Goal: Task Accomplishment & Management: Use online tool/utility

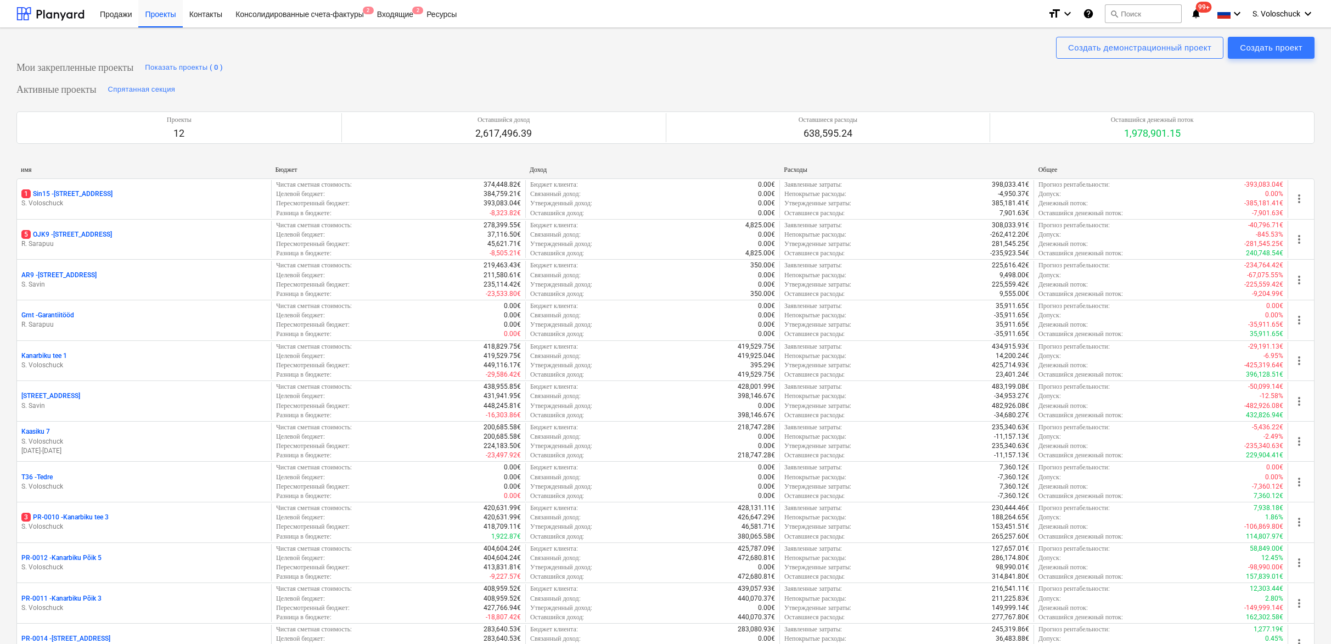
drag, startPoint x: 0, startPoint y: 0, endPoint x: 119, endPoint y: 523, distance: 536.6
click at [120, 524] on p "S. Voloschuck" at bounding box center [143, 526] width 245 height 9
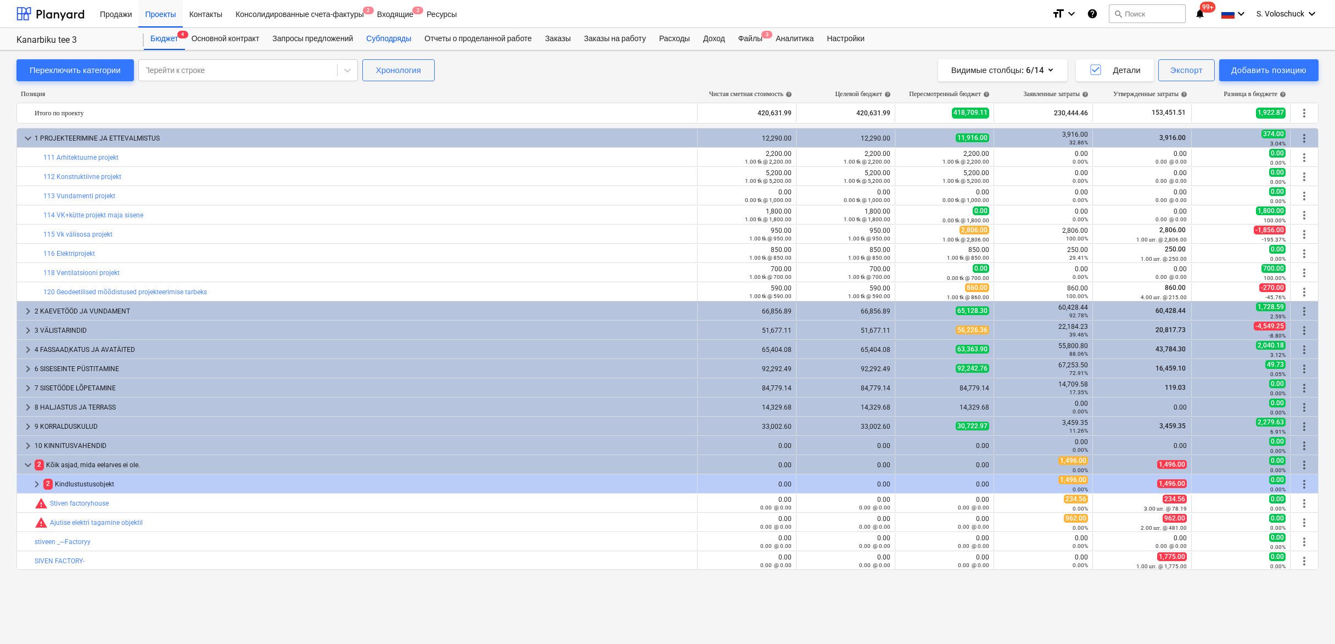
click at [397, 35] on div "Субподряды" at bounding box center [389, 39] width 58 height 22
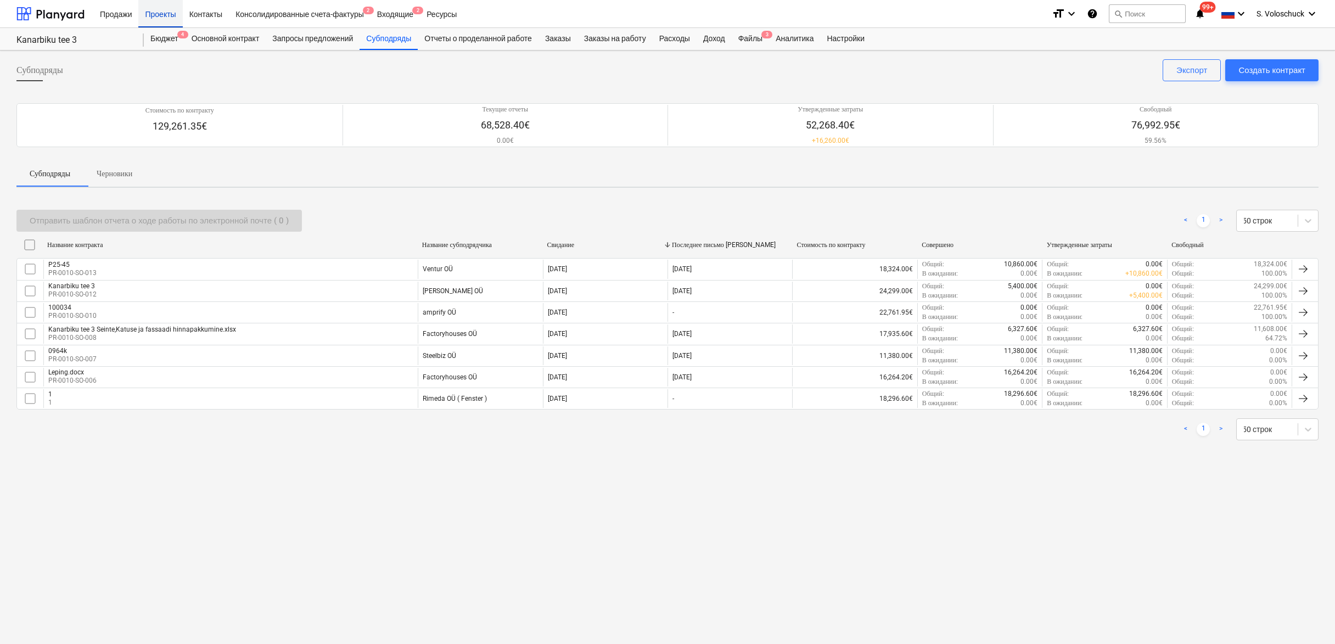
click at [173, 14] on div "Проекты" at bounding box center [160, 13] width 44 height 28
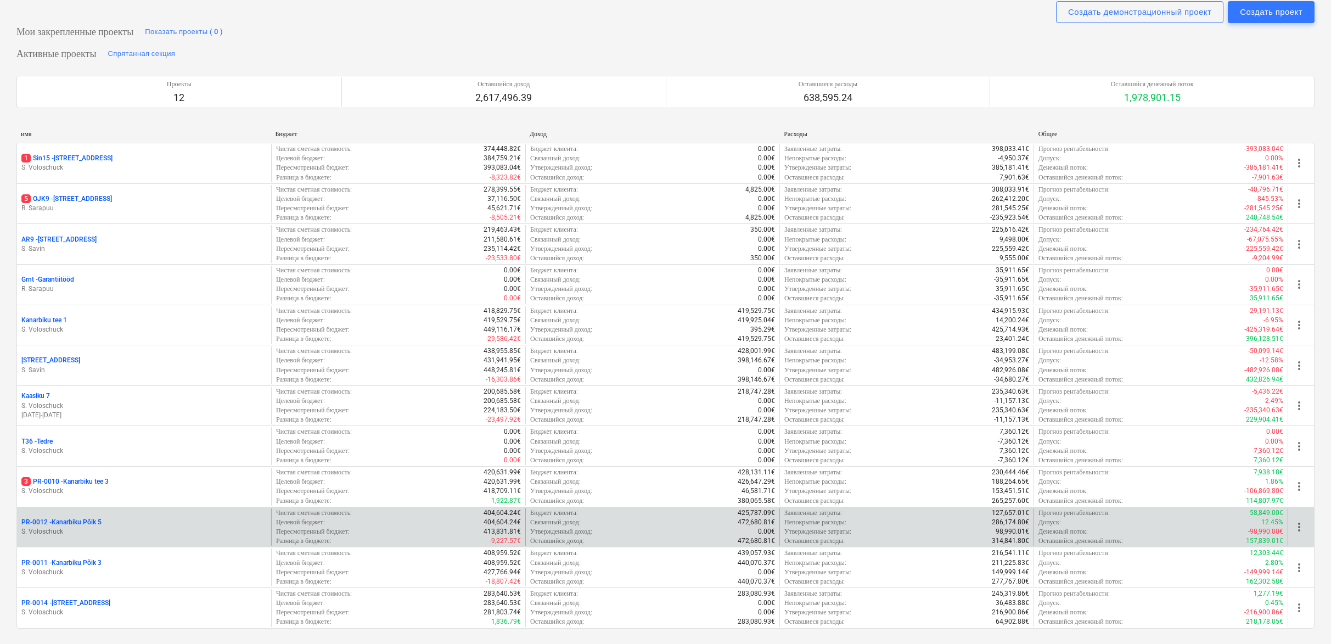
scroll to position [74, 0]
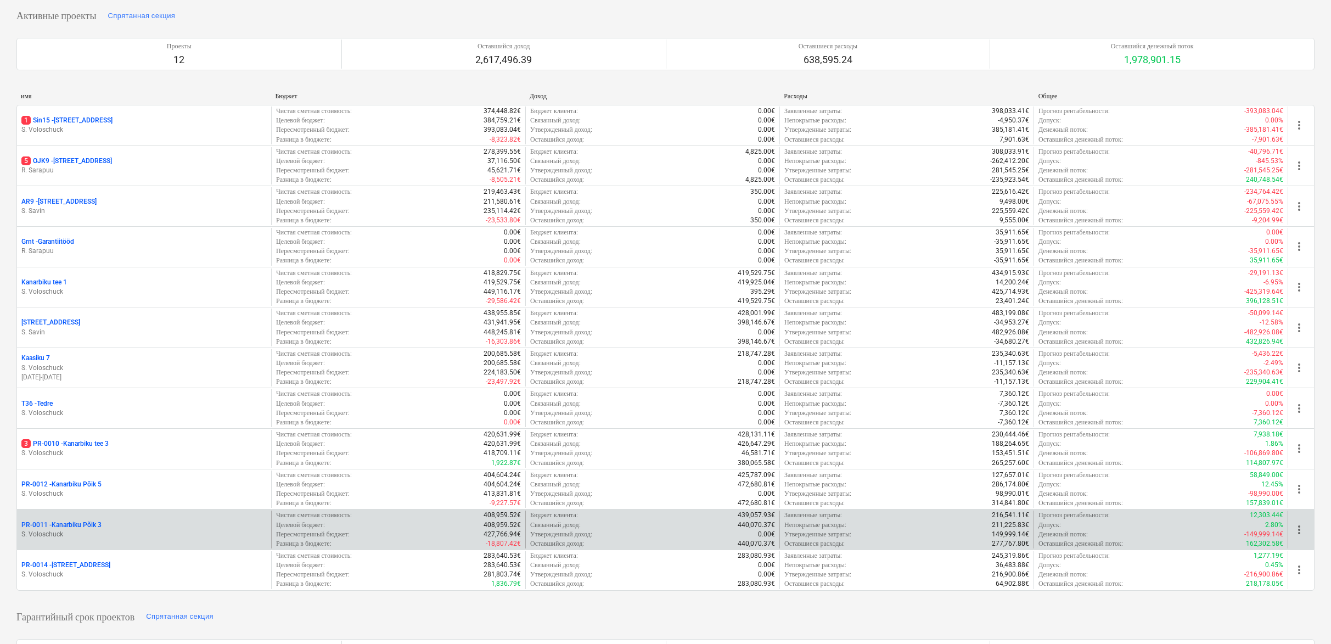
click at [119, 522] on div "PR-0011 - Kanarbiku Põik 3" at bounding box center [143, 524] width 245 height 9
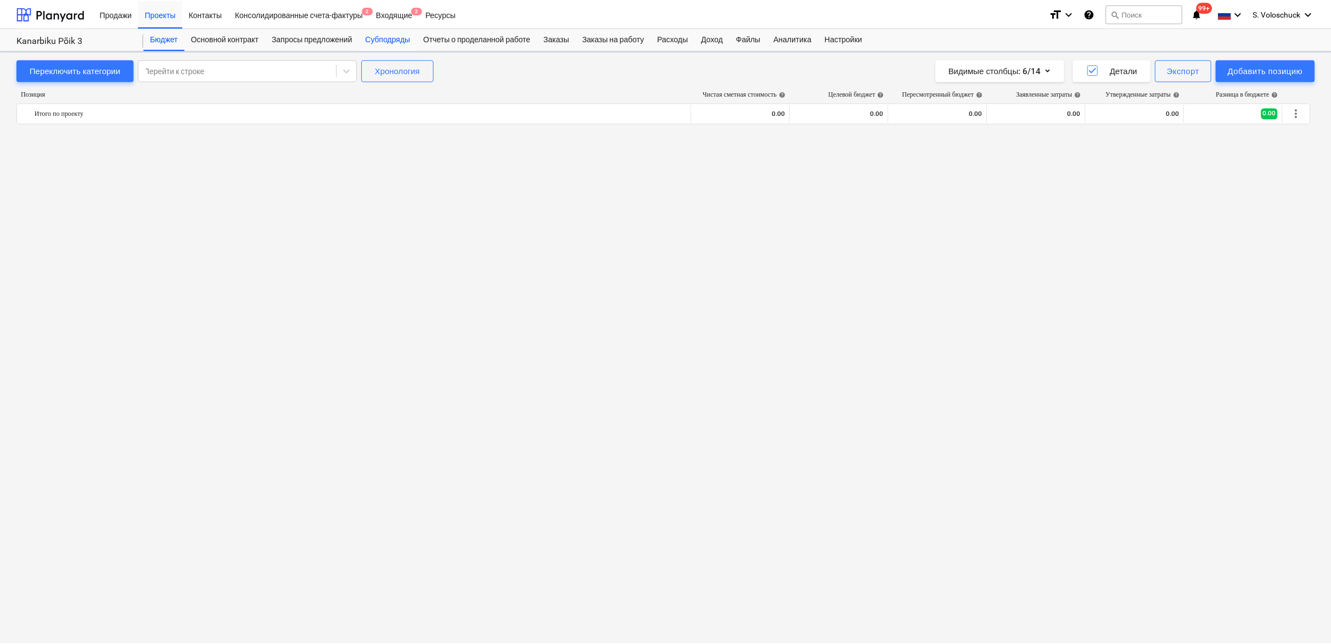
scroll to position [1314, 0]
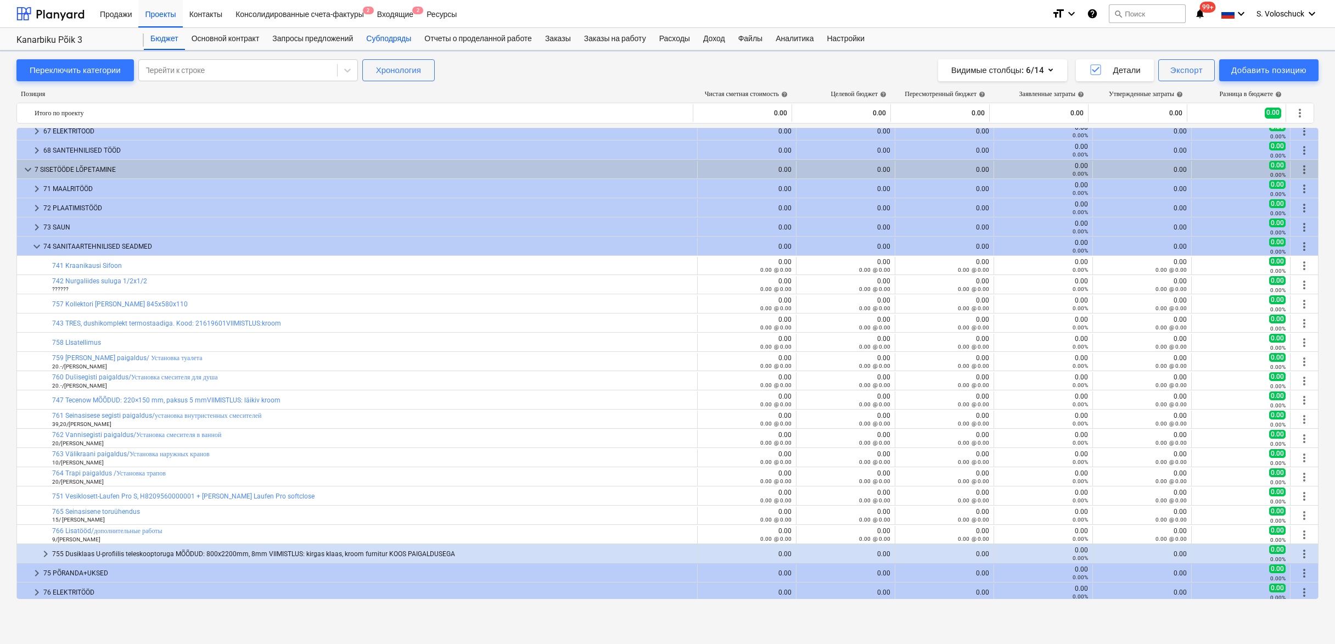
click at [389, 38] on div "Субподряды" at bounding box center [389, 39] width 58 height 22
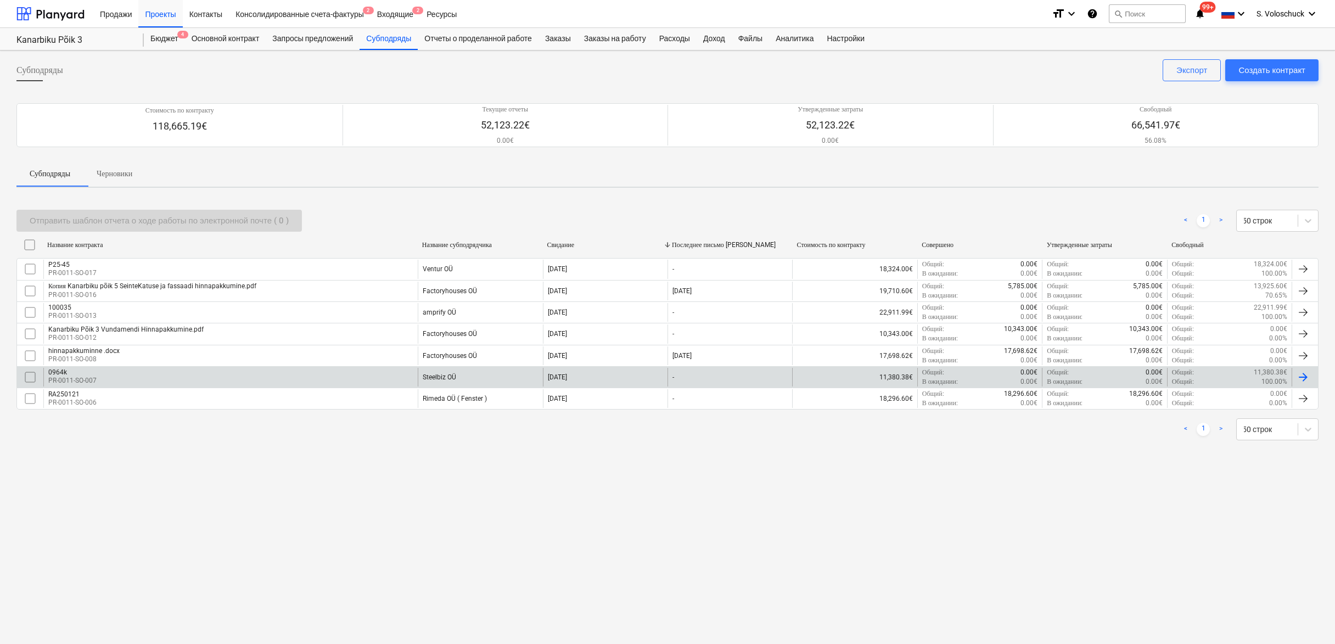
click at [431, 374] on div "Steelbiz OÜ" at bounding box center [439, 377] width 33 height 8
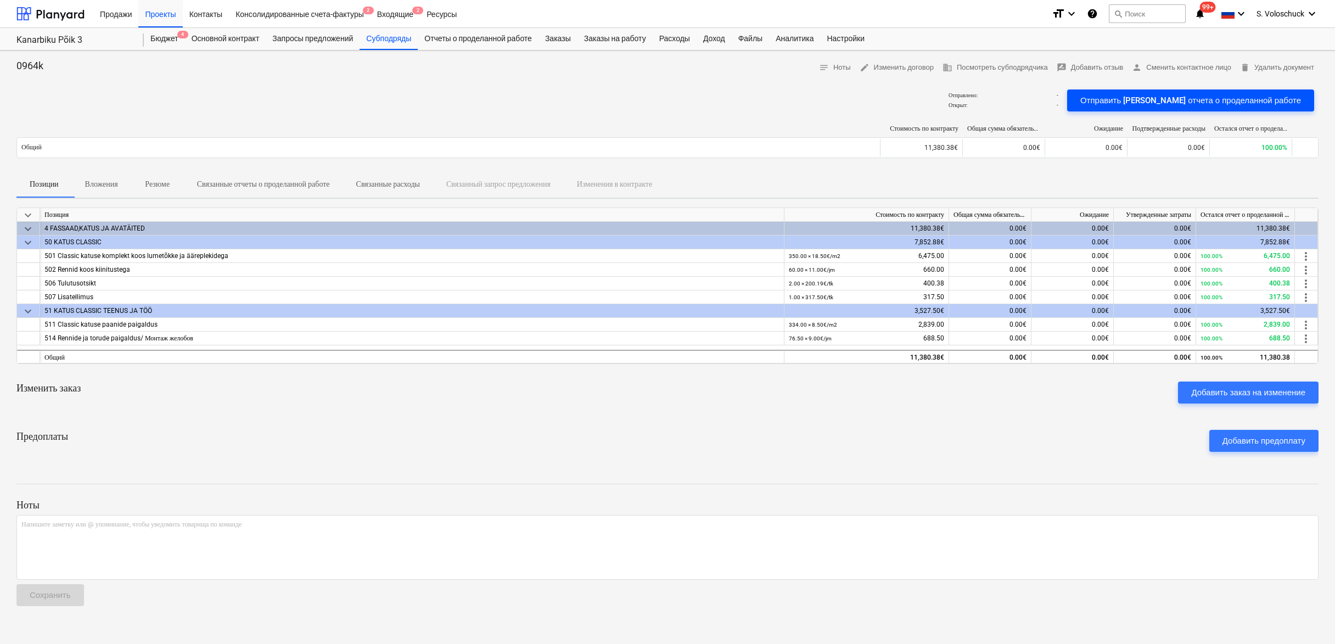
click at [1215, 100] on div "Отправить [PERSON_NAME] отчета о проделанной работе" at bounding box center [1191, 100] width 221 height 14
click at [156, 14] on div "Проекты" at bounding box center [160, 13] width 44 height 28
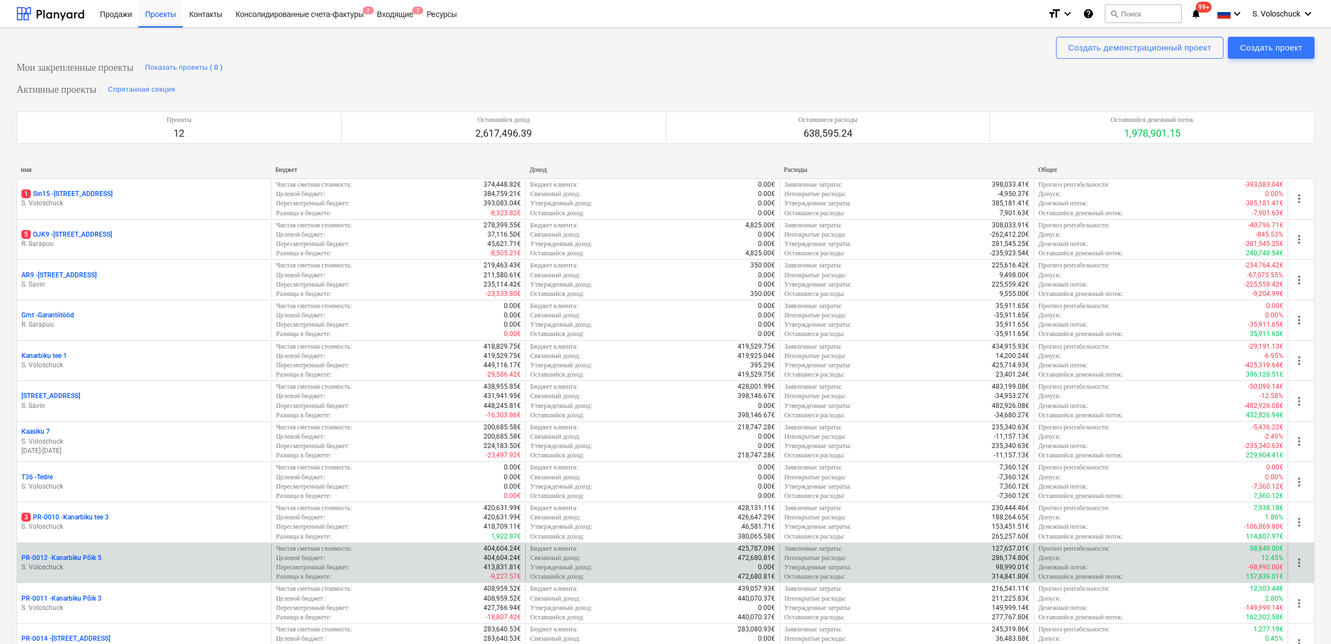
click at [204, 564] on p "S. Voloschuck" at bounding box center [143, 567] width 245 height 9
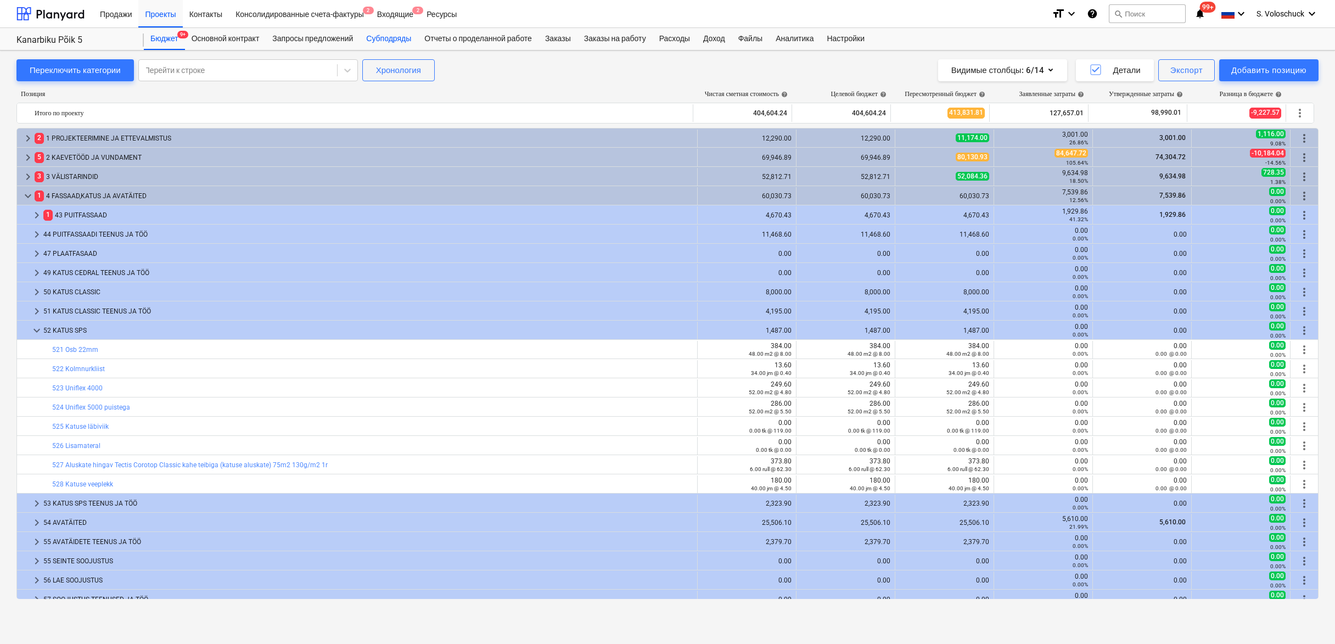
click at [394, 38] on div "Субподряды" at bounding box center [389, 39] width 58 height 22
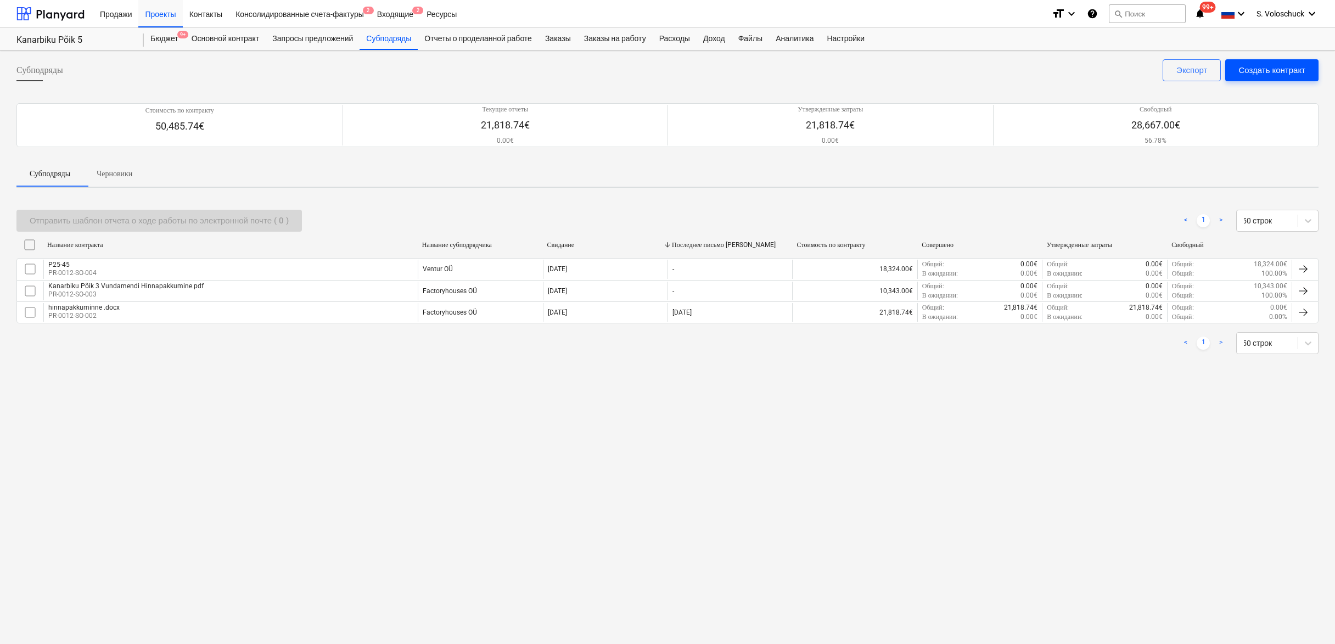
click at [1257, 72] on div "Создать контракт" at bounding box center [1272, 70] width 67 height 14
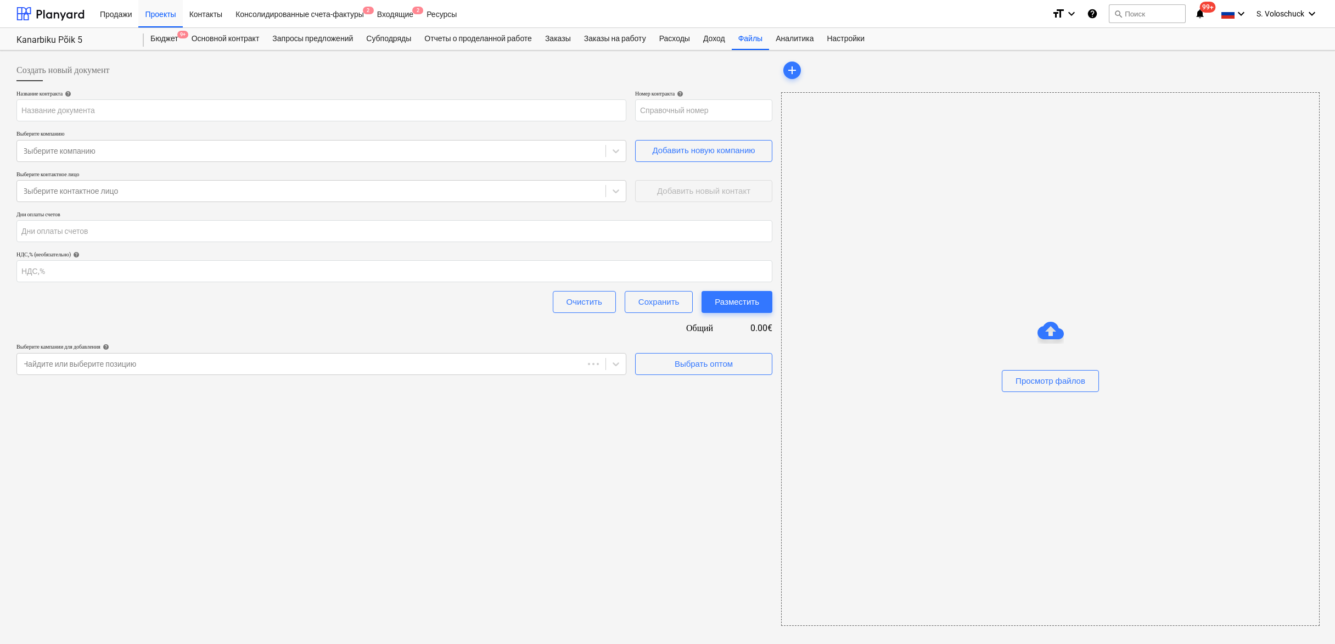
type input "PR-0012-SO-005"
click at [161, 16] on div "Проекты" at bounding box center [160, 13] width 44 height 28
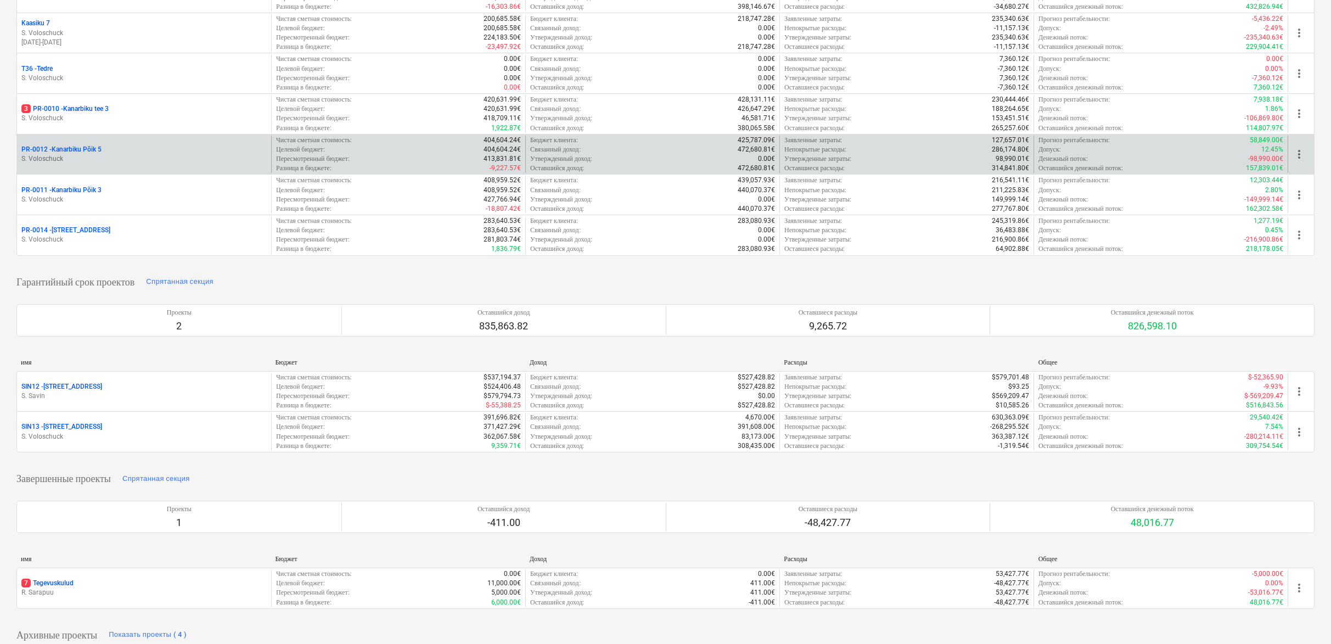
scroll to position [406, 0]
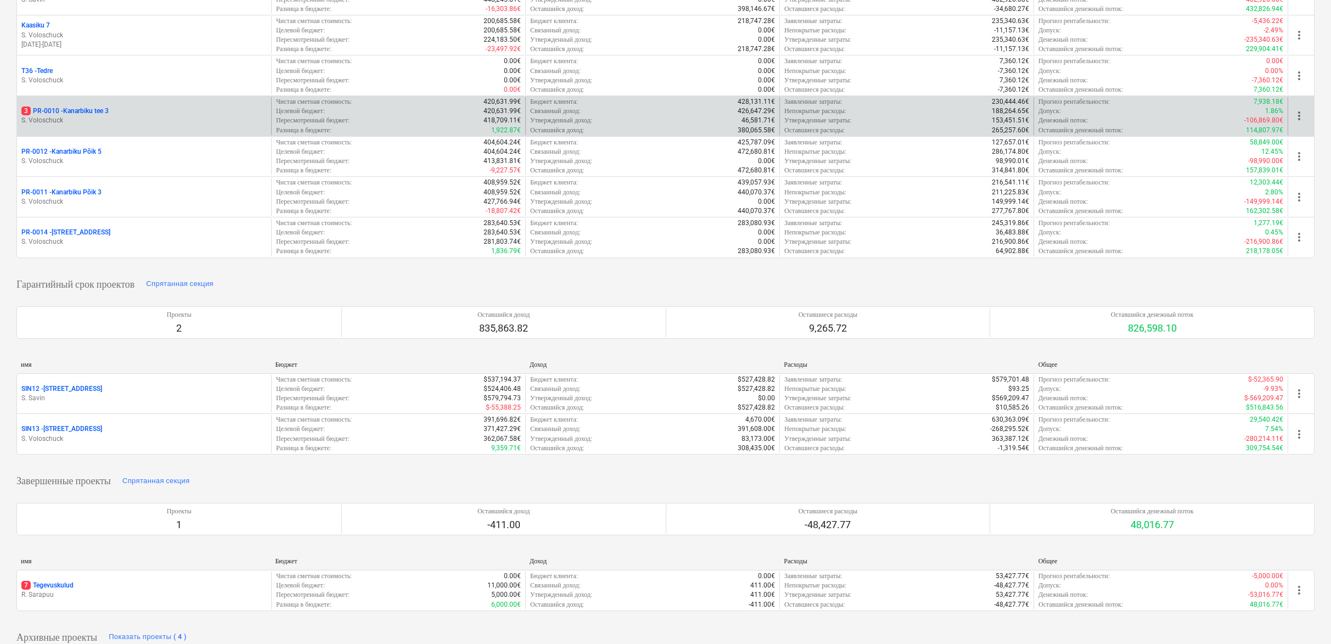
click at [89, 107] on p "3 PR-0010 - [GEOGRAPHIC_DATA] tee 3" at bounding box center [64, 111] width 87 height 9
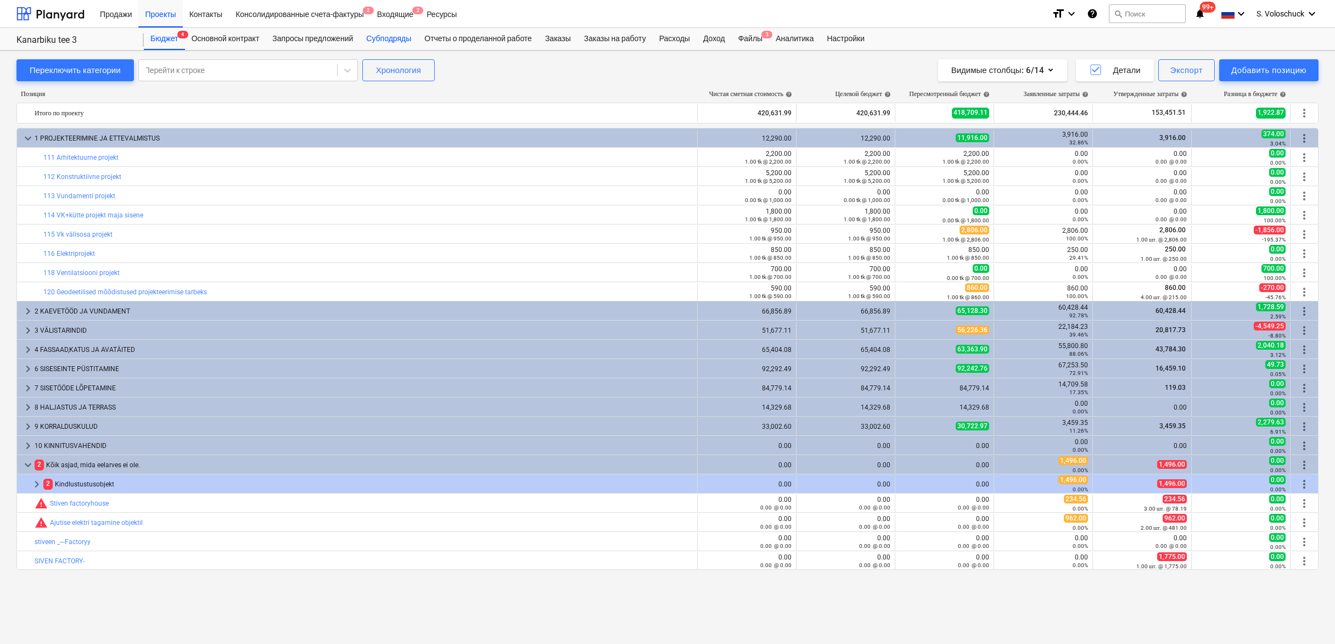
click at [406, 42] on div "Субподряды" at bounding box center [389, 39] width 58 height 22
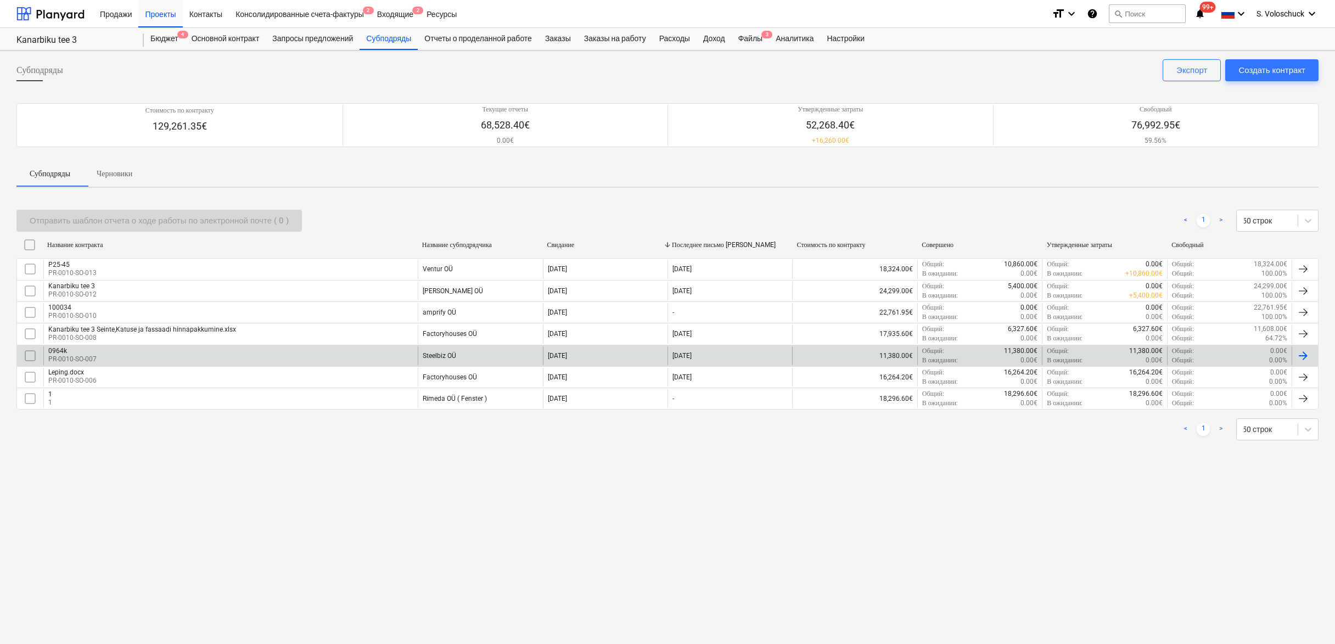
click at [460, 351] on div "Steelbiz OÜ" at bounding box center [480, 355] width 125 height 19
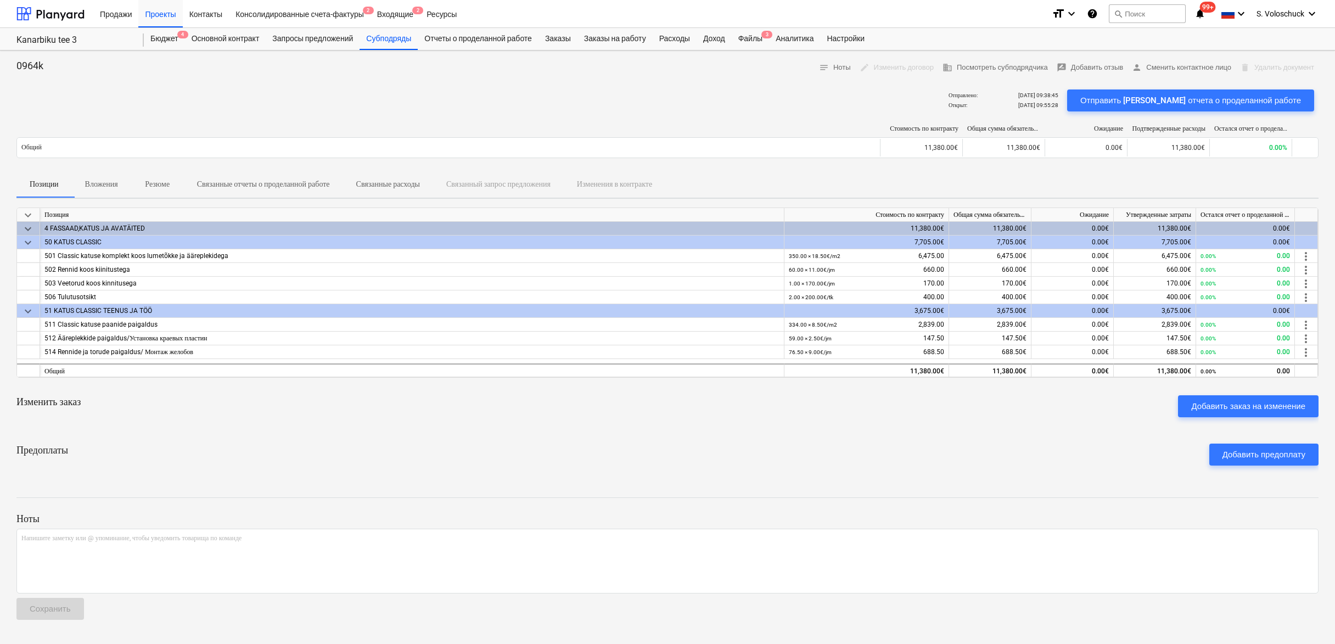
click at [167, 182] on p "Резюме" at bounding box center [157, 184] width 26 height 12
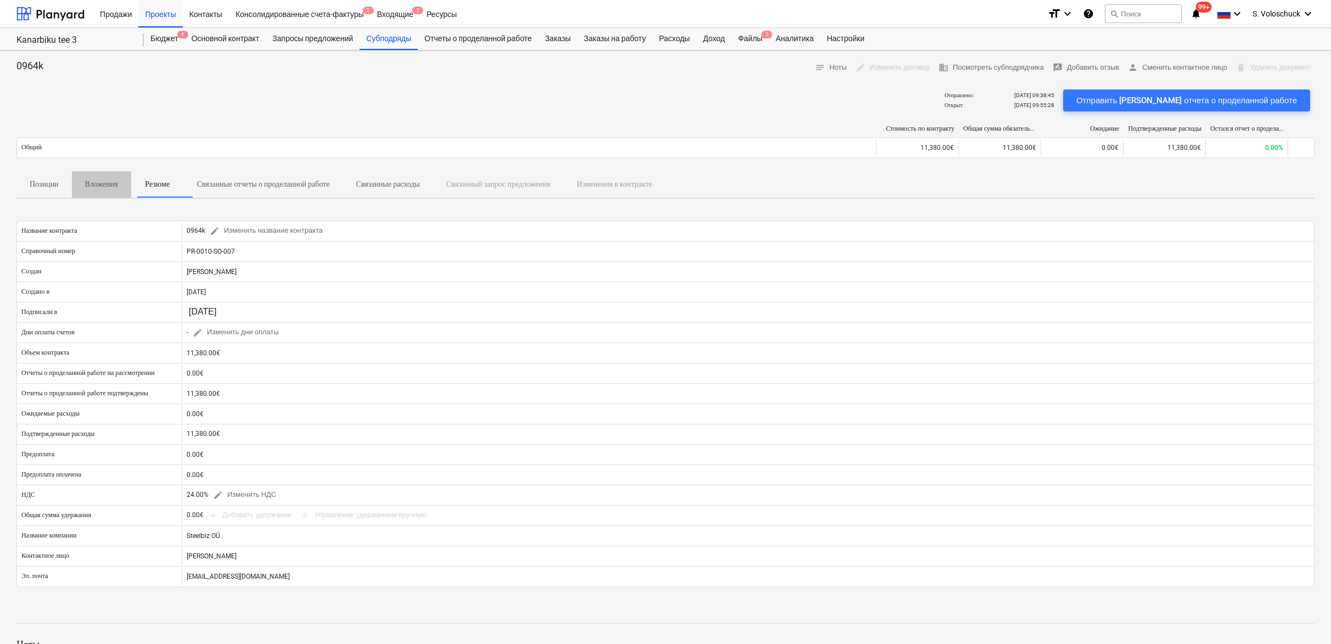
click at [107, 188] on p "Вложения" at bounding box center [101, 184] width 33 height 12
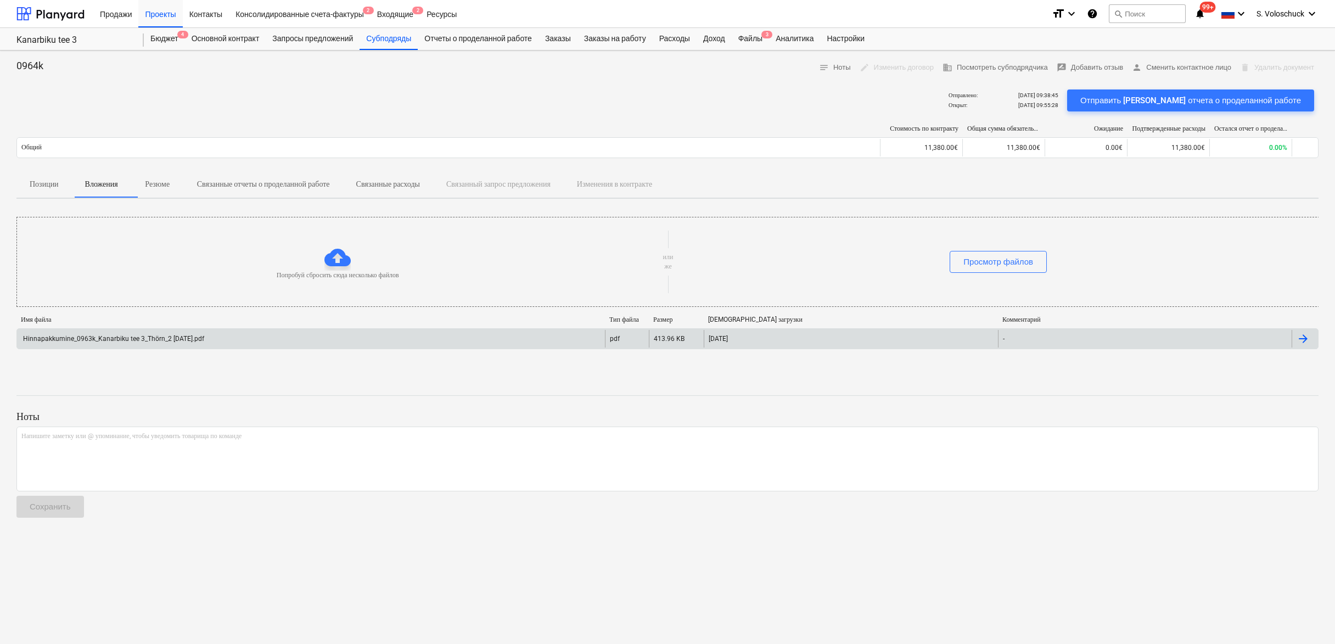
click at [549, 345] on div "Hinnapakkumine_0963k_Kanarbiku tee 3_Thörn_2 [DATE].pdf" at bounding box center [311, 339] width 588 height 18
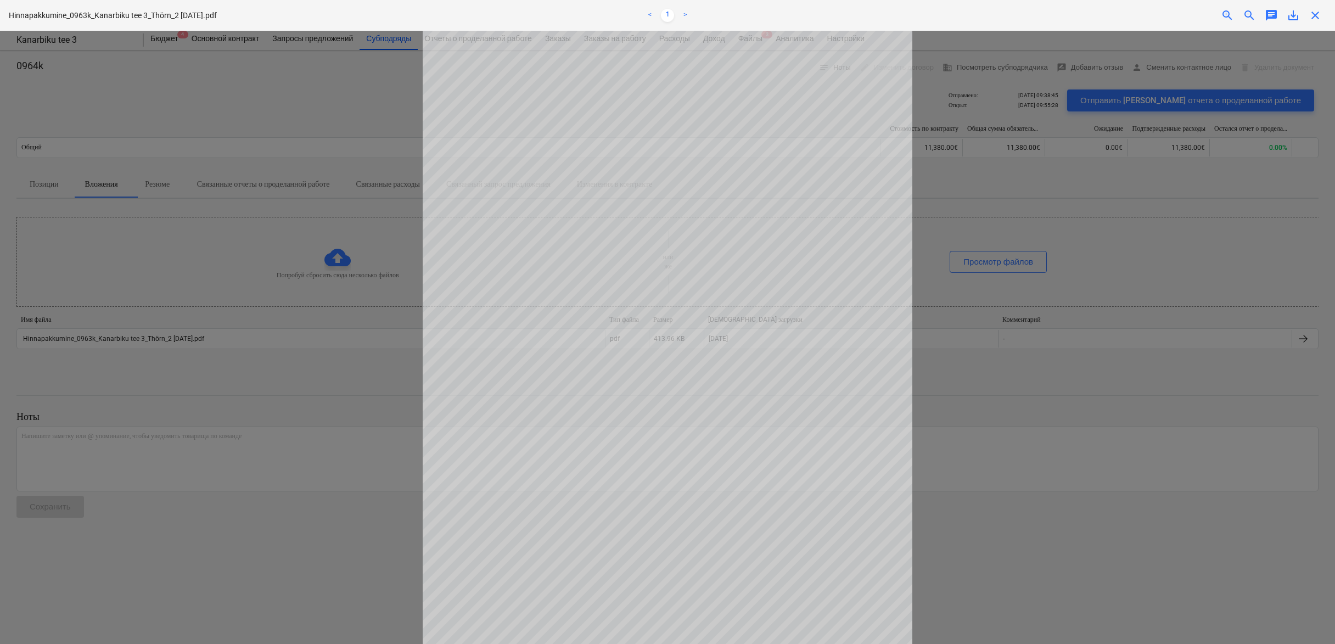
click at [1297, 16] on span "save_alt" at bounding box center [1293, 15] width 13 height 13
click at [1313, 12] on span "close" at bounding box center [1315, 15] width 13 height 13
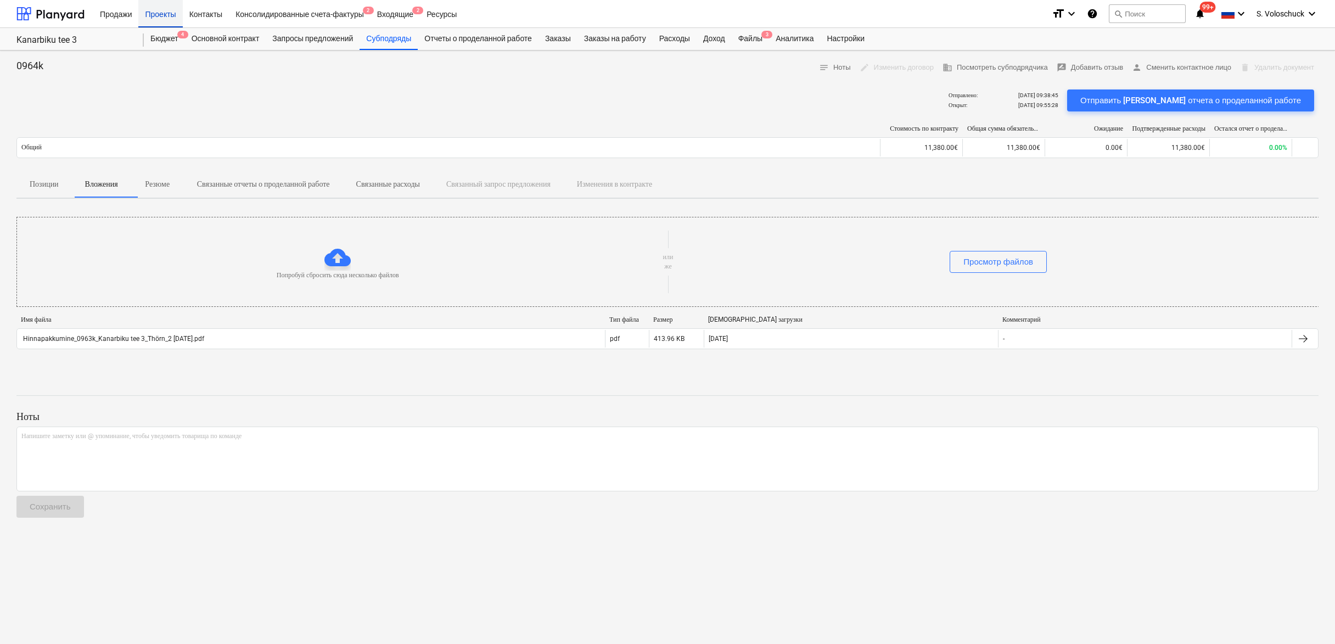
click at [162, 9] on div "Проекты" at bounding box center [160, 13] width 44 height 28
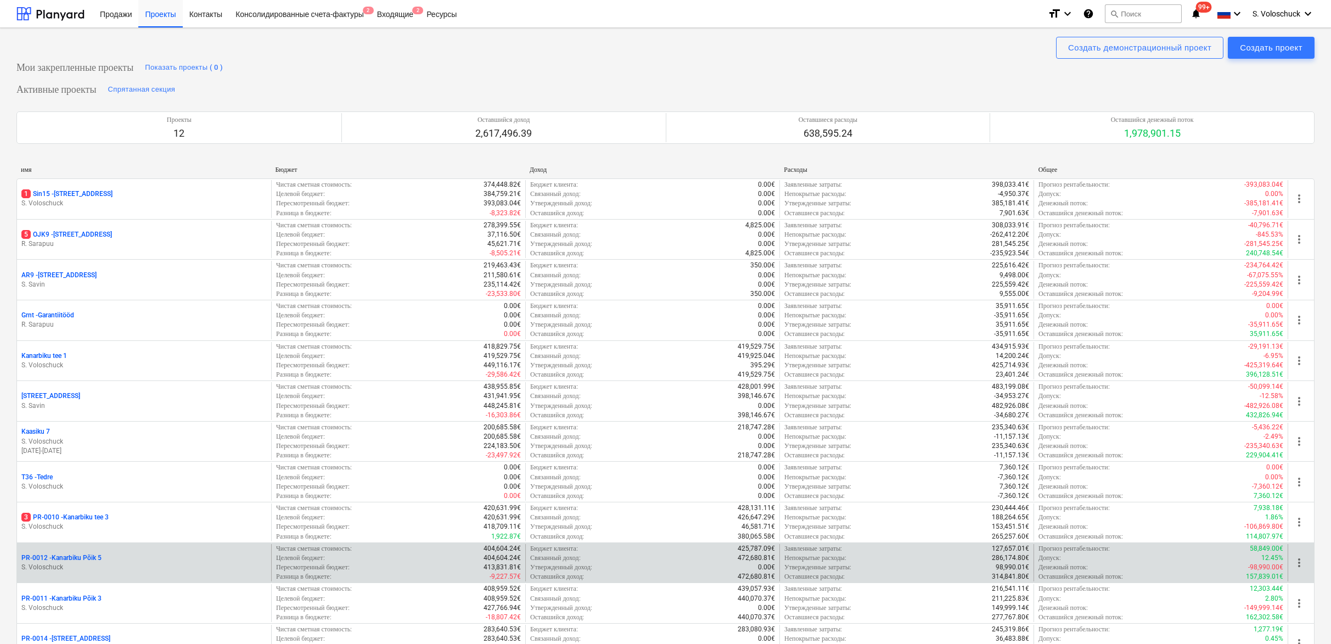
click at [67, 563] on p "S. Voloschuck" at bounding box center [143, 567] width 245 height 9
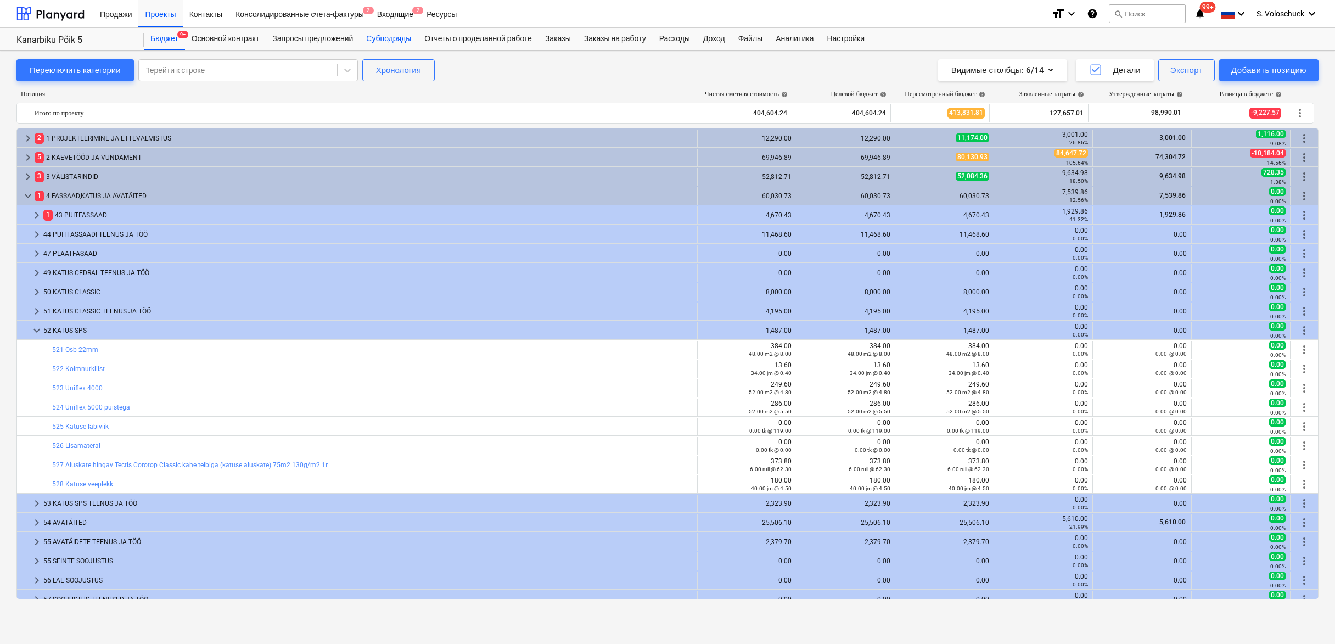
click at [408, 38] on div "Субподряды" at bounding box center [389, 39] width 58 height 22
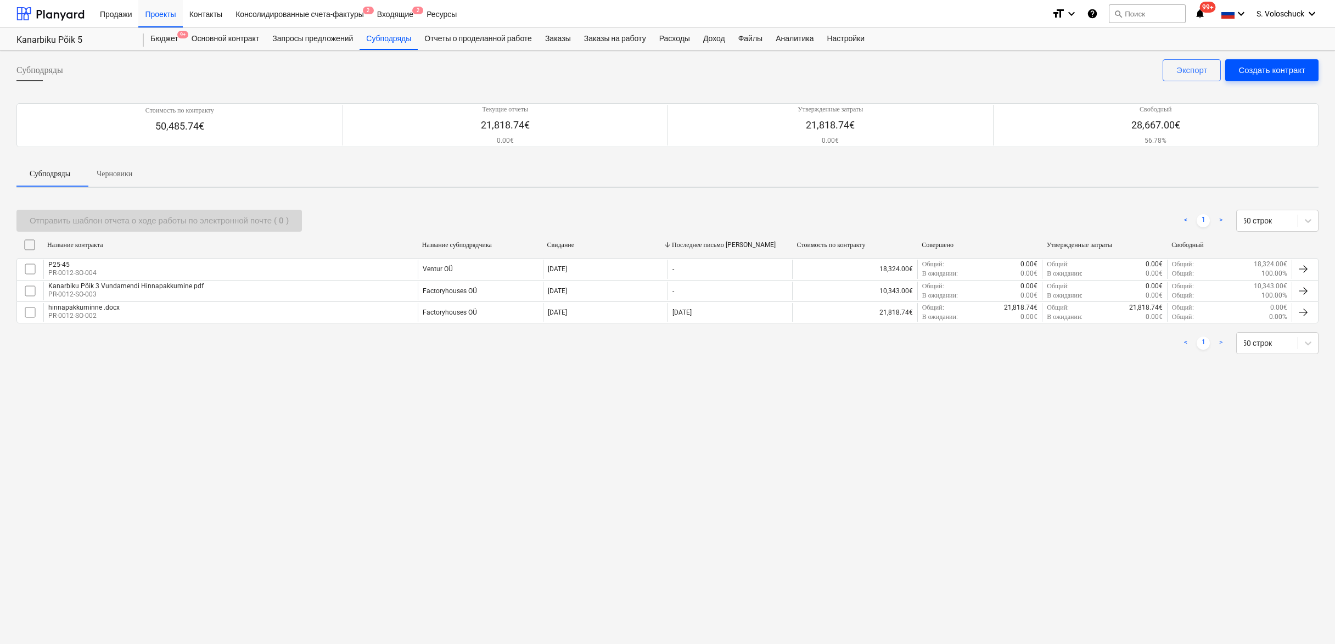
click at [1275, 73] on div "Создать контракт" at bounding box center [1272, 70] width 67 height 14
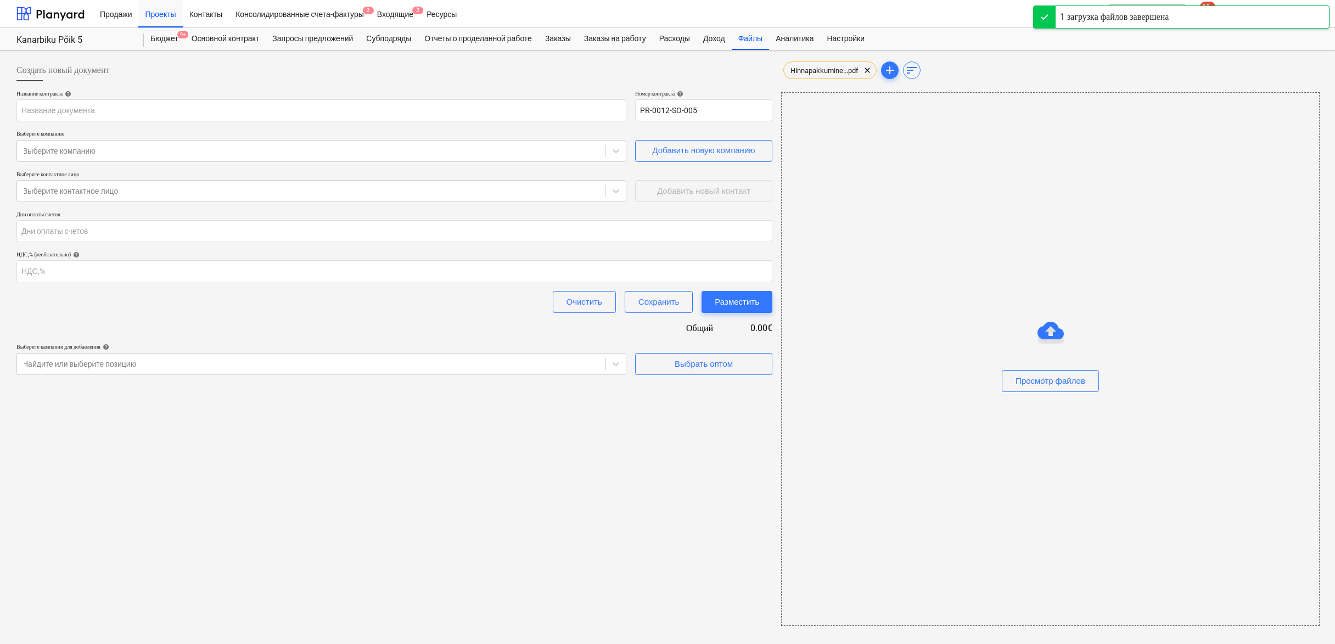
type input "Hinnapakkumine_0963k_Kanarbiku tee 3_Thörn_2 [DATE].pdf"
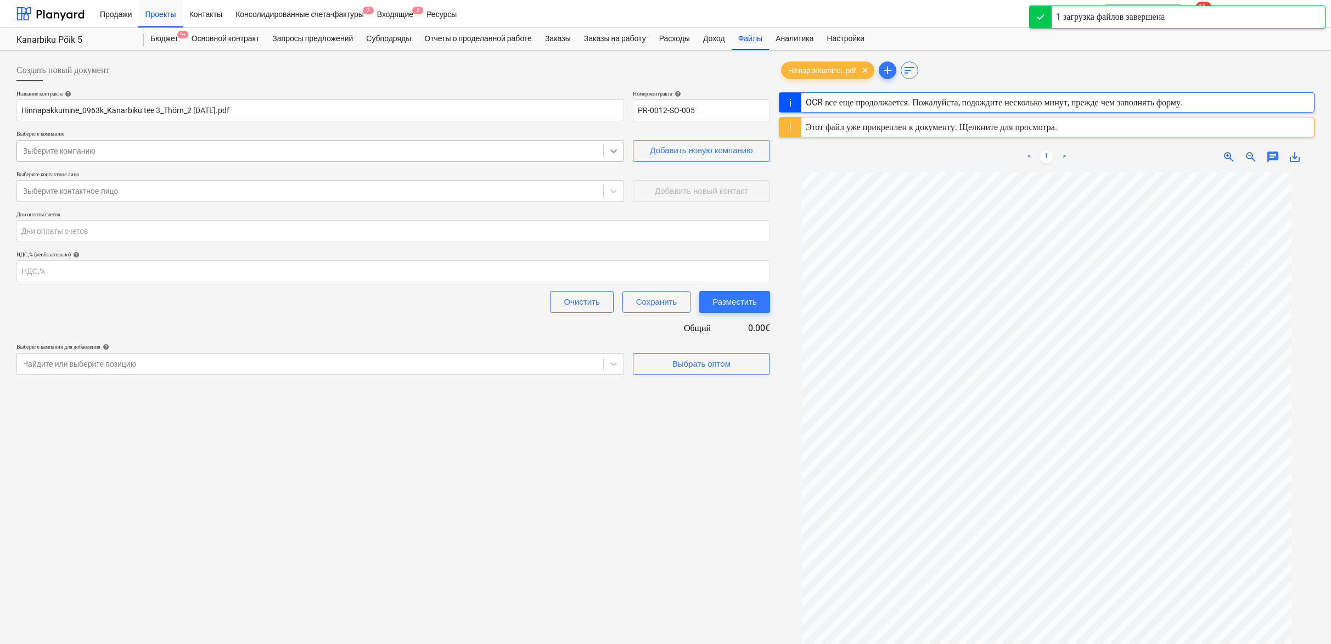
click at [614, 152] on icon at bounding box center [614, 151] width 7 height 4
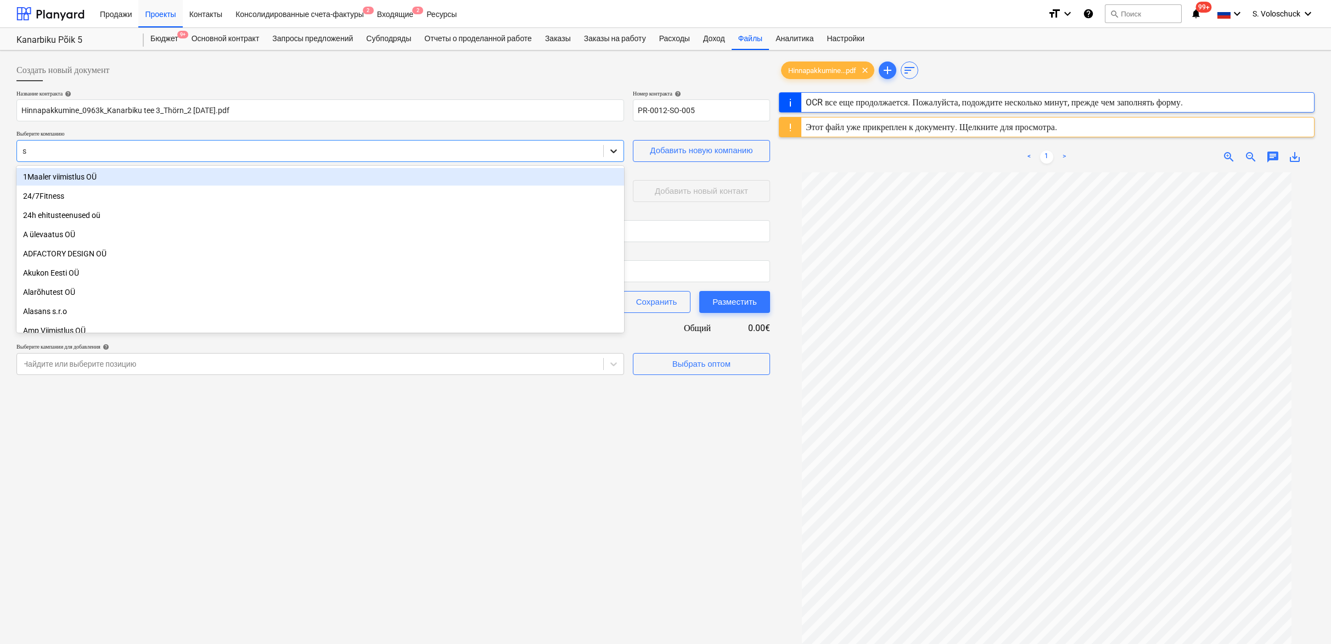
type input "st"
type input "0964k"
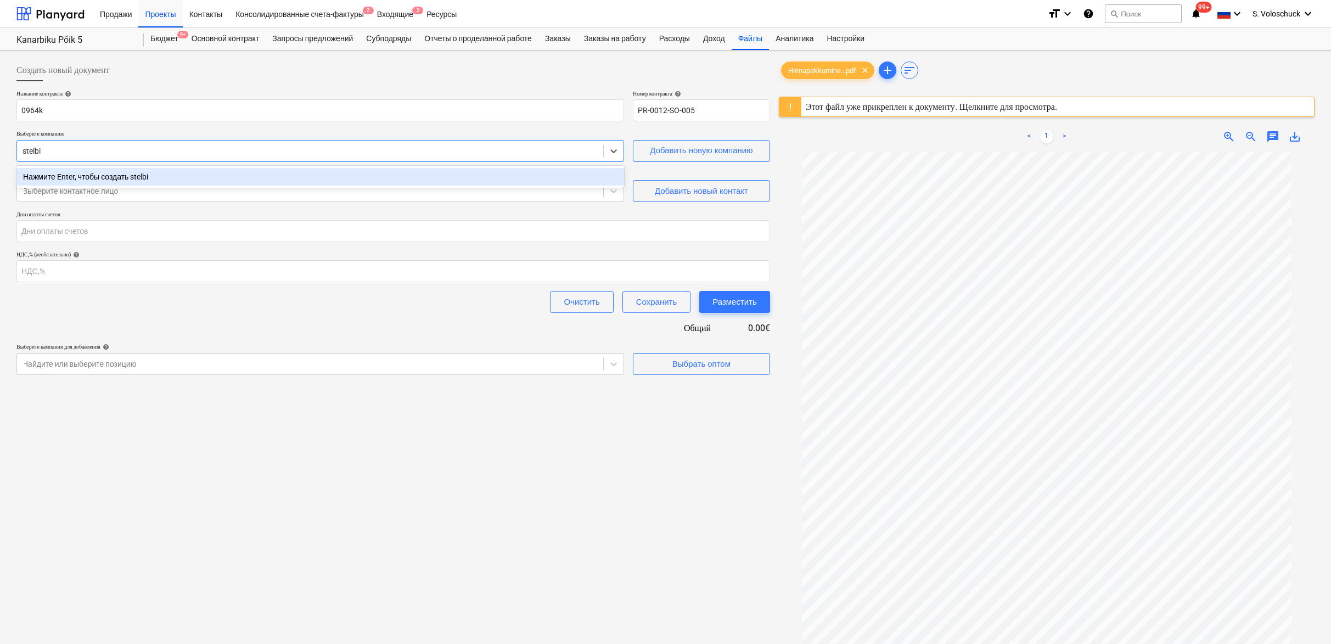
type input "stelbiz"
click at [615, 147] on icon at bounding box center [613, 150] width 11 height 11
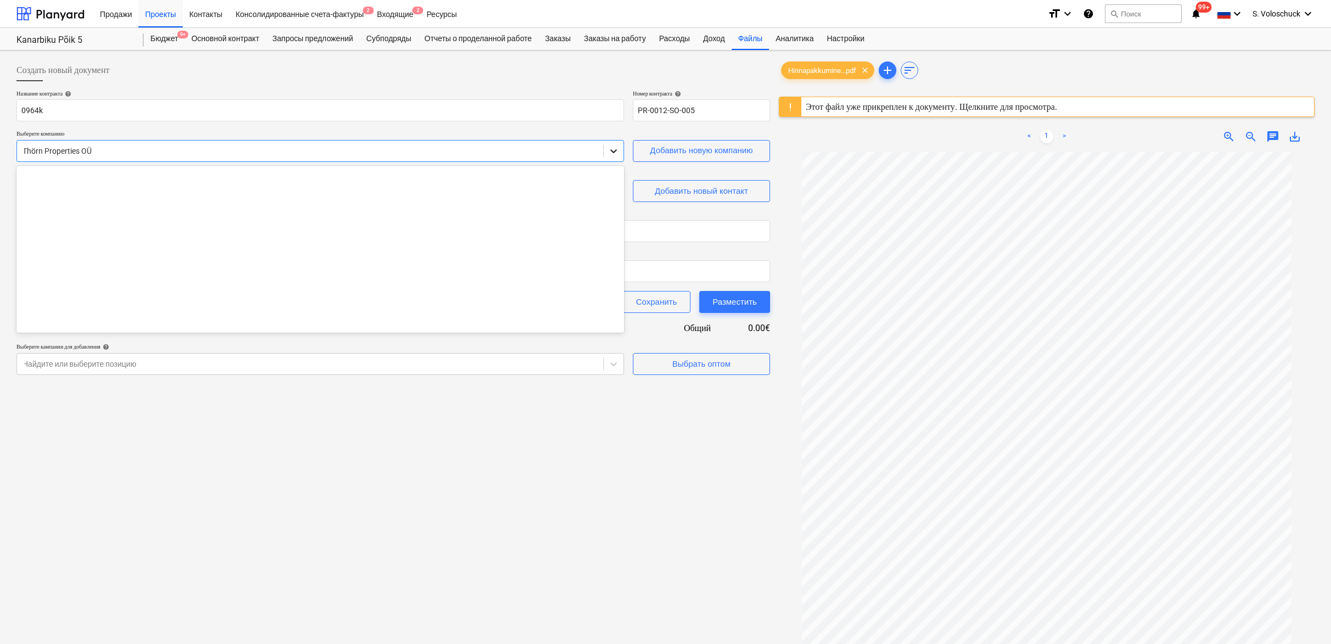
click at [615, 147] on icon at bounding box center [613, 150] width 11 height 11
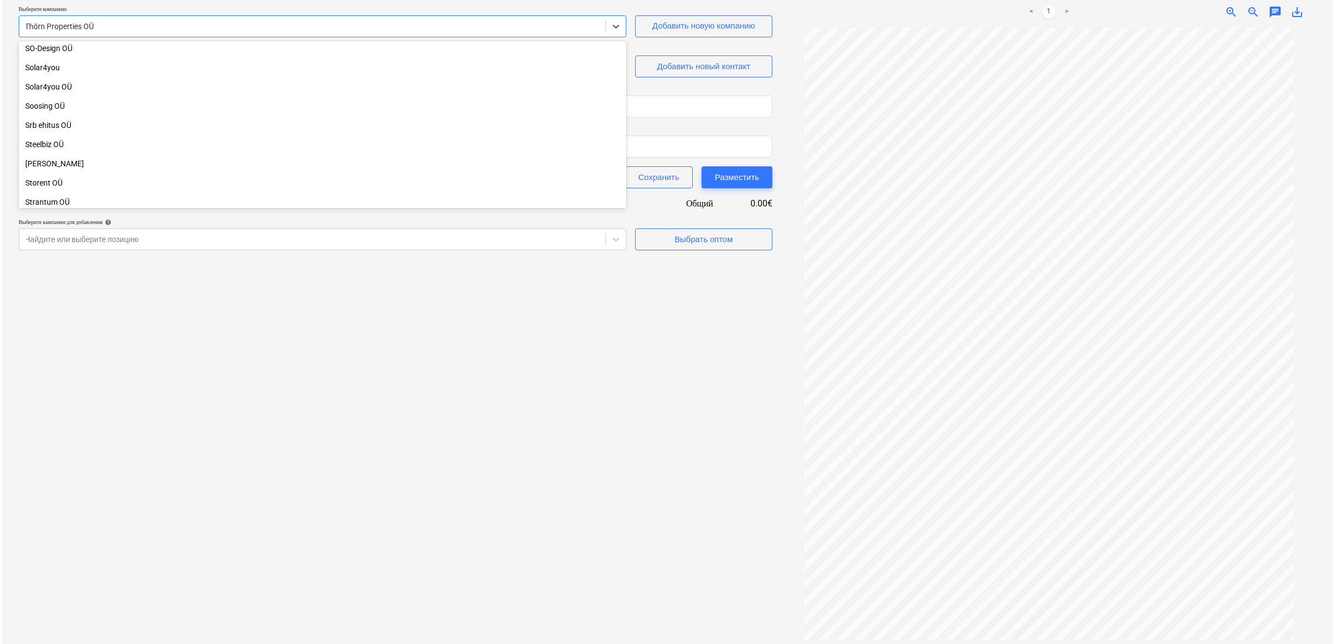
scroll to position [5478, 0]
click at [40, 148] on div "Steelbiz OÜ" at bounding box center [320, 147] width 608 height 18
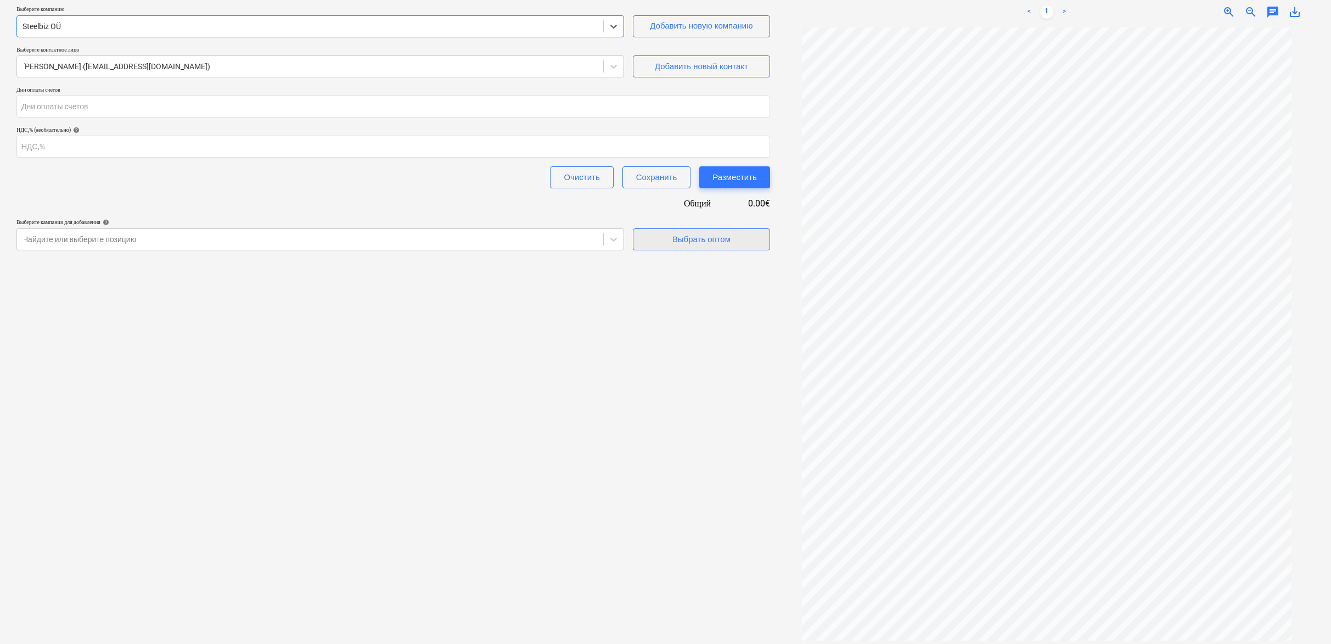
click at [710, 242] on div "Выбрать оптом" at bounding box center [702, 239] width 58 height 14
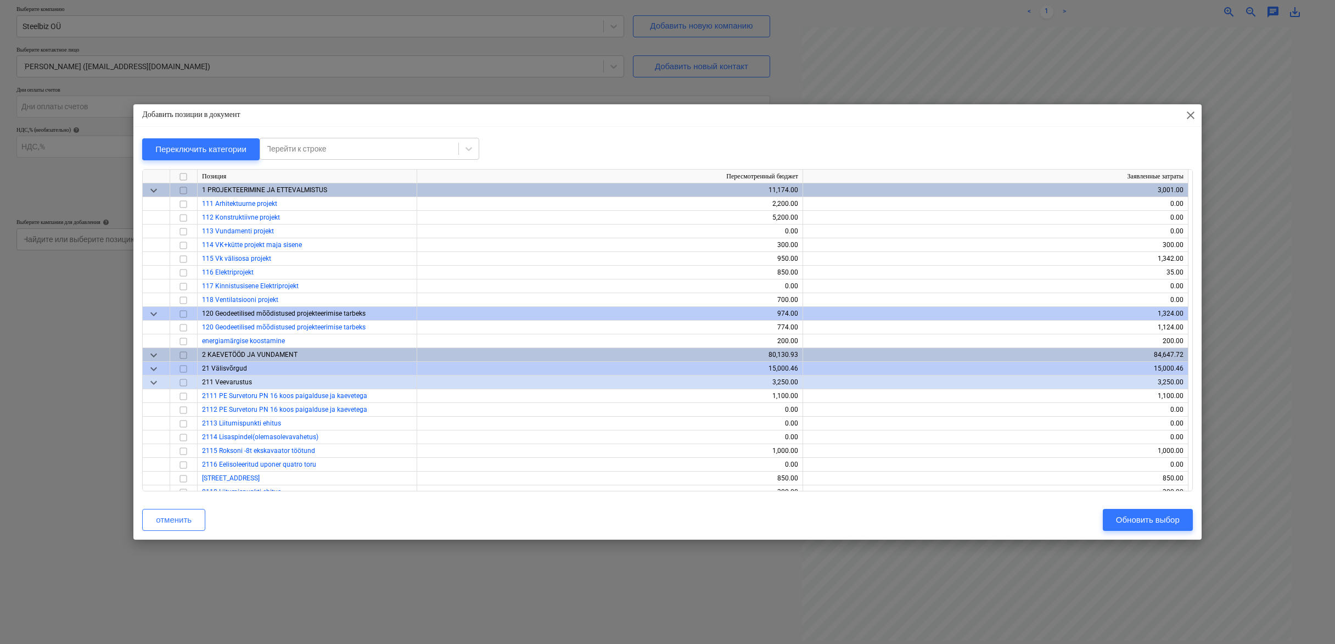
click at [151, 188] on span "keyboard_arrow_down" at bounding box center [153, 190] width 13 height 13
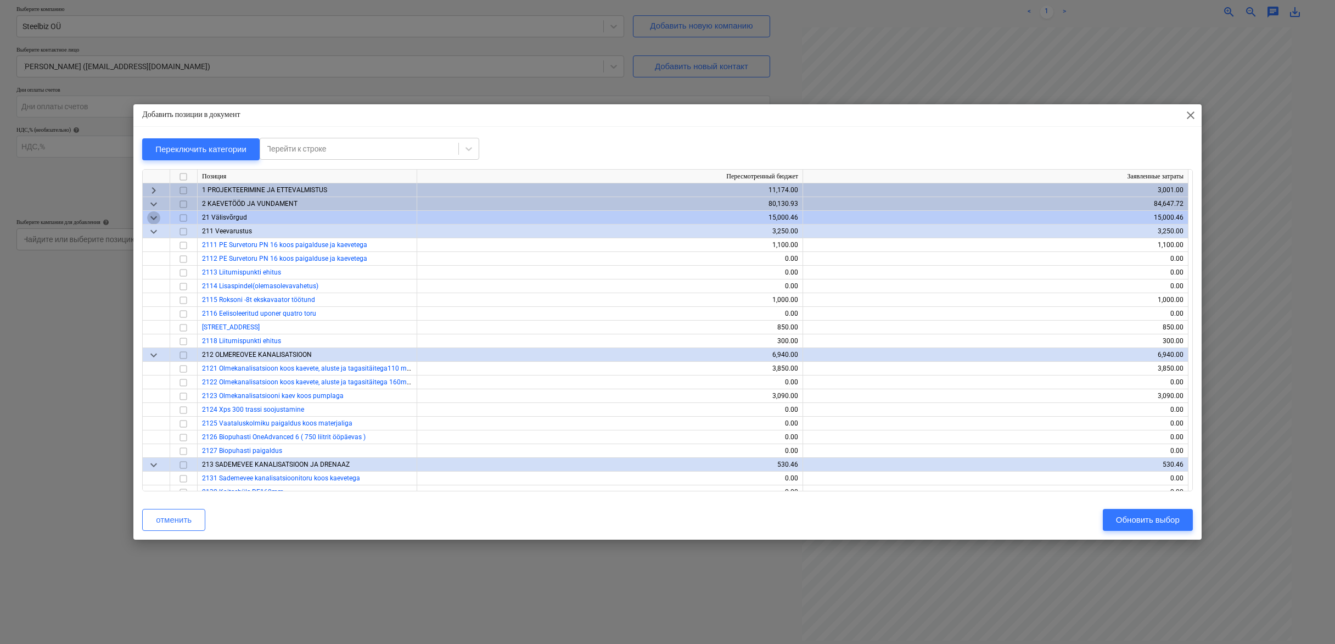
click at [155, 220] on span "keyboard_arrow_down" at bounding box center [153, 217] width 13 height 13
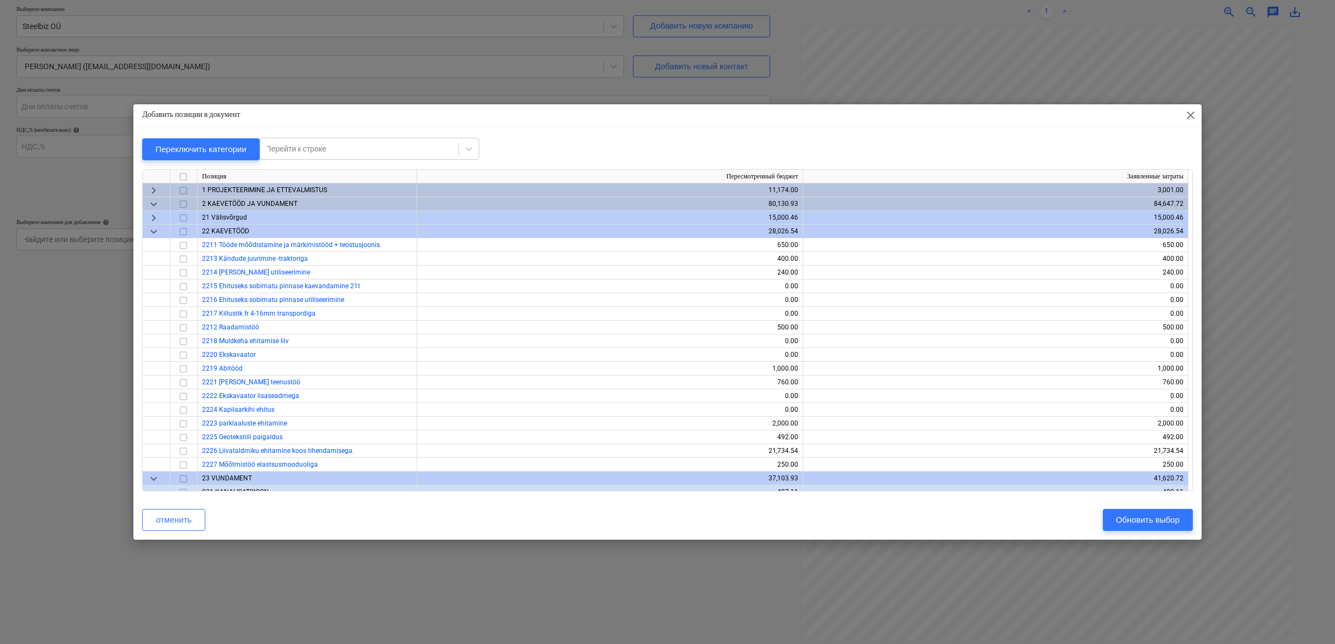
click at [158, 231] on span "keyboard_arrow_down" at bounding box center [153, 231] width 13 height 13
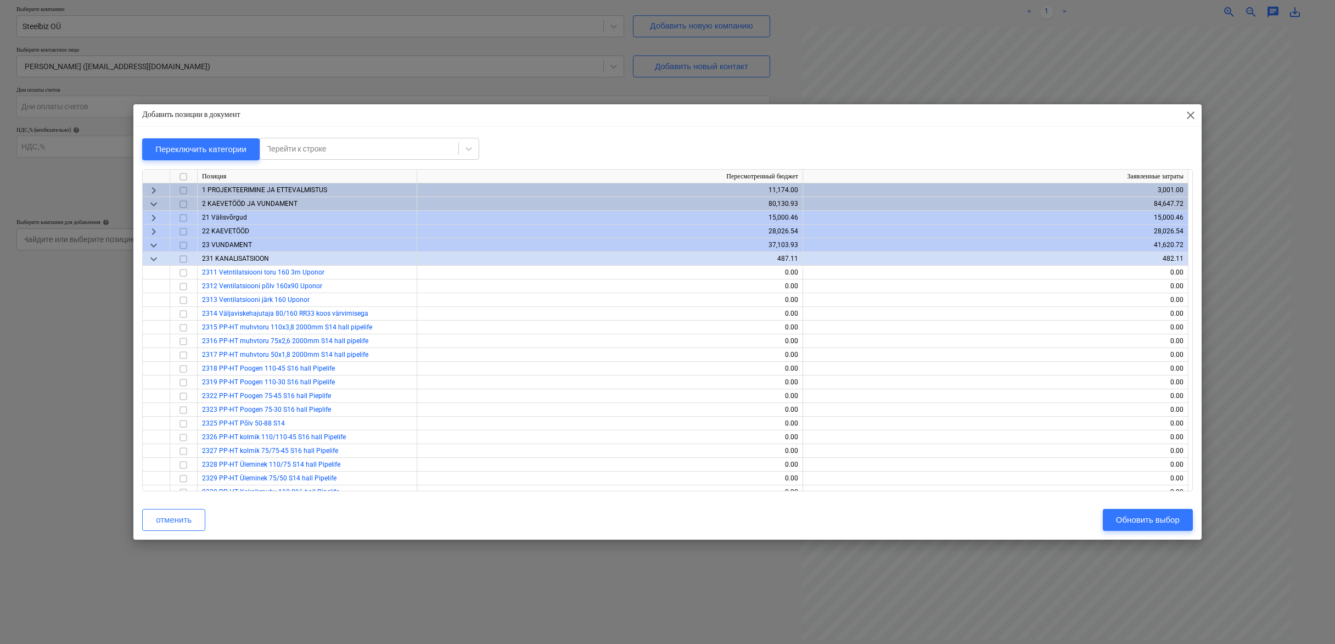
click at [154, 204] on span "keyboard_arrow_down" at bounding box center [153, 204] width 13 height 13
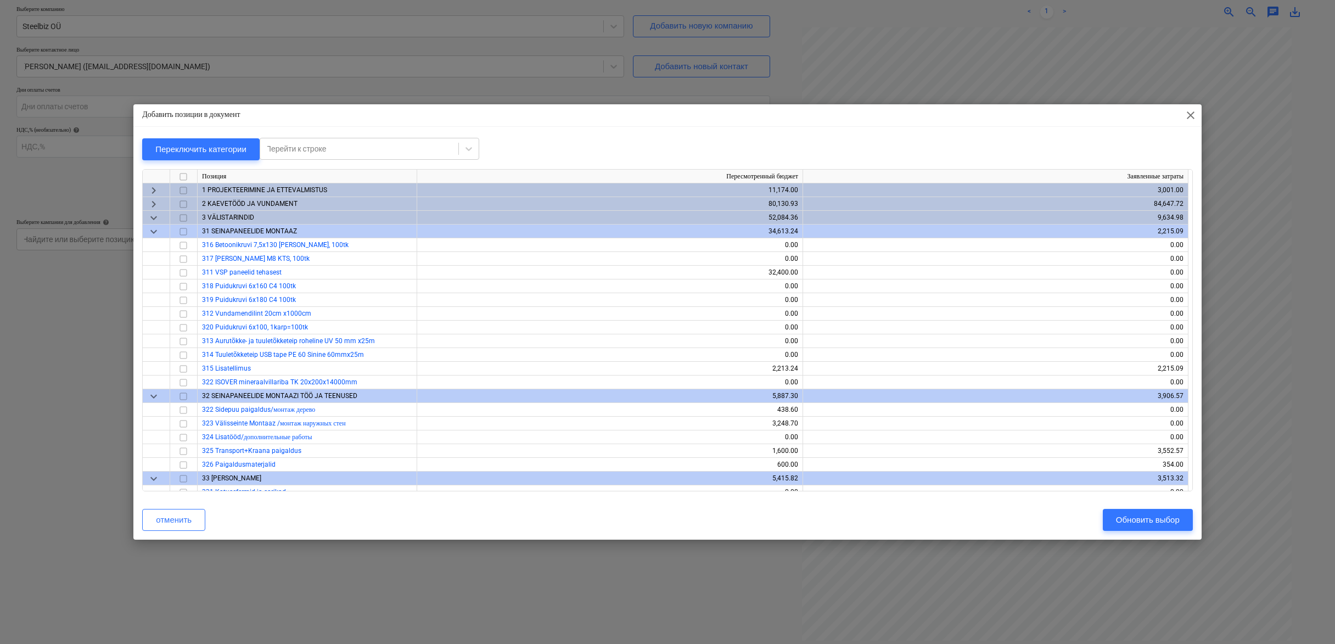
click at [154, 219] on span "keyboard_arrow_down" at bounding box center [153, 217] width 13 height 13
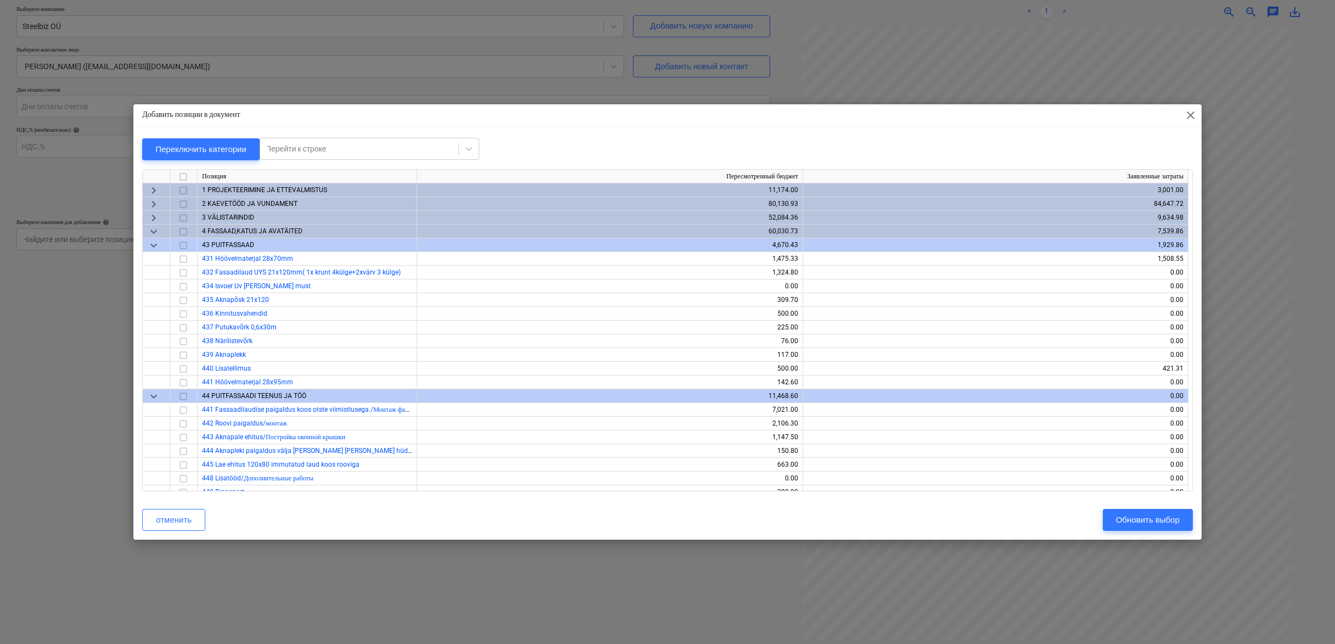
click at [145, 232] on div "keyboard_arrow_down" at bounding box center [156, 232] width 27 height 14
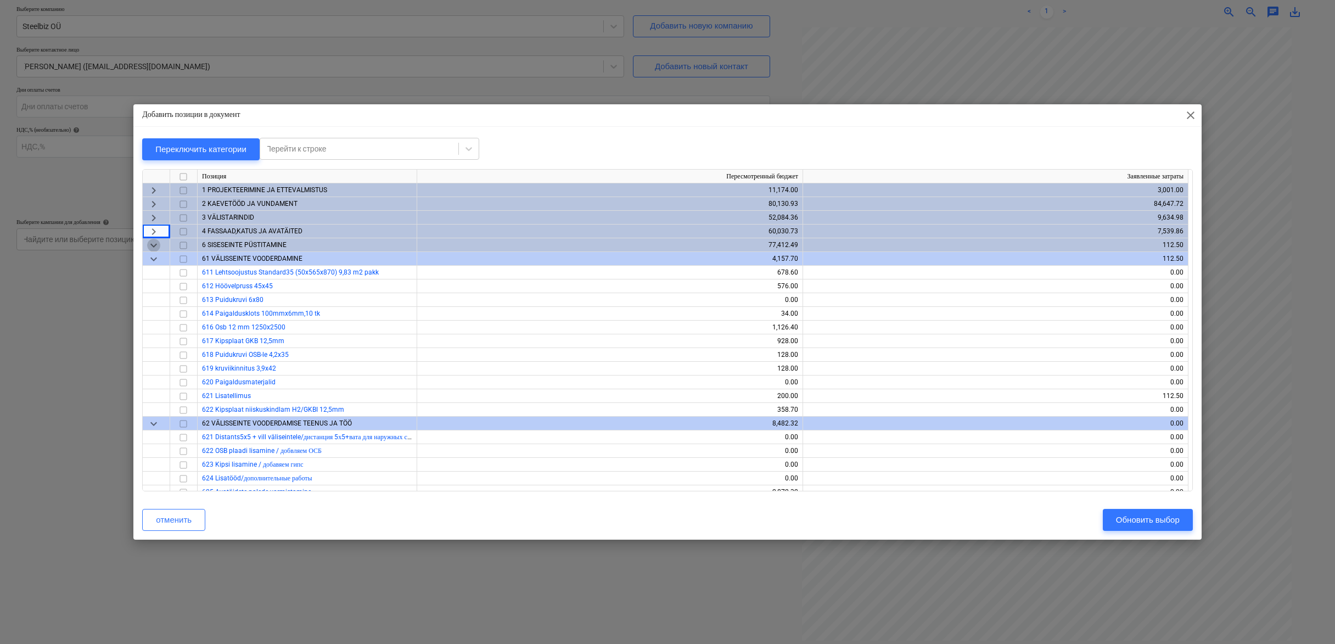
click at [156, 247] on span "keyboard_arrow_down" at bounding box center [153, 245] width 13 height 13
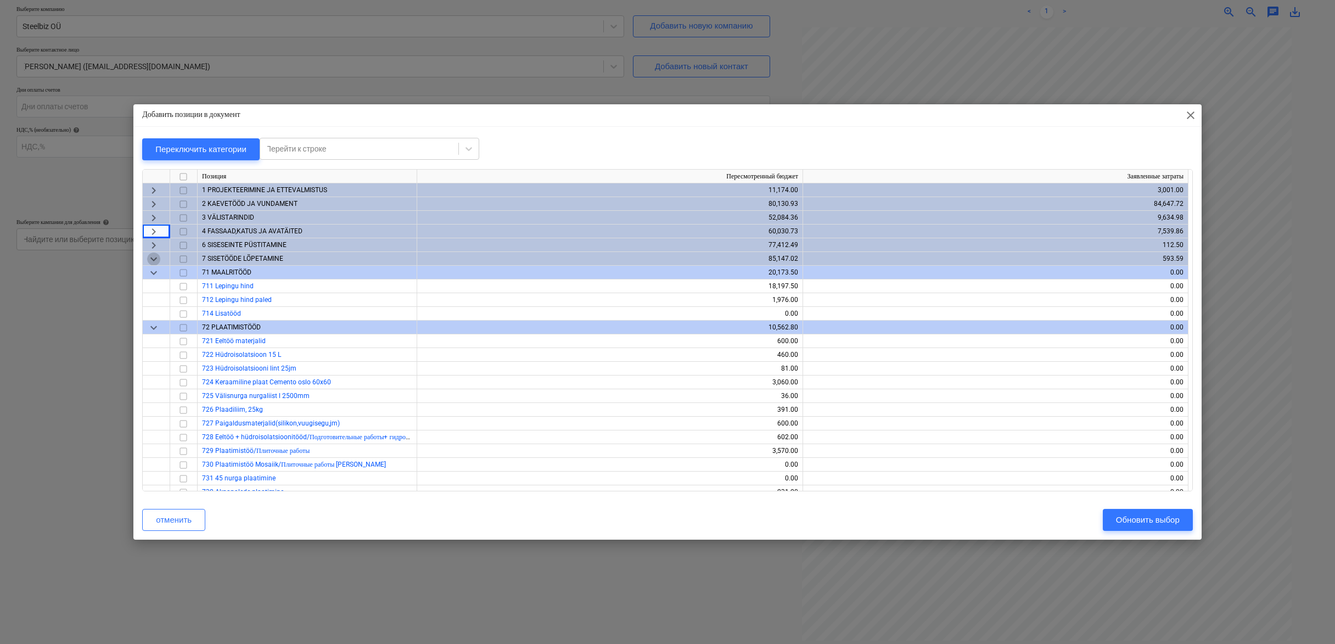
click at [152, 259] on span "keyboard_arrow_down" at bounding box center [153, 259] width 13 height 13
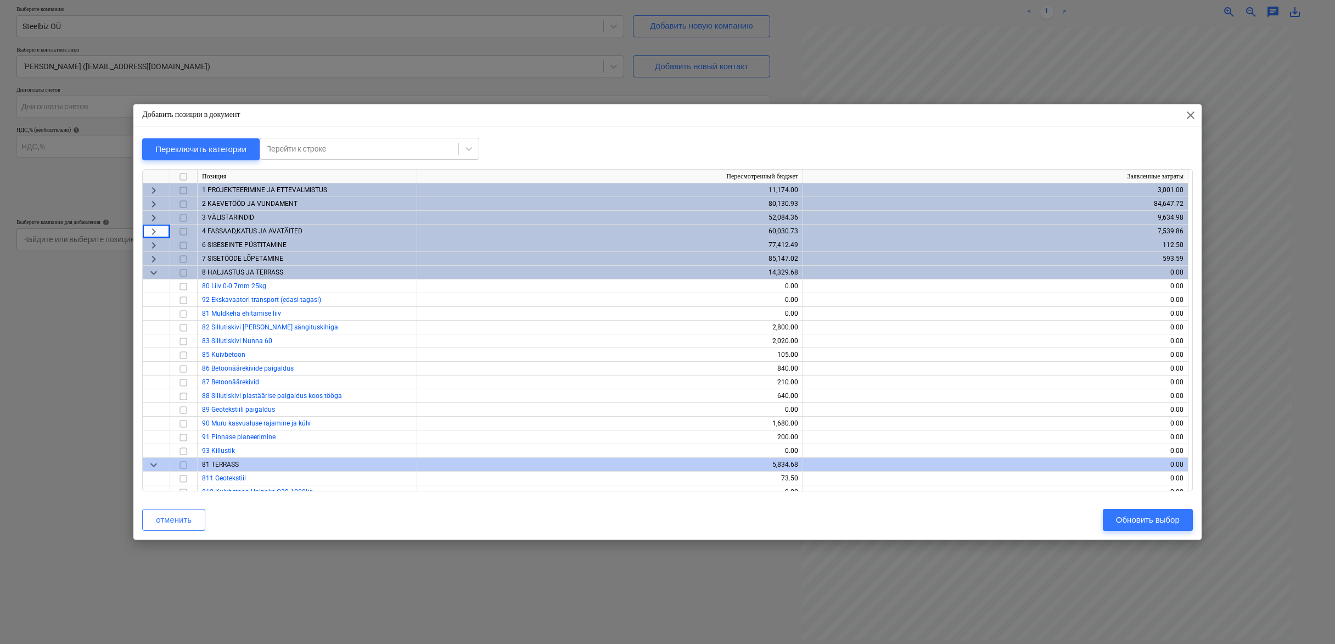
click at [157, 273] on span "keyboard_arrow_down" at bounding box center [153, 272] width 13 height 13
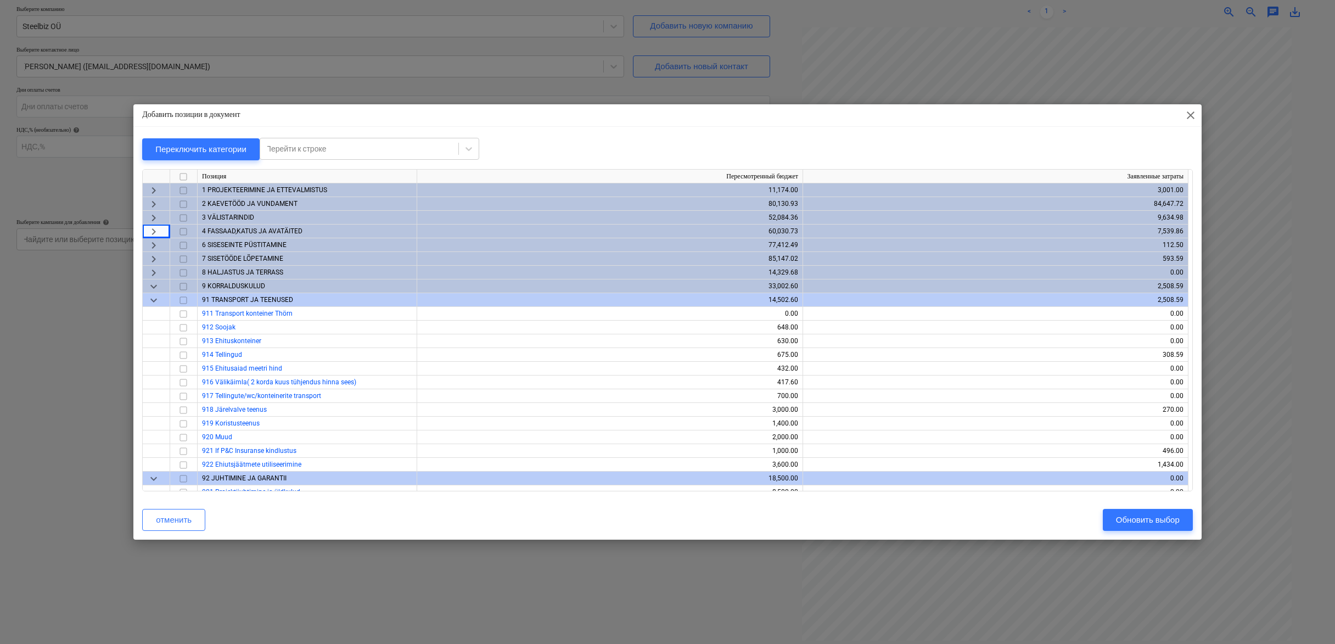
click at [158, 285] on span "keyboard_arrow_down" at bounding box center [153, 286] width 13 height 13
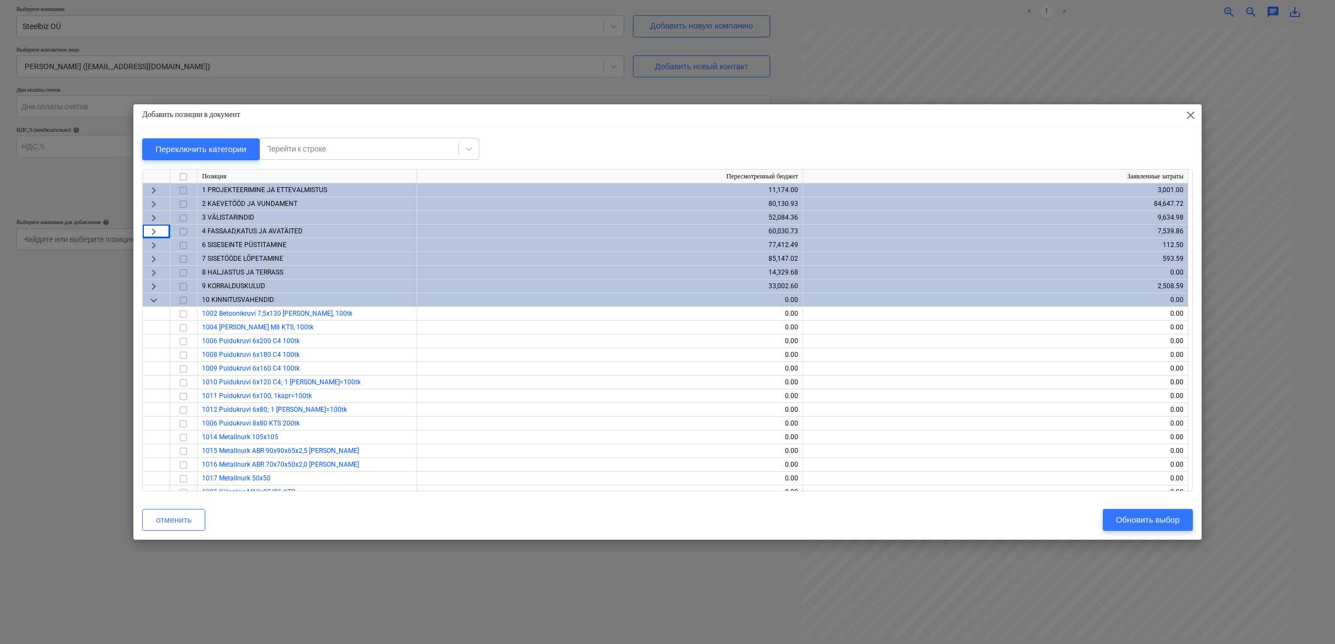
click at [160, 302] on span "keyboard_arrow_down" at bounding box center [153, 300] width 13 height 13
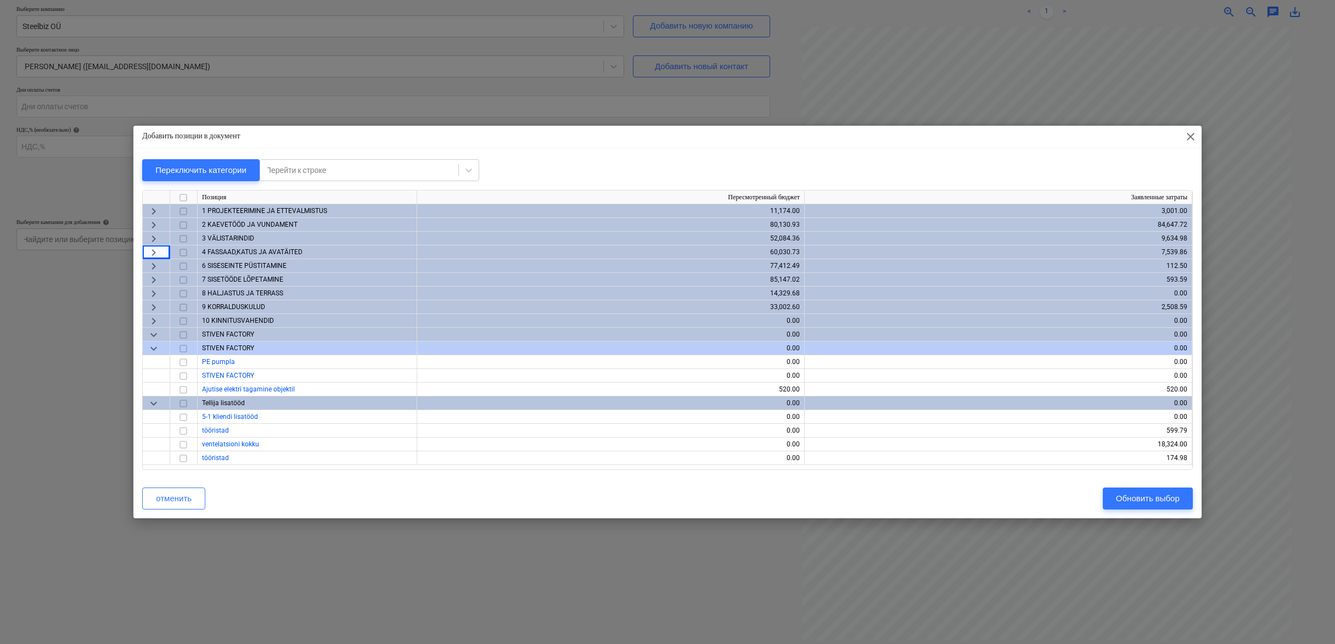
click at [157, 251] on span "keyboard_arrow_right" at bounding box center [153, 252] width 13 height 13
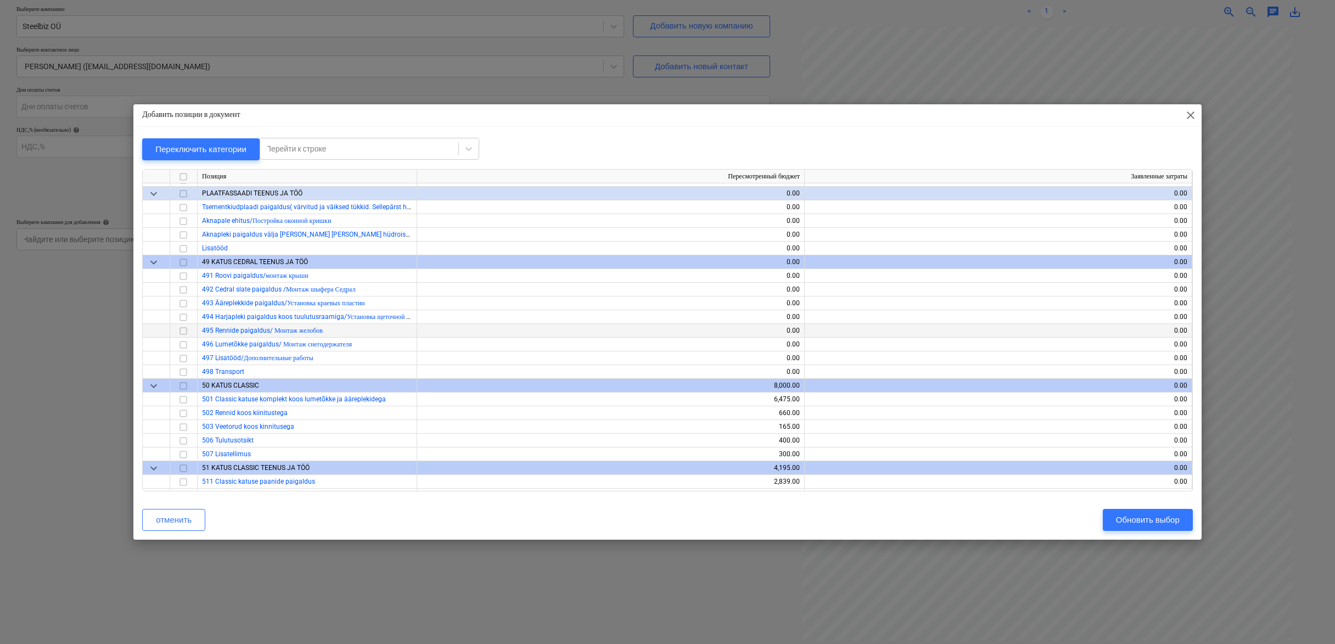
scroll to position [545, 0]
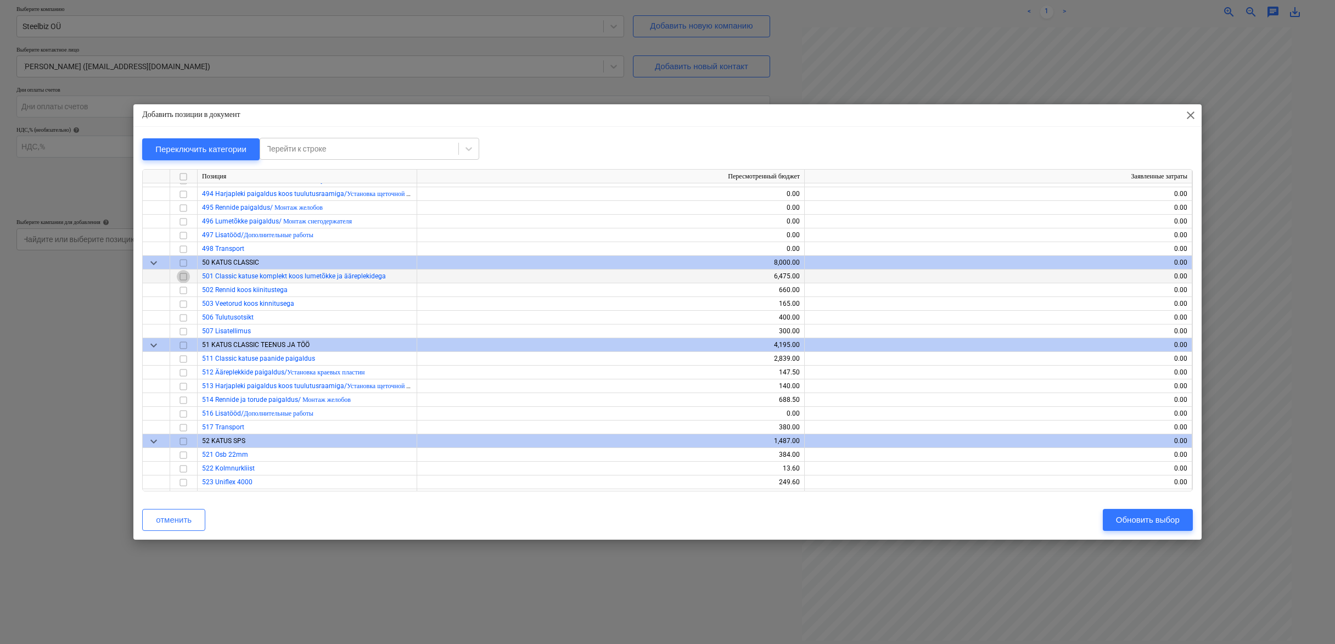
click at [183, 277] on input "checkbox" at bounding box center [183, 276] width 13 height 13
click at [183, 289] on input "checkbox" at bounding box center [183, 290] width 13 height 13
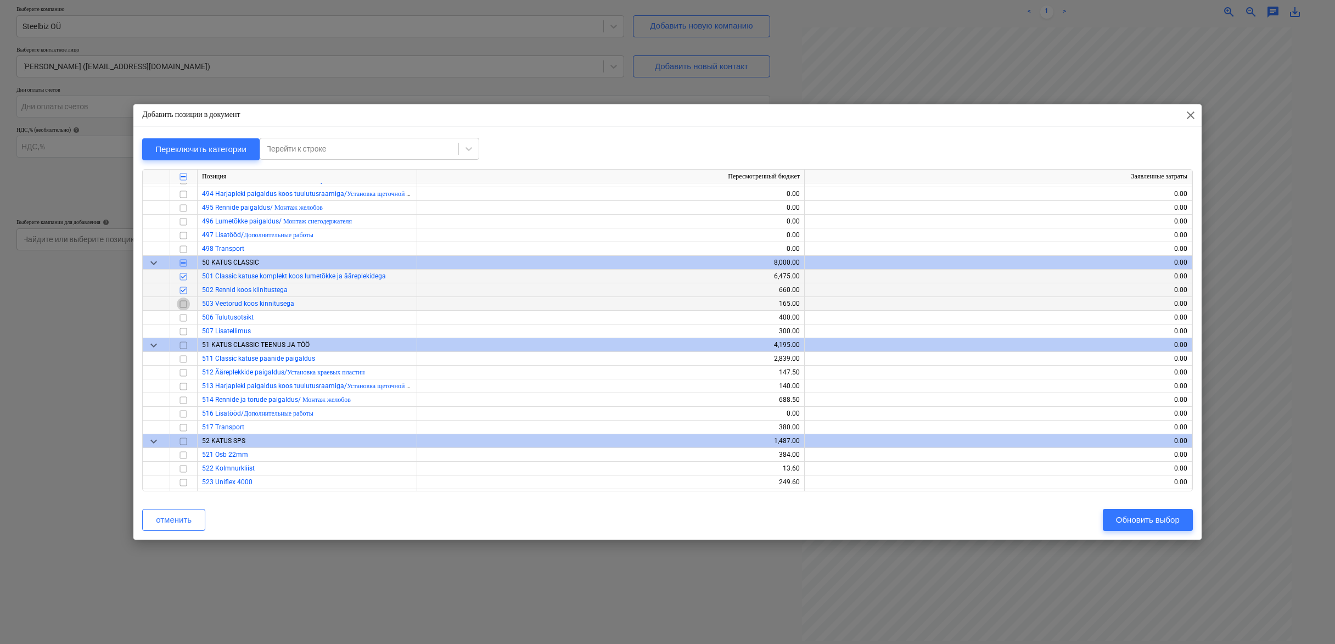
click at [185, 299] on input "checkbox" at bounding box center [183, 304] width 13 height 13
click at [183, 316] on input "checkbox" at bounding box center [183, 317] width 13 height 13
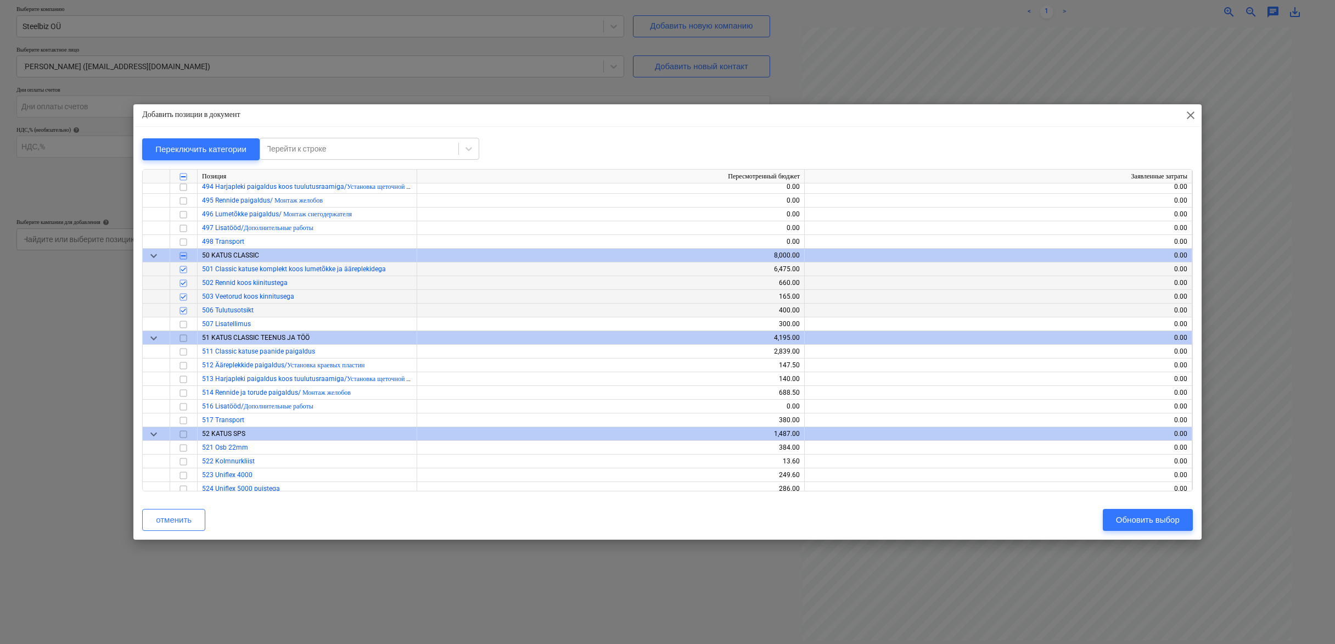
scroll to position [577, 0]
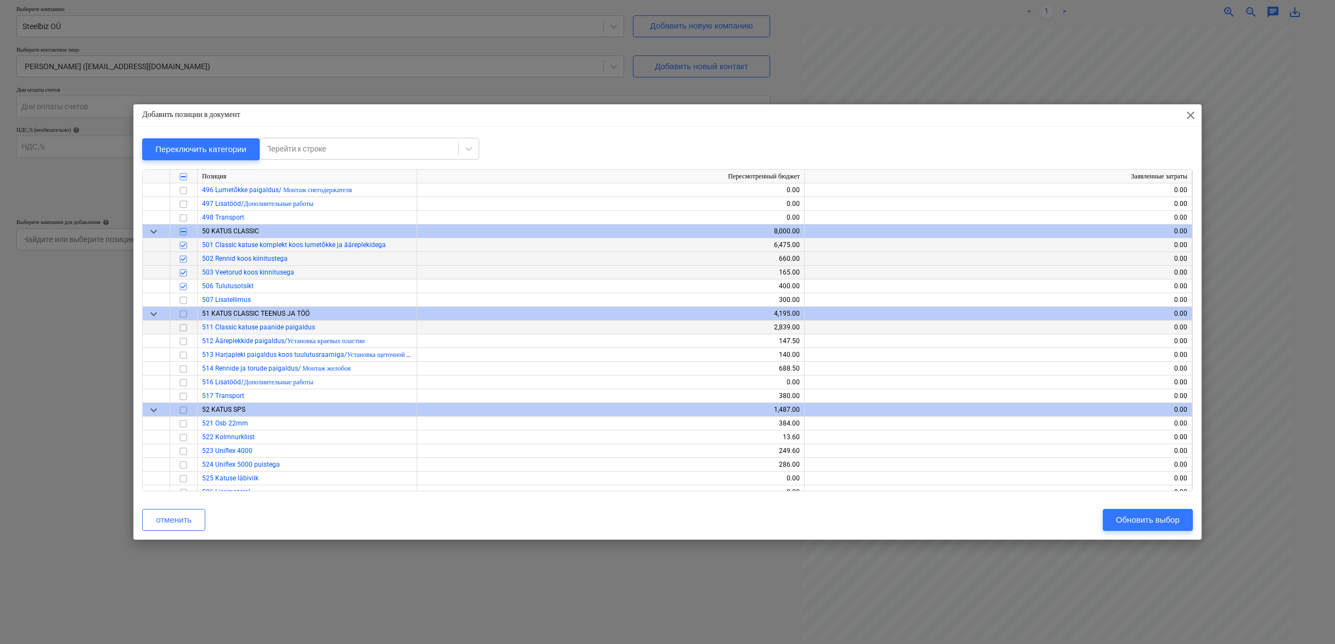
click at [184, 328] on input "checkbox" at bounding box center [183, 327] width 13 height 13
click at [187, 338] on input "checkbox" at bounding box center [183, 341] width 13 height 13
click at [177, 355] on input "checkbox" at bounding box center [183, 355] width 13 height 13
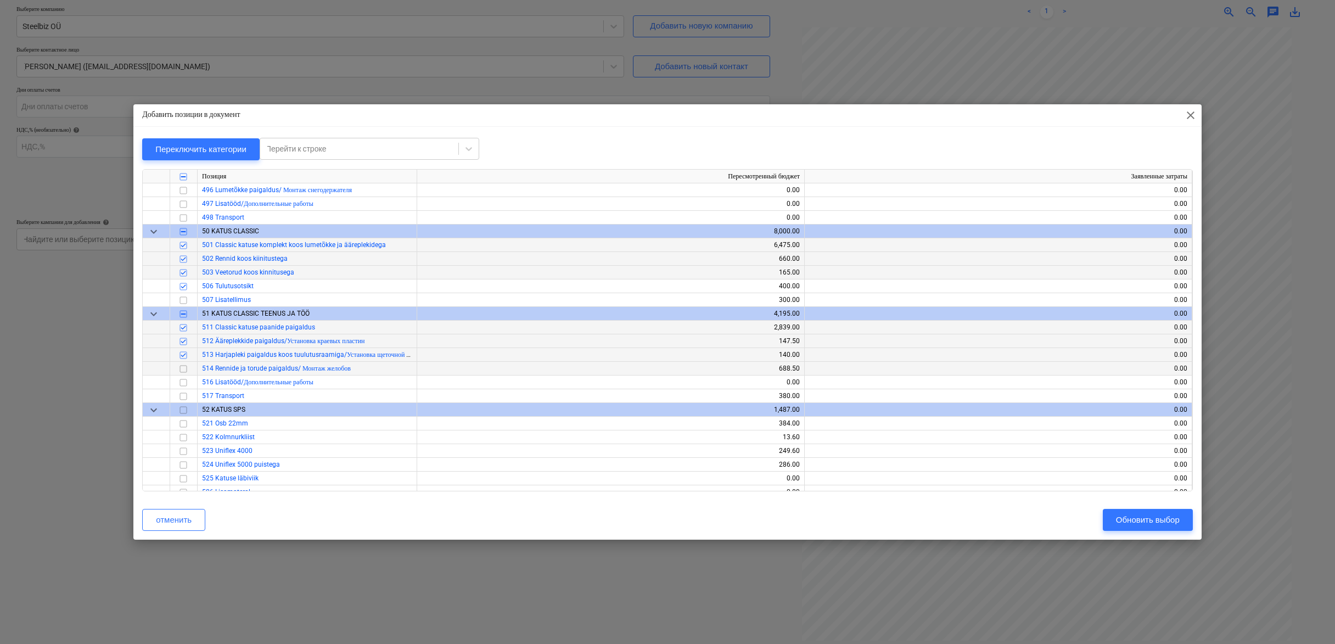
click at [180, 367] on input "checkbox" at bounding box center [183, 368] width 13 height 13
click at [184, 396] on input "checkbox" at bounding box center [183, 396] width 13 height 13
click at [1142, 527] on button "Обновить выбор" at bounding box center [1148, 520] width 90 height 22
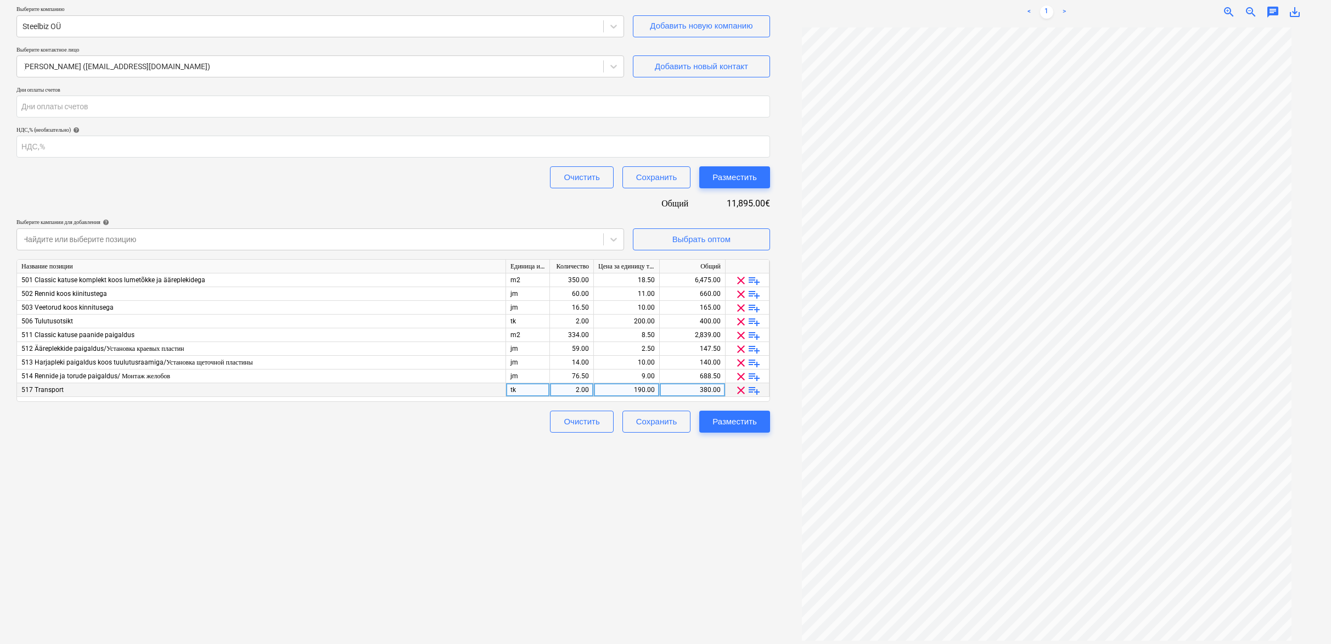
click at [741, 389] on span "clear" at bounding box center [741, 390] width 13 height 13
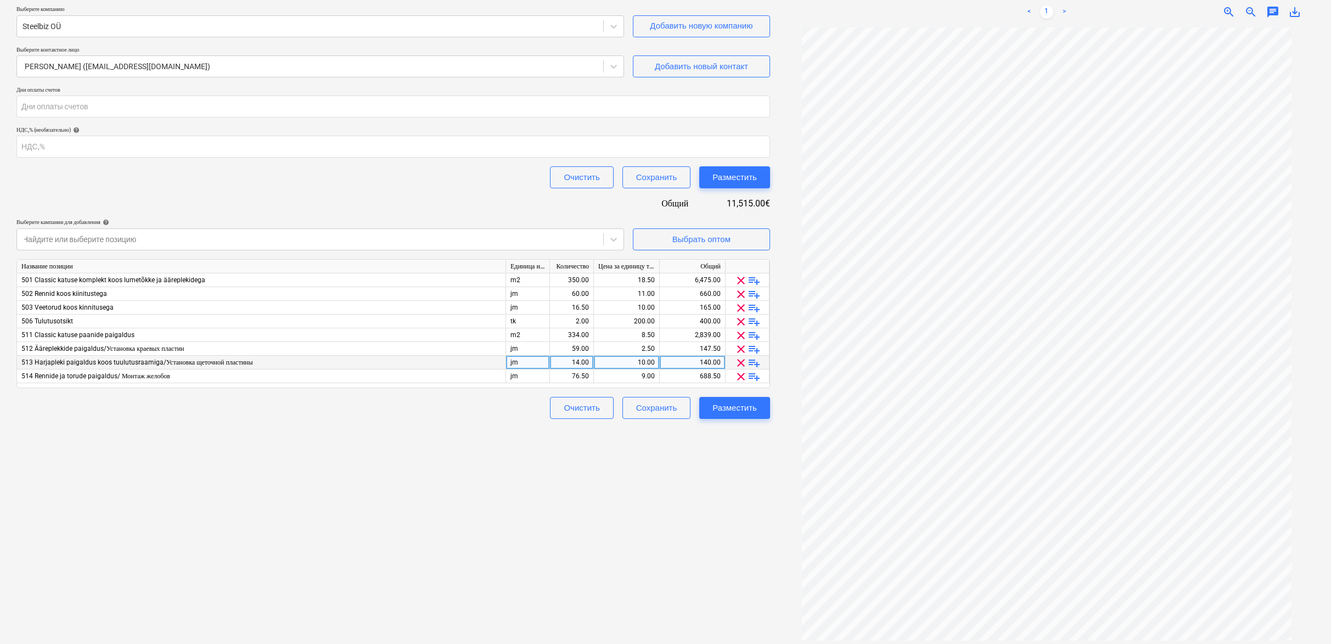
click at [724, 360] on div "140.00" at bounding box center [693, 363] width 66 height 14
click at [585, 359] on div "14.00" at bounding box center [572, 363] width 35 height 14
type input "1"
click at [655, 360] on div "10.00" at bounding box center [627, 363] width 66 height 14
type input "5.38"
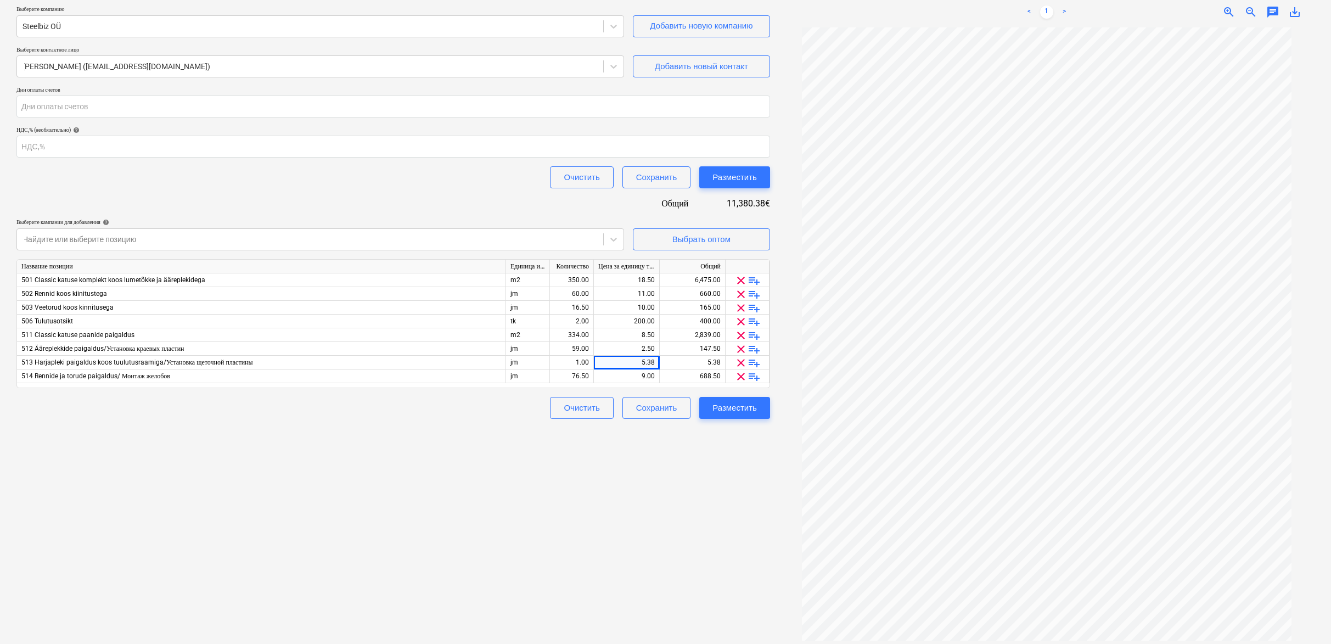
click at [712, 432] on div "Создать новый документ Название контракта help 0964k [PERSON_NAME] контракта he…" at bounding box center [393, 287] width 763 height 715
click at [745, 413] on div "Разместить" at bounding box center [735, 408] width 44 height 14
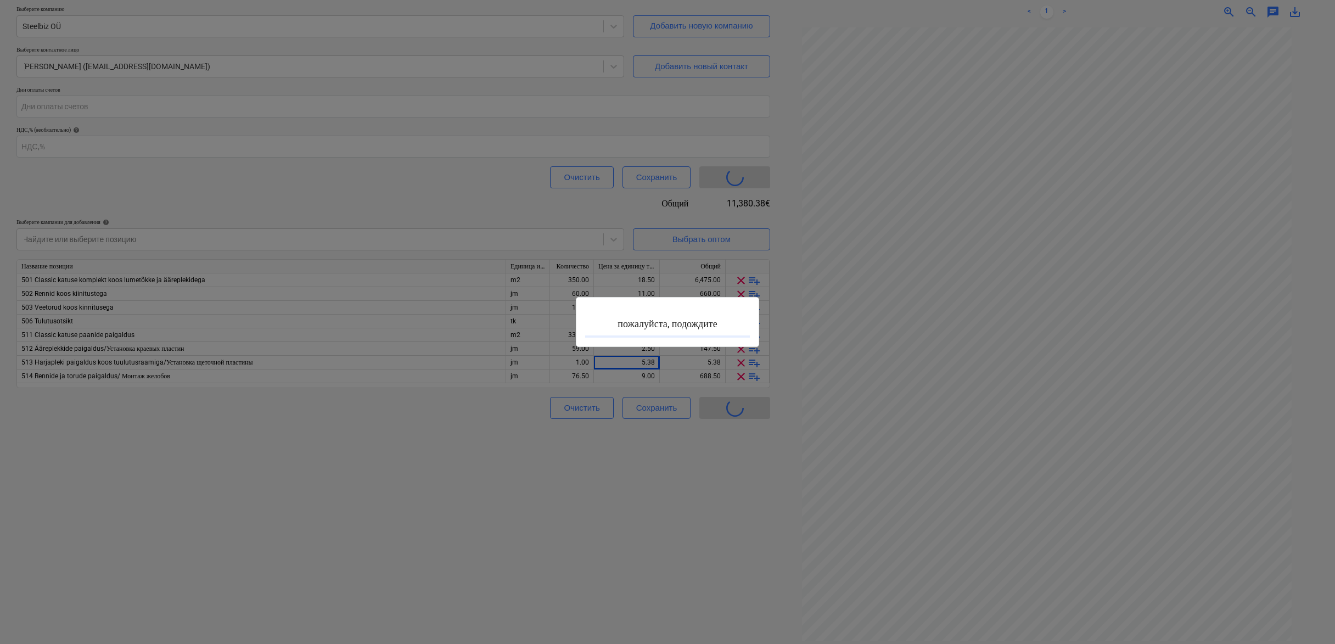
type input "PR-0012-SO-006"
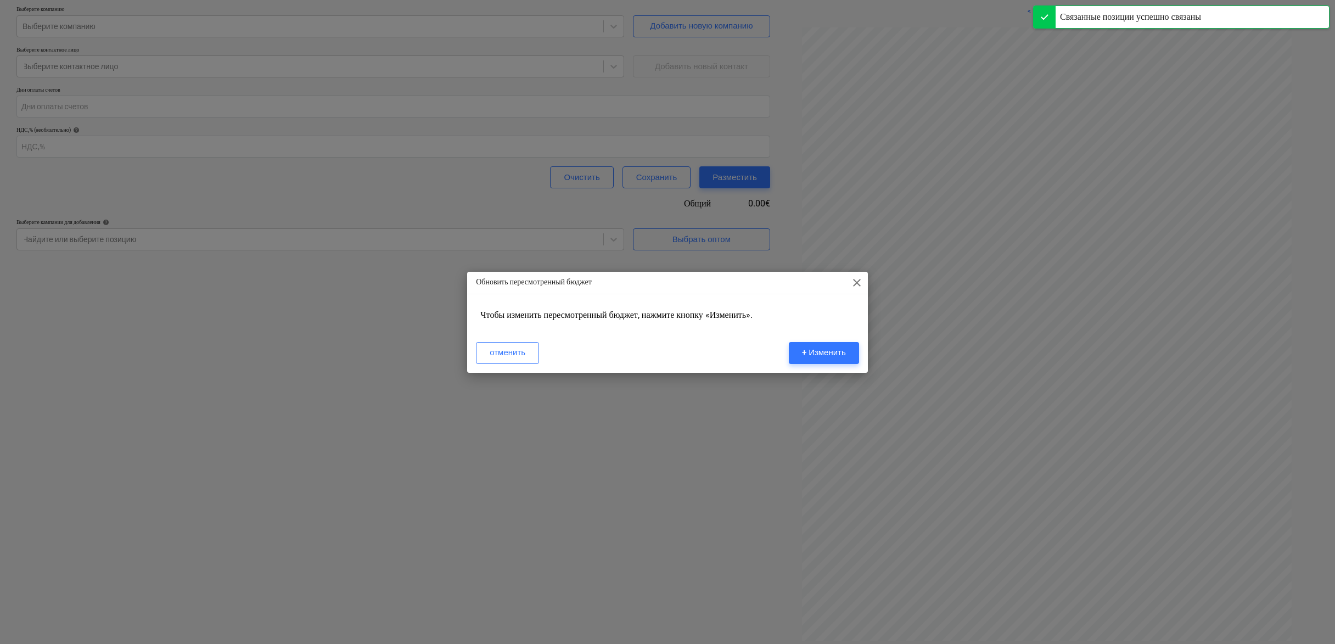
click at [860, 280] on span "close" at bounding box center [856, 282] width 13 height 13
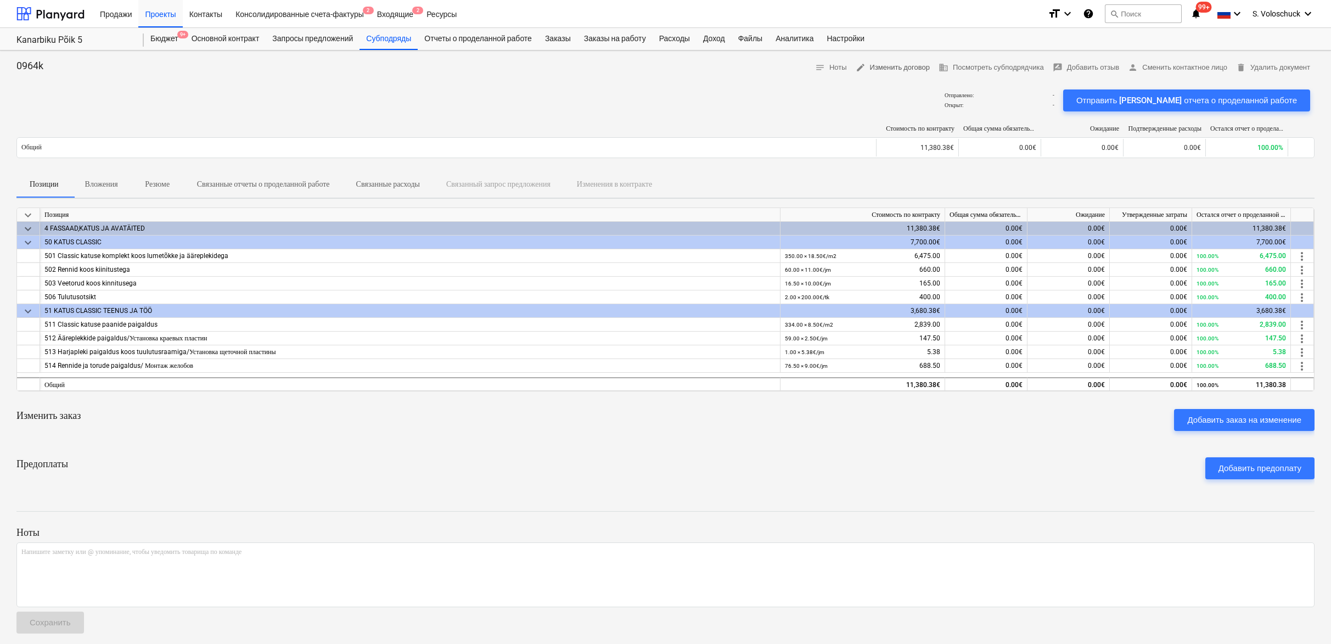
click at [874, 68] on span "edit Изменить договор" at bounding box center [893, 67] width 74 height 13
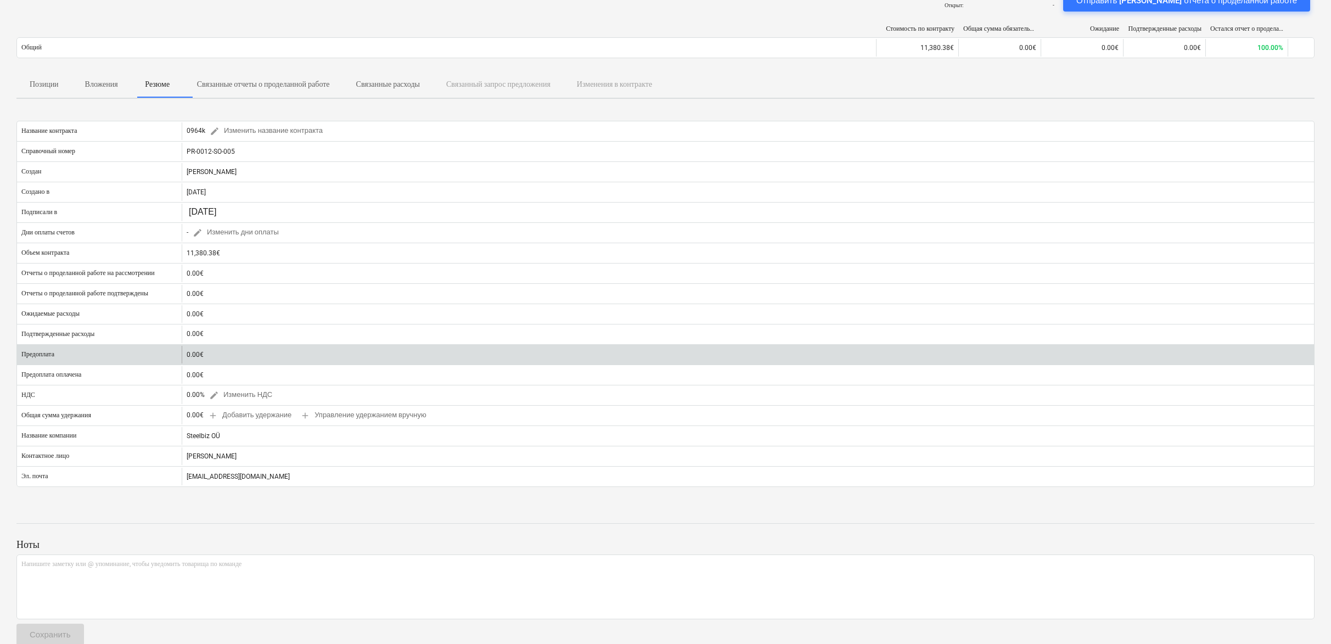
scroll to position [121, 0]
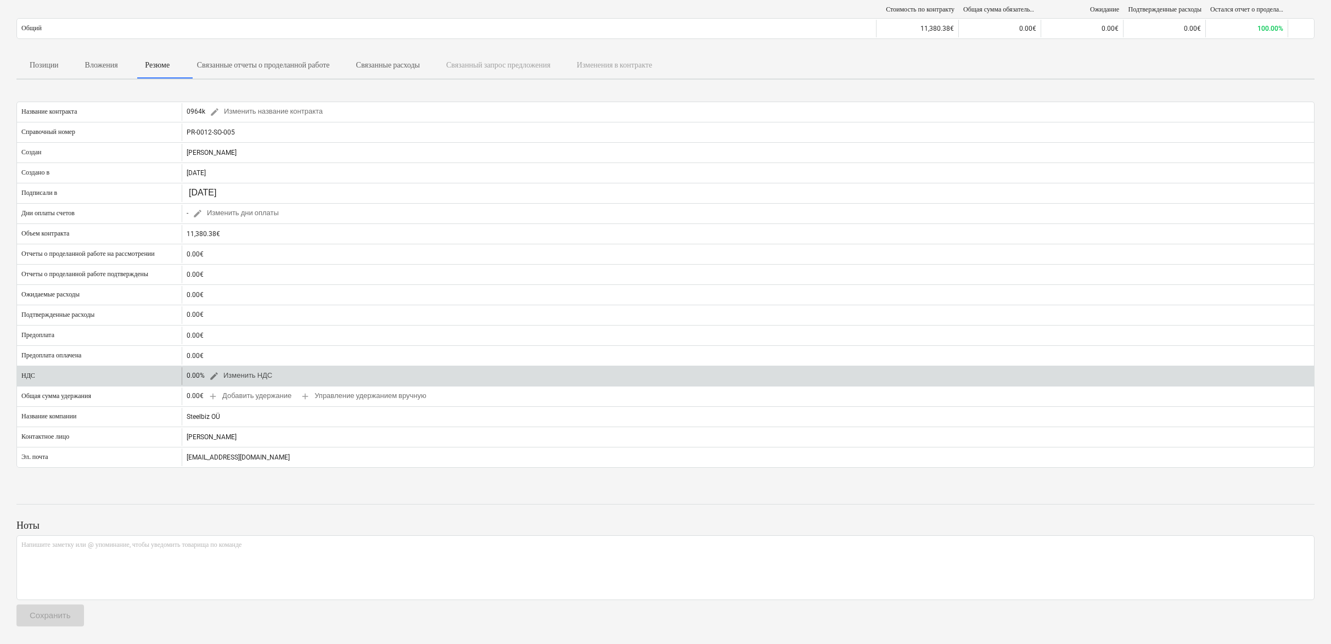
click at [248, 378] on span "edit Изменить НДС" at bounding box center [240, 376] width 63 height 13
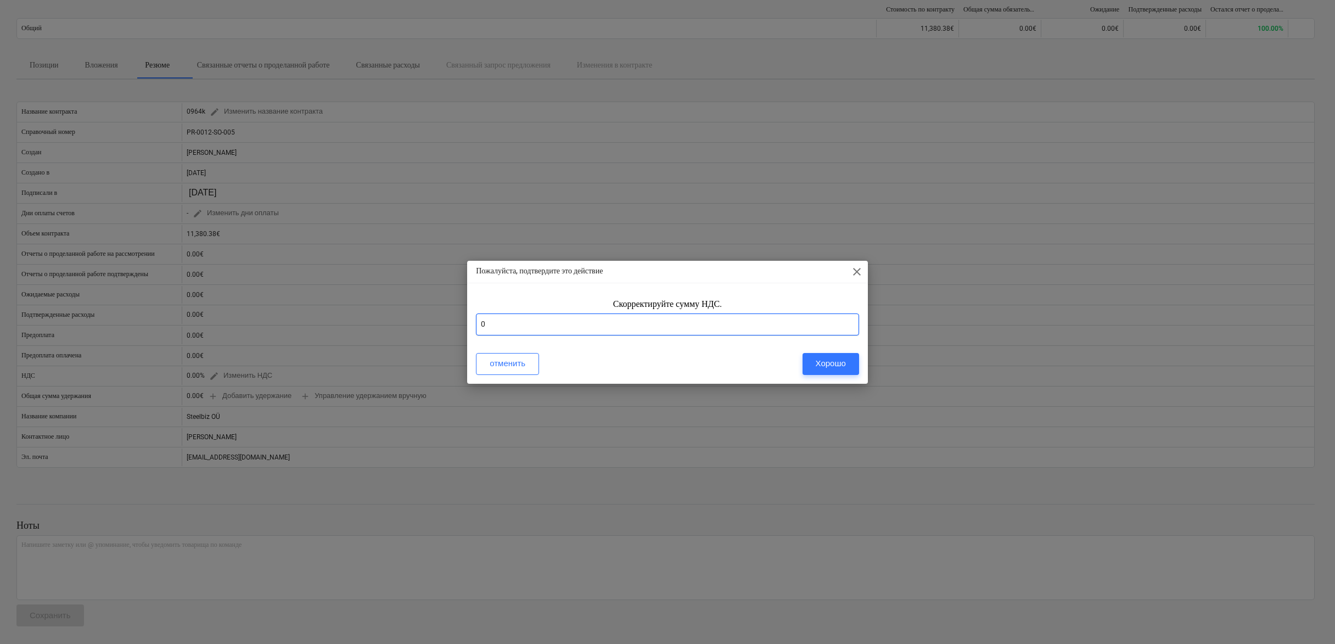
click at [525, 328] on input "0" at bounding box center [667, 325] width 383 height 22
type input "24"
click at [817, 368] on div "Хорошо" at bounding box center [831, 363] width 30 height 14
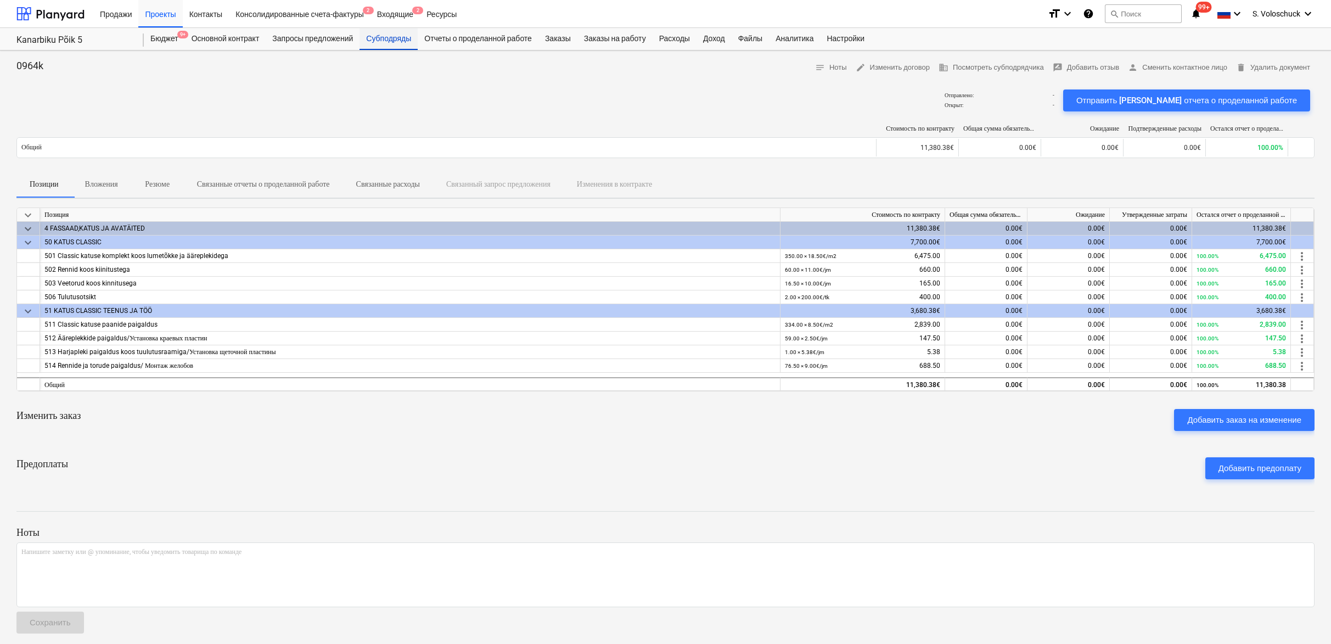
click at [412, 42] on div "Субподряды" at bounding box center [389, 39] width 58 height 22
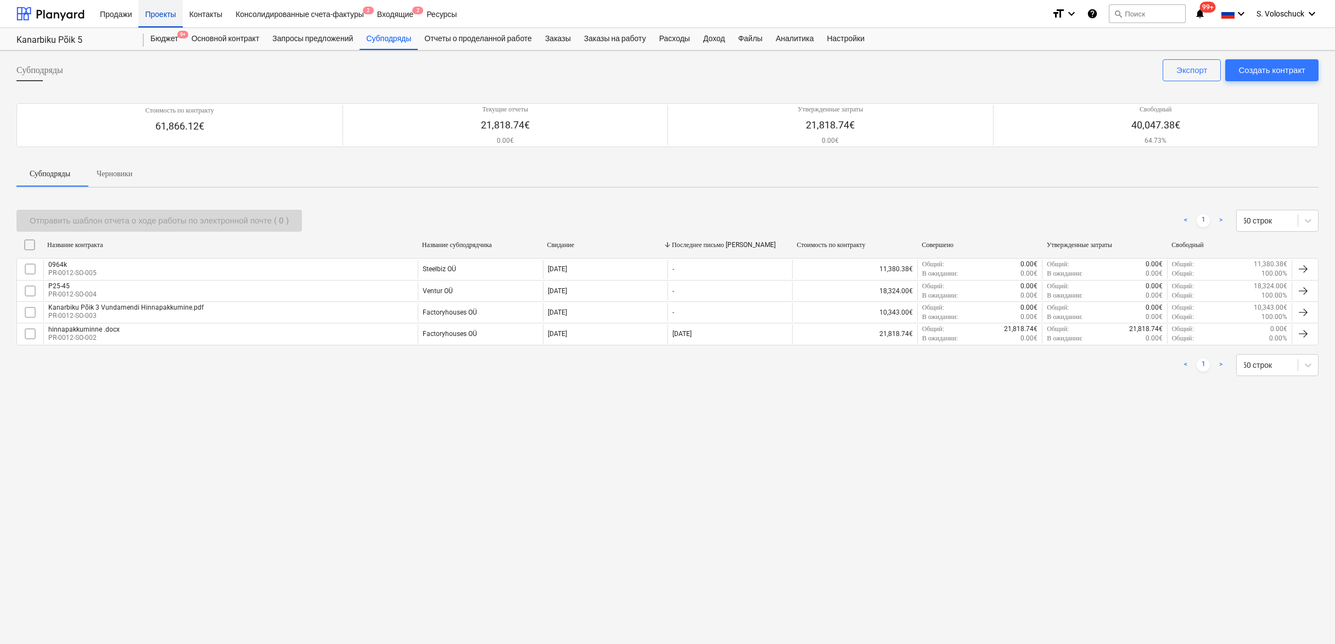
click at [163, 12] on div "Проекты" at bounding box center [160, 13] width 44 height 28
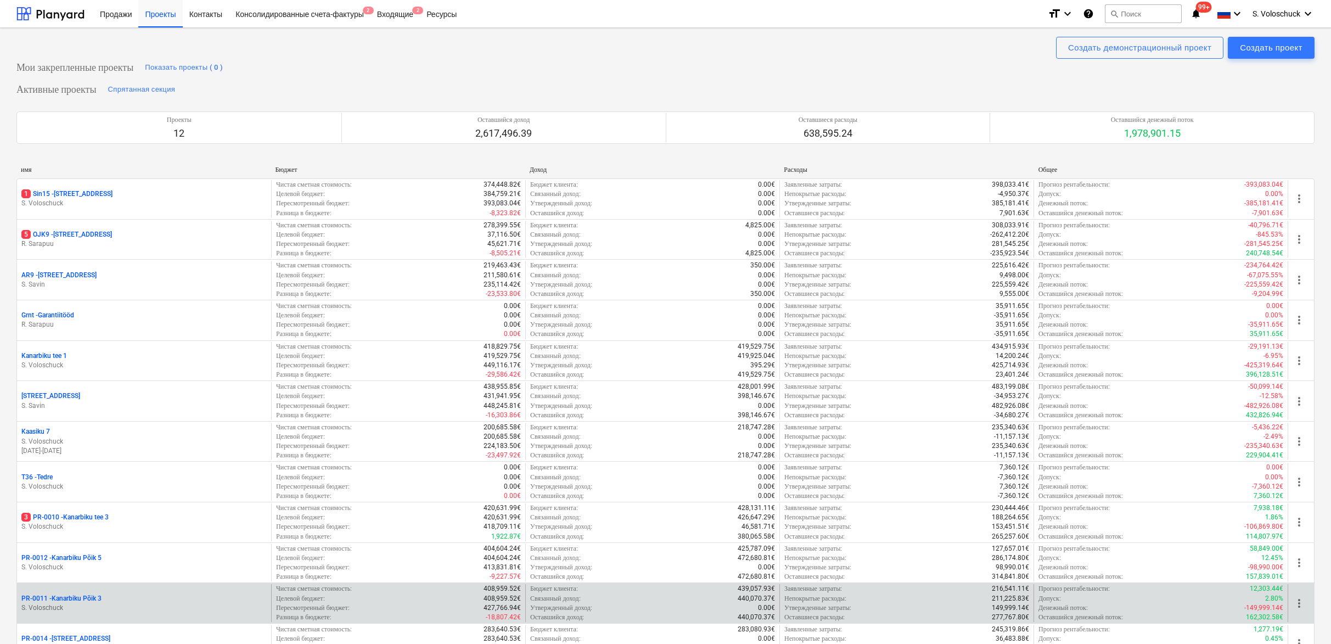
click at [85, 603] on p "S. Voloschuck" at bounding box center [143, 607] width 245 height 9
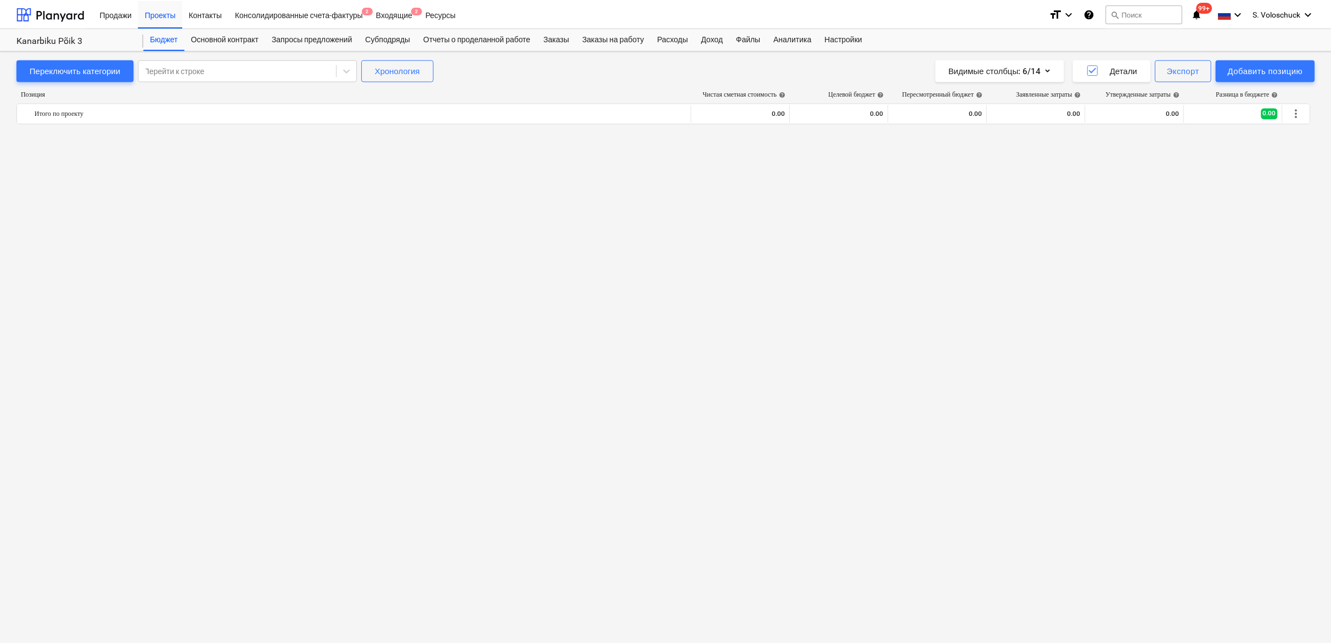
scroll to position [1314, 0]
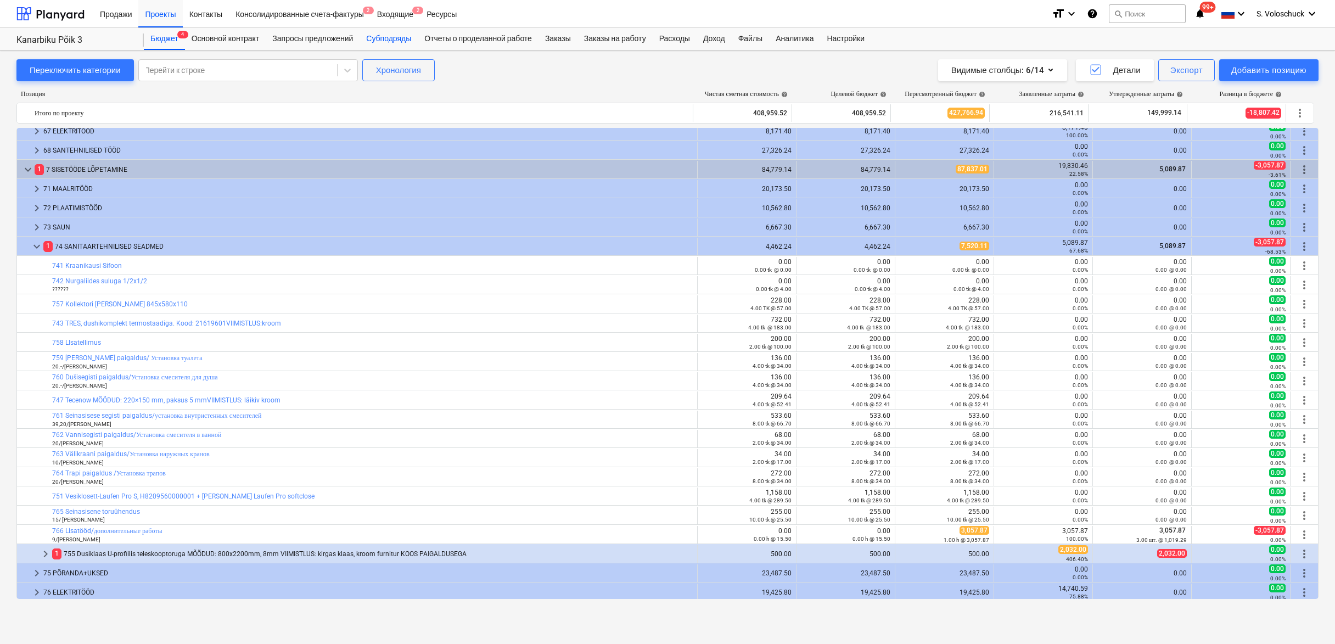
click at [396, 38] on div "Субподряды" at bounding box center [389, 39] width 58 height 22
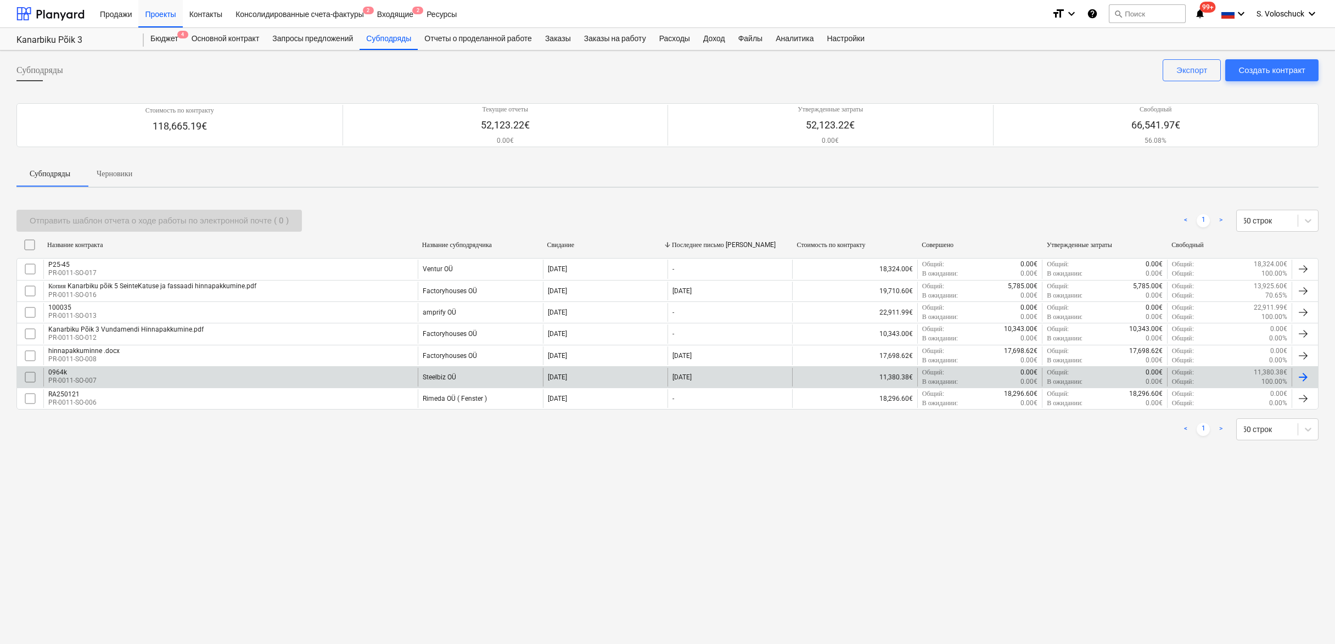
click at [438, 375] on div "Steelbiz OÜ" at bounding box center [439, 377] width 33 height 8
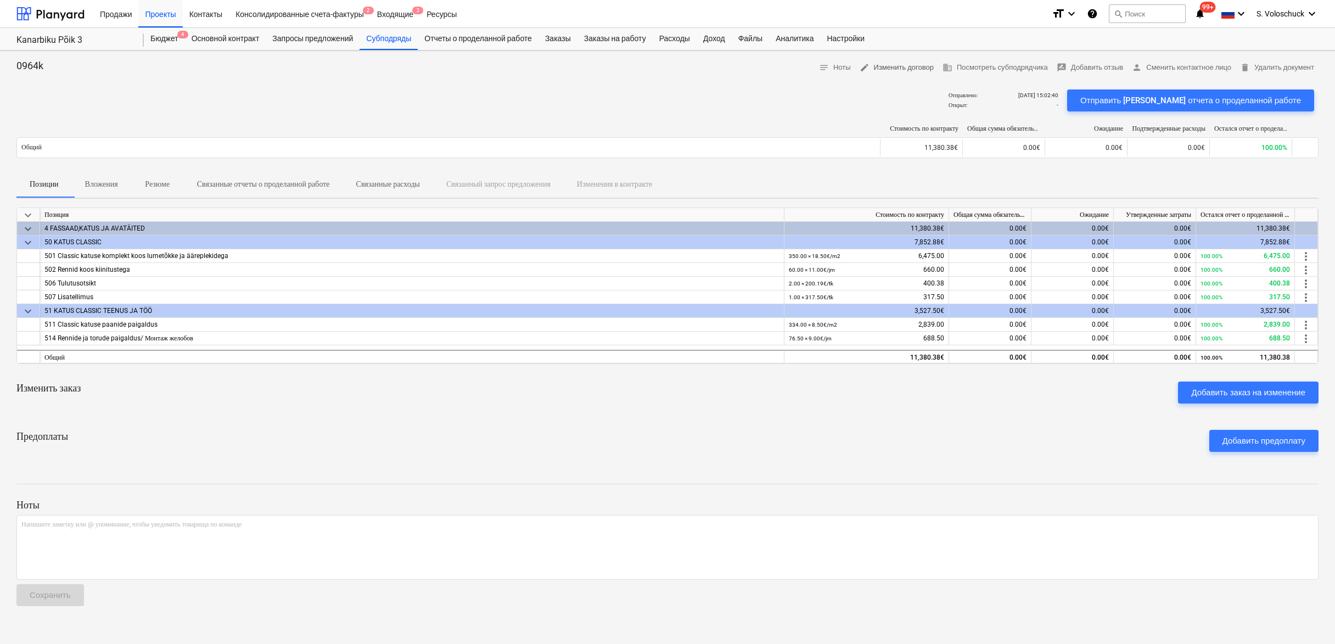
click at [877, 63] on span "edit Изменить договор" at bounding box center [897, 67] width 74 height 13
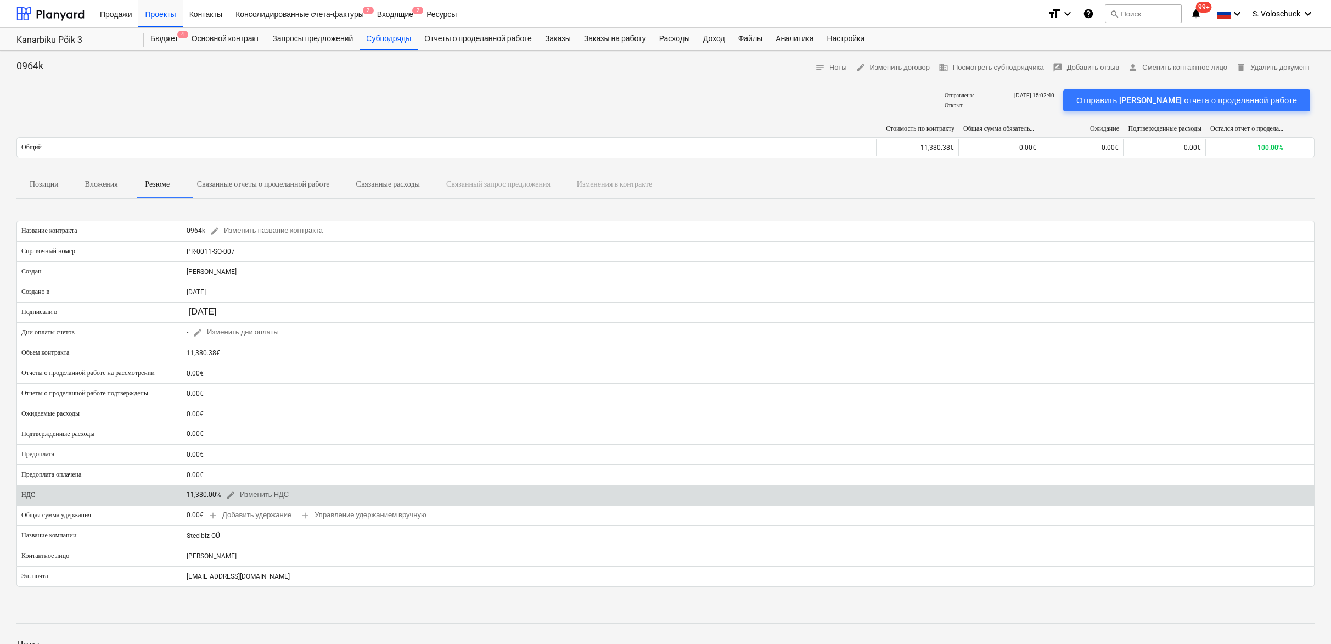
click at [212, 492] on div "11,380.00% edit Изменить НДС" at bounding box center [240, 494] width 107 height 17
click at [217, 497] on div "11,380.00% edit Изменить НДС" at bounding box center [240, 494] width 107 height 17
click at [233, 496] on span "edit" at bounding box center [231, 495] width 10 height 10
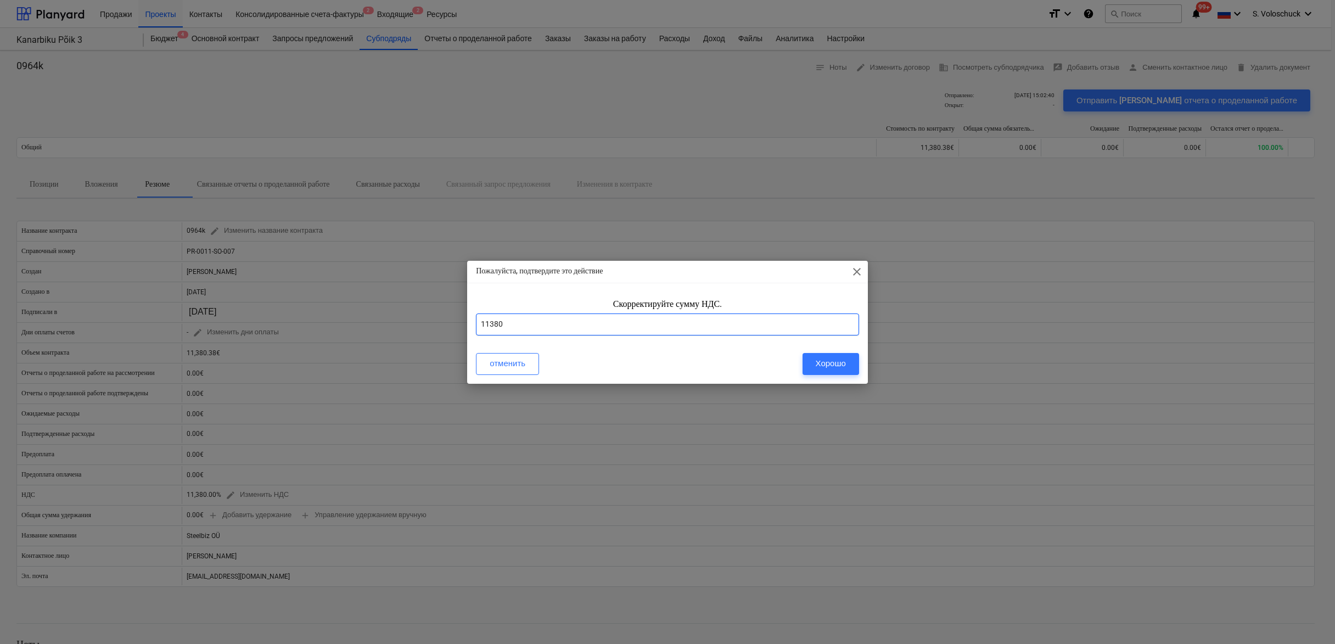
click at [619, 326] on input "11380" at bounding box center [667, 325] width 383 height 22
type input "1"
type input "24"
click at [832, 361] on div "Хорошо" at bounding box center [831, 363] width 30 height 14
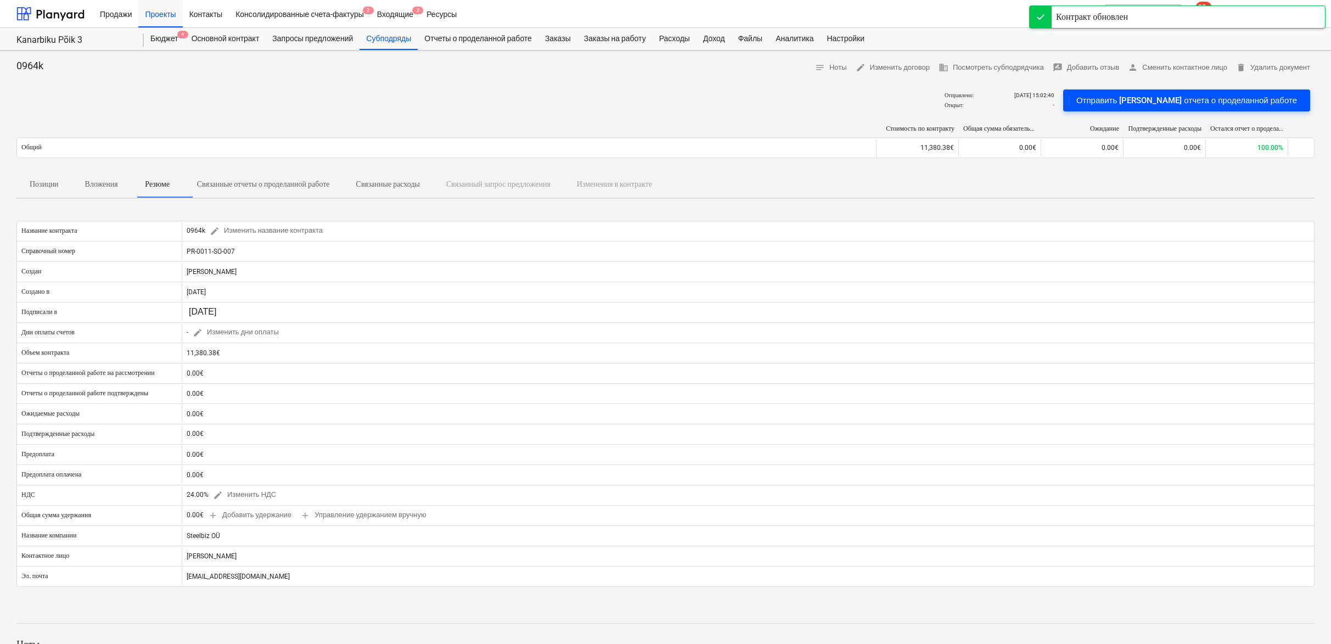
click at [1212, 99] on div "Отправить [PERSON_NAME] отчета о проделанной работе" at bounding box center [1187, 100] width 221 height 14
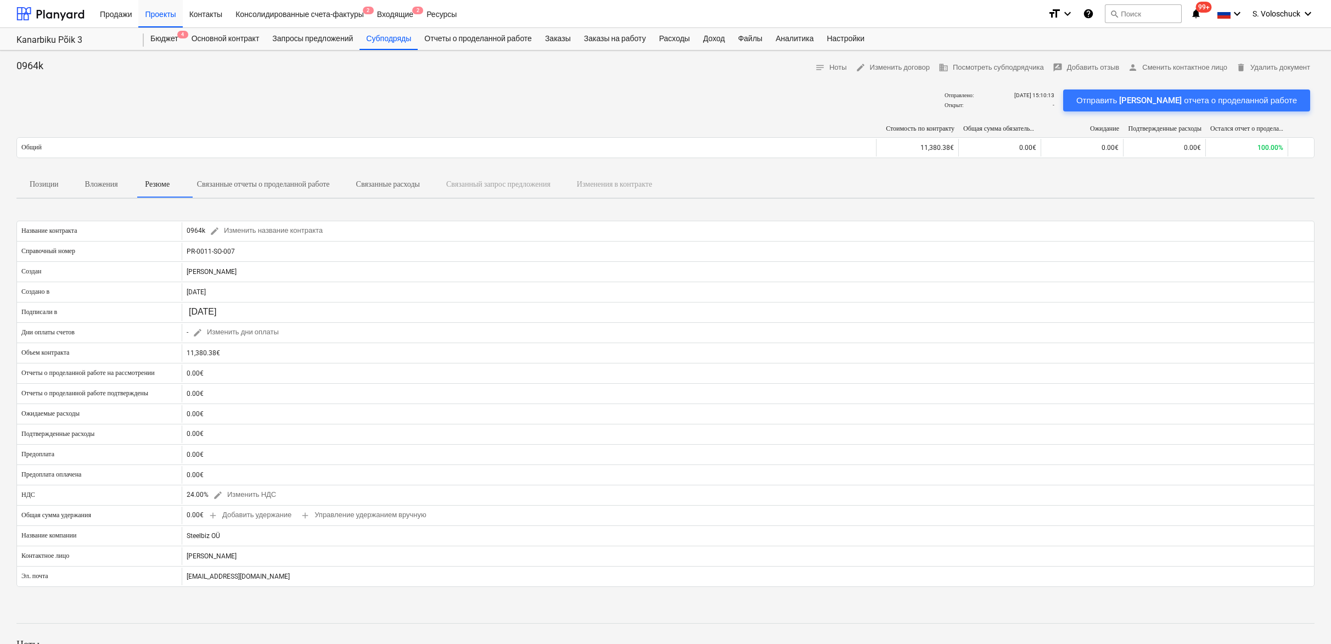
click at [392, 52] on div "0964k notes Ноты edit Изменить договор business Посмотреть субподрядчика rate_r…" at bounding box center [665, 407] width 1331 height 713
click at [169, 12] on div "Проекты" at bounding box center [160, 13] width 44 height 28
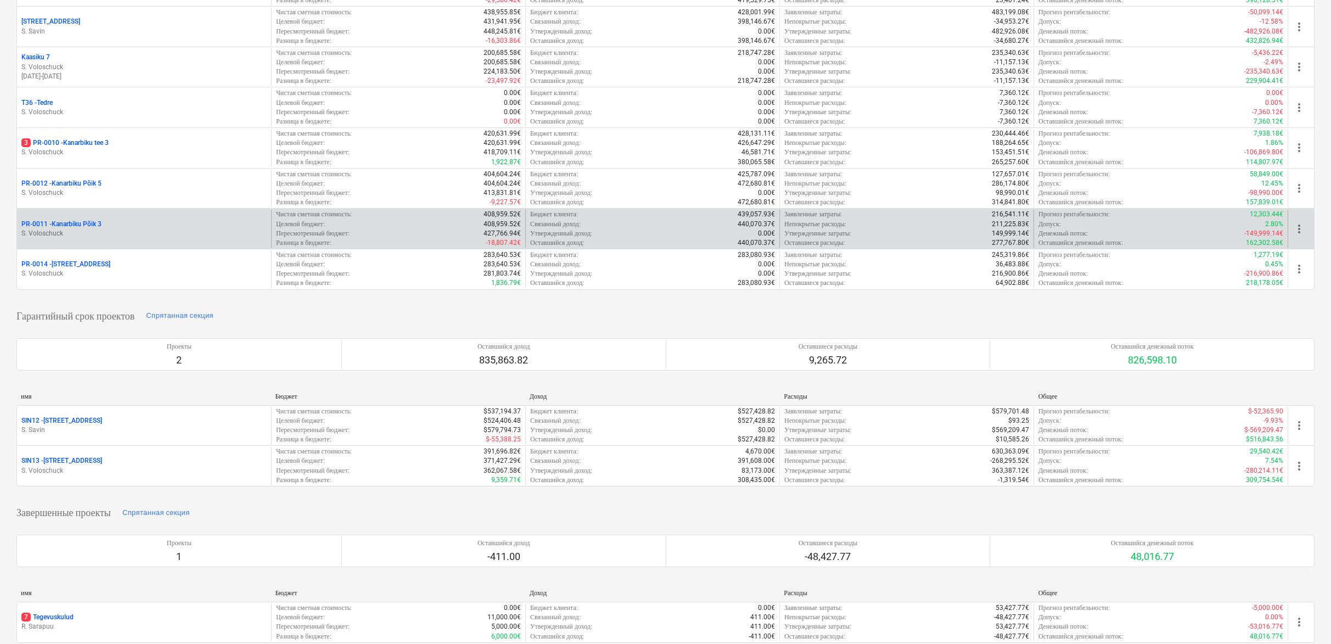
scroll to position [408, 0]
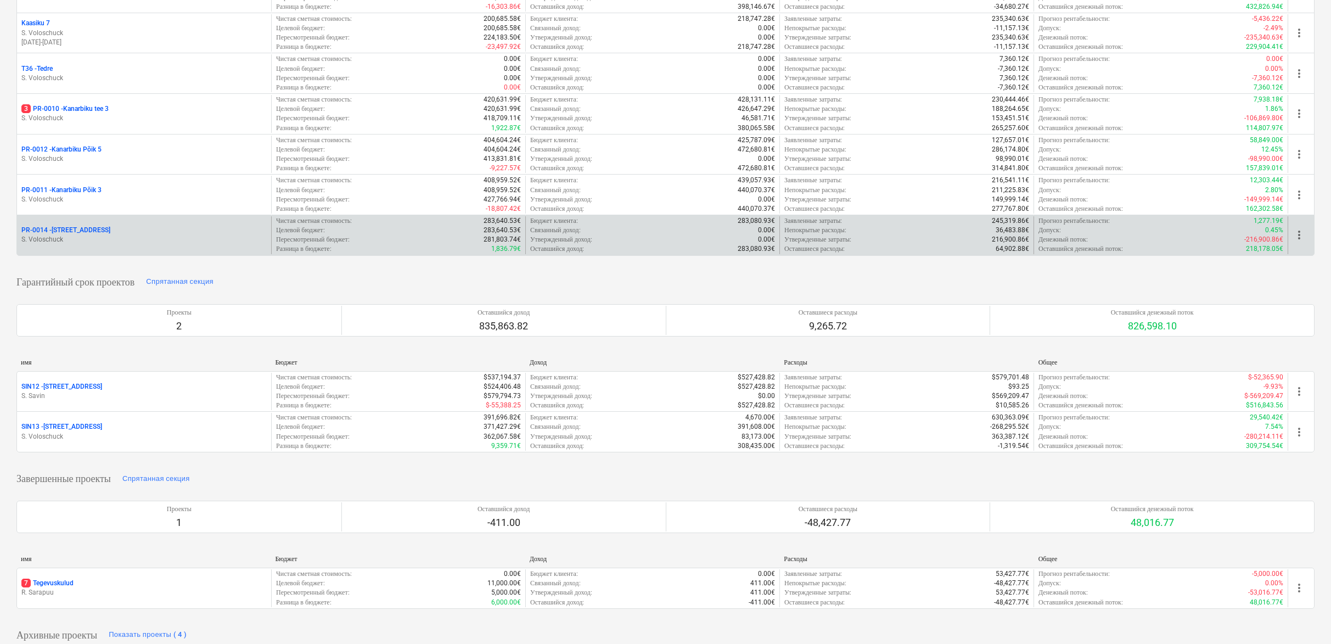
click at [114, 239] on div "PR-0014 - Luige tee 29 S. Voloschuck" at bounding box center [144, 235] width 254 height 38
click at [116, 235] on p "S. Voloschuck" at bounding box center [143, 239] width 245 height 9
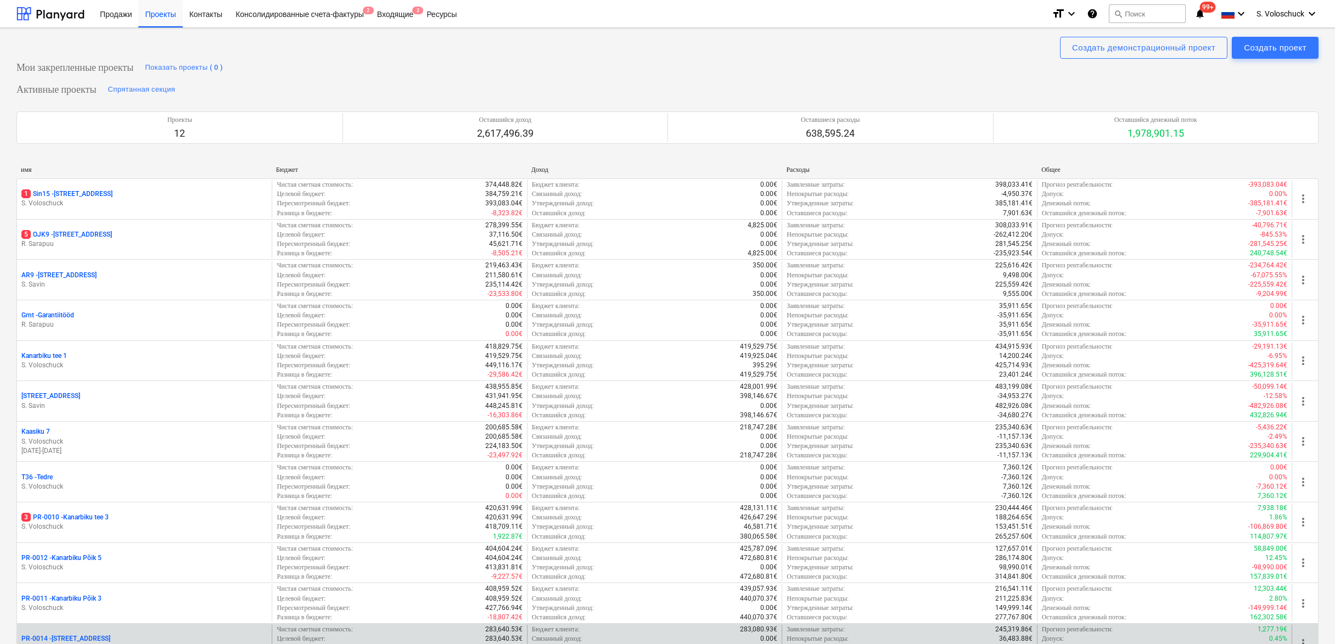
click at [116, 235] on main "Создать демонстрационный проект Создать проект Мои закрепленные проекты Показат…" at bounding box center [667, 544] width 1335 height 1033
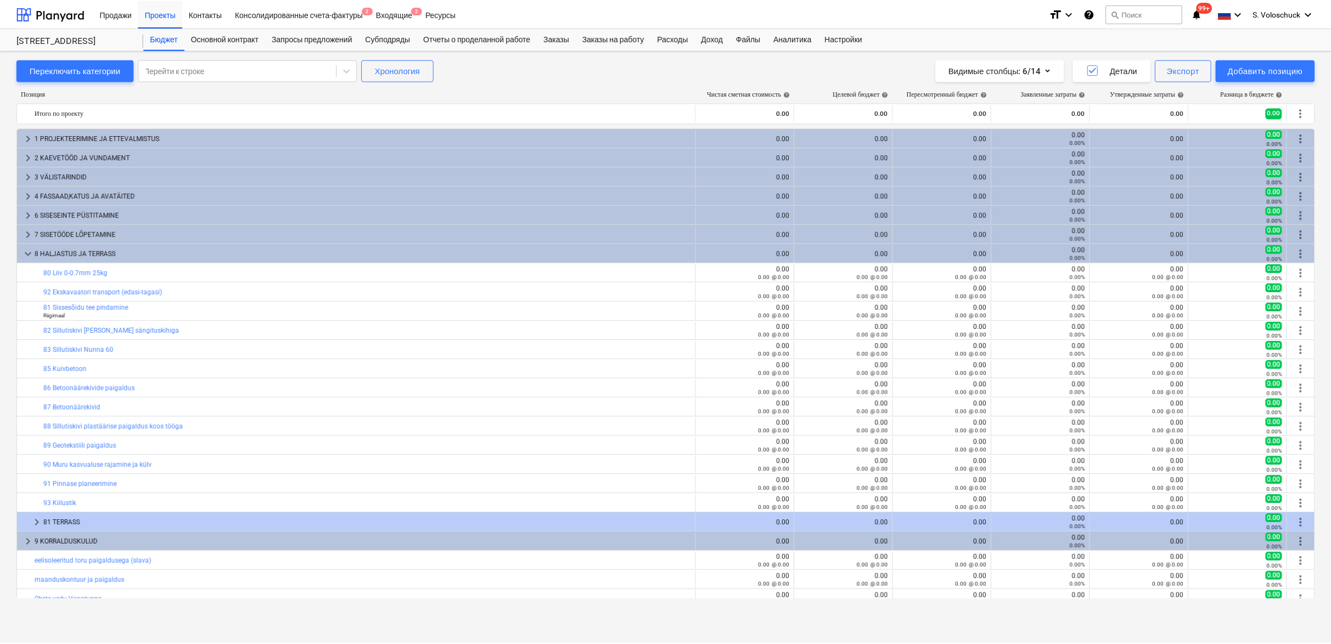
scroll to position [182, 0]
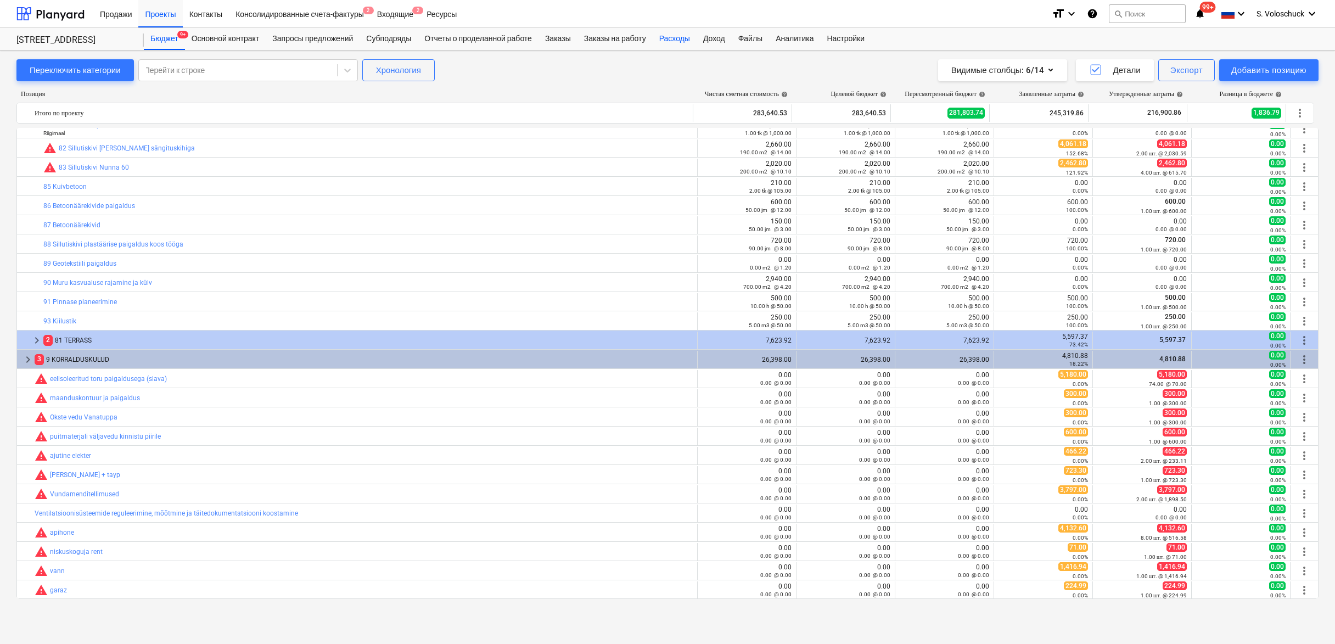
click at [681, 38] on div "Расходы" at bounding box center [675, 39] width 44 height 22
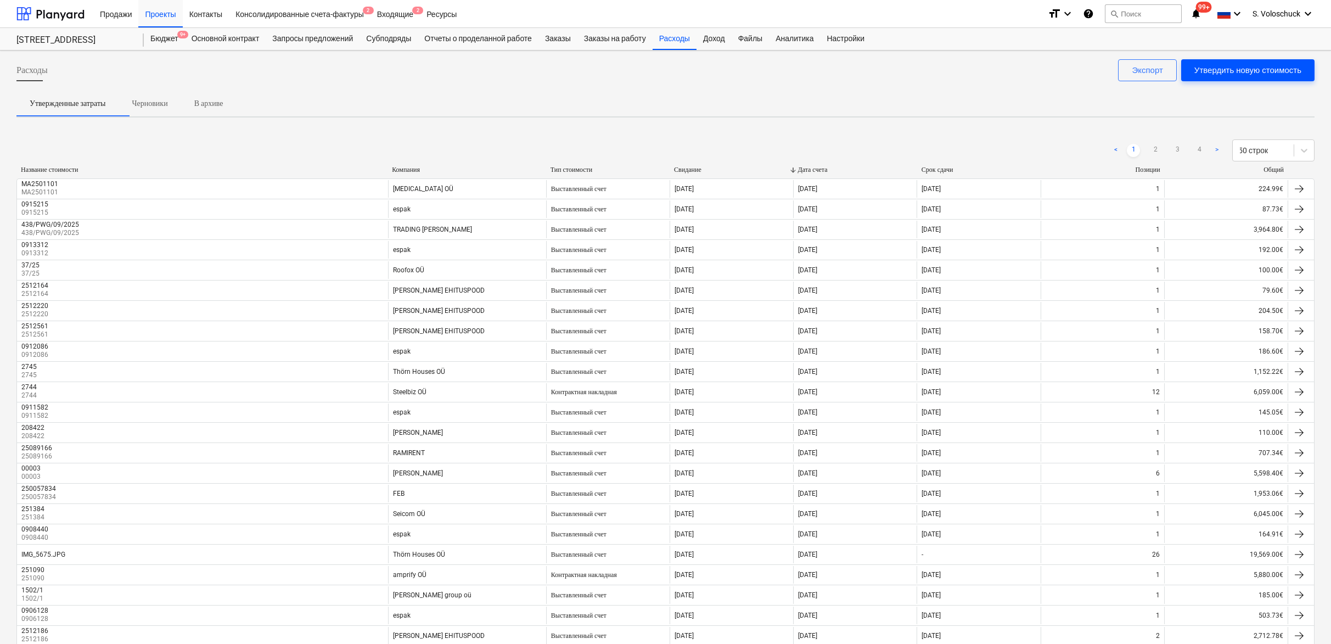
click at [1227, 70] on div "Утвердить новую стоимость" at bounding box center [1248, 70] width 107 height 14
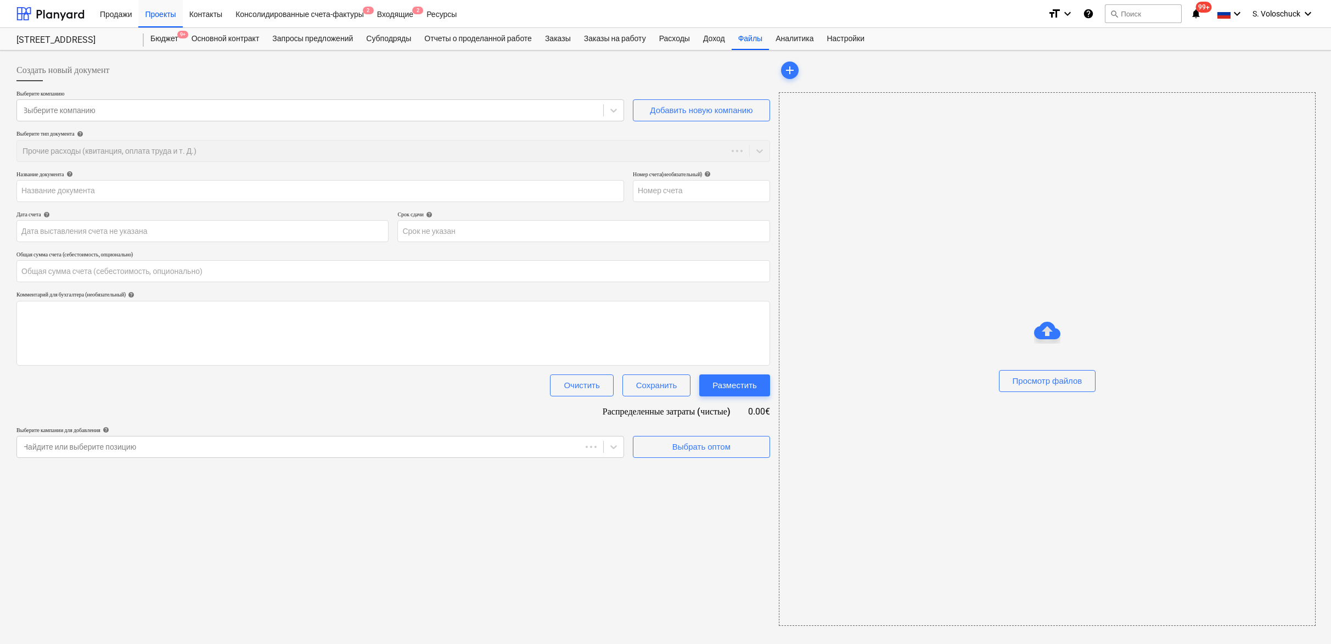
type input "0.00"
click at [1227, 70] on div "add" at bounding box center [1047, 70] width 536 height 22
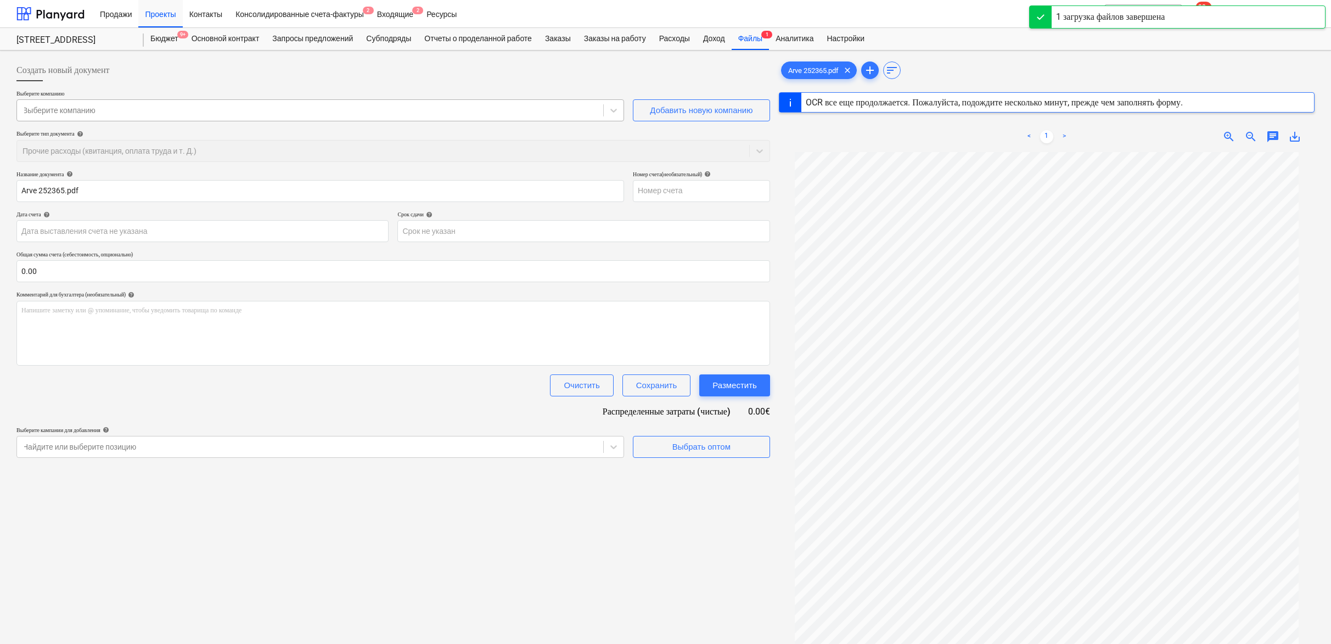
type input "252365"
type input "[DATE]"
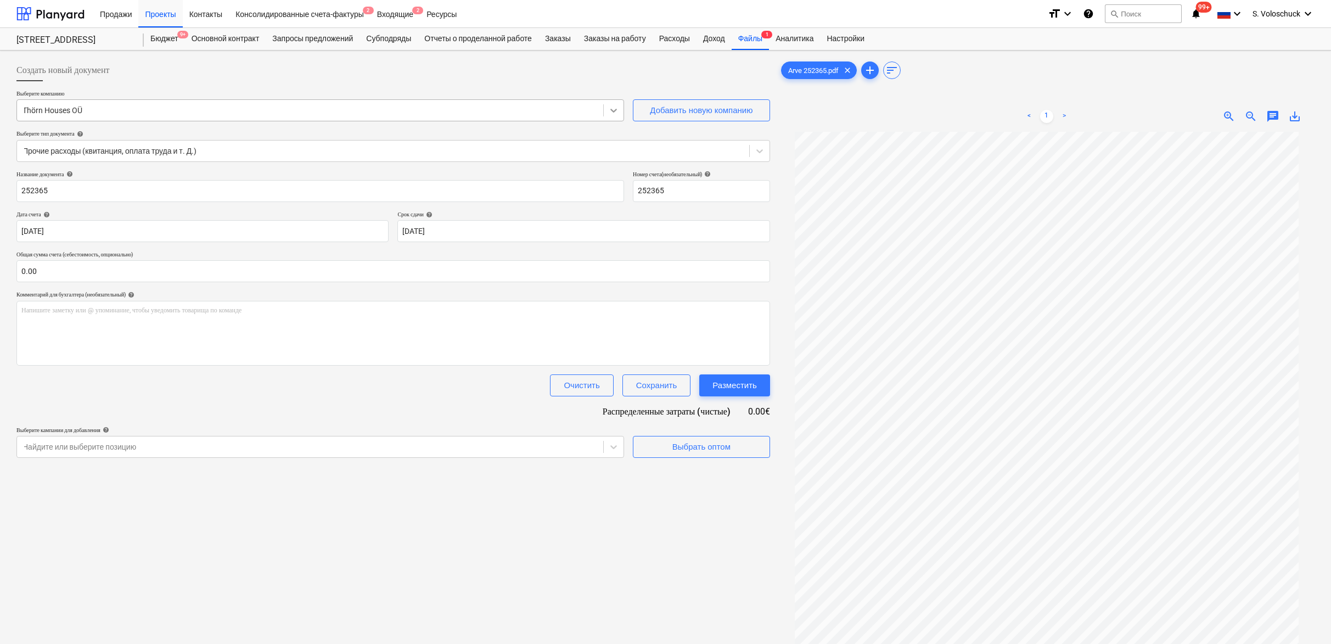
click at [614, 109] on icon at bounding box center [613, 110] width 11 height 11
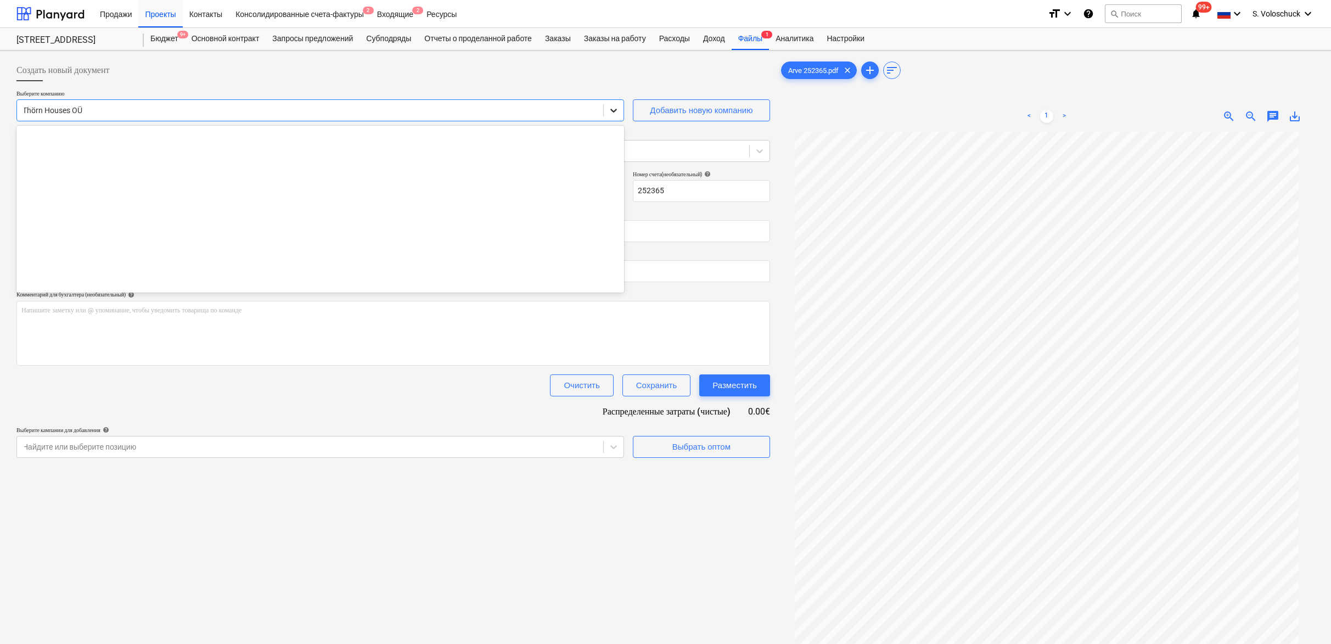
scroll to position [5880, 0]
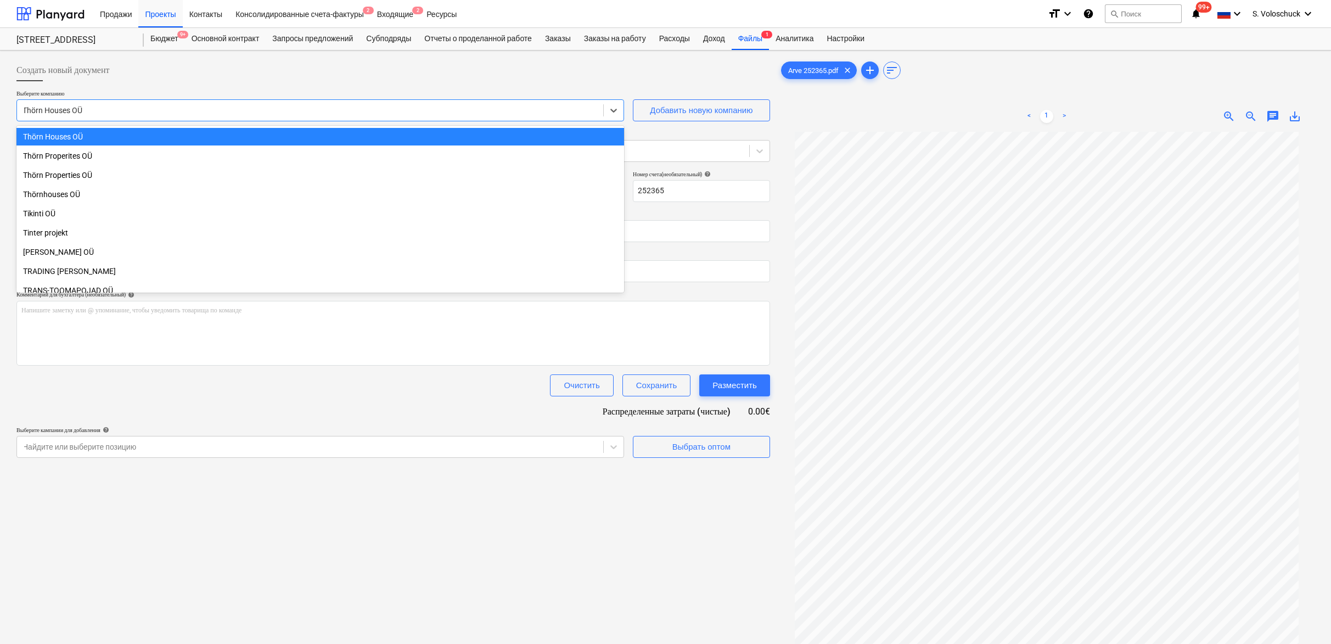
click at [465, 113] on div at bounding box center [310, 110] width 575 height 11
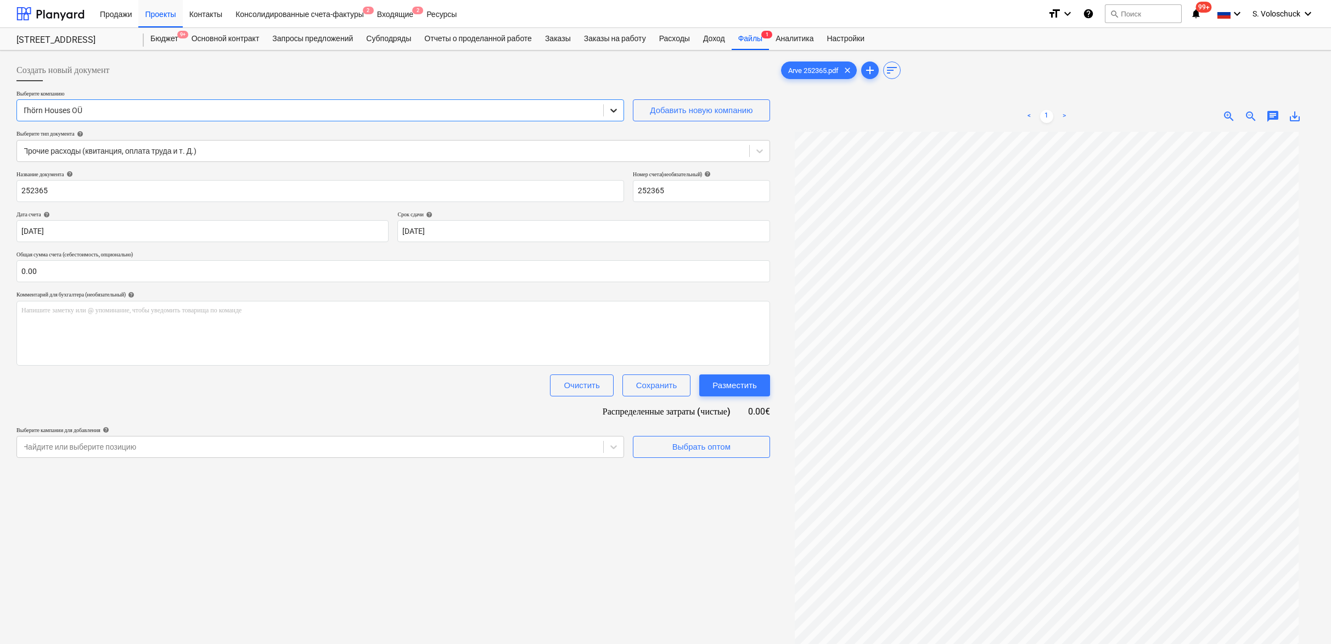
click at [611, 110] on icon at bounding box center [613, 110] width 11 height 11
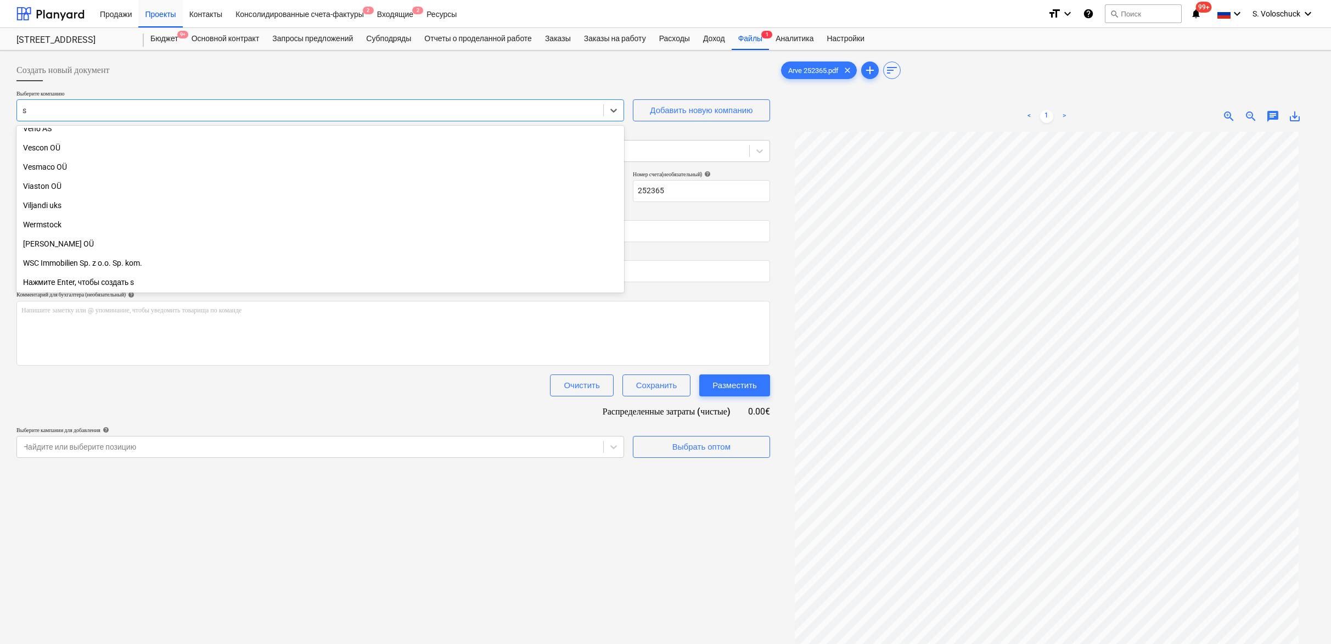
type input "se"
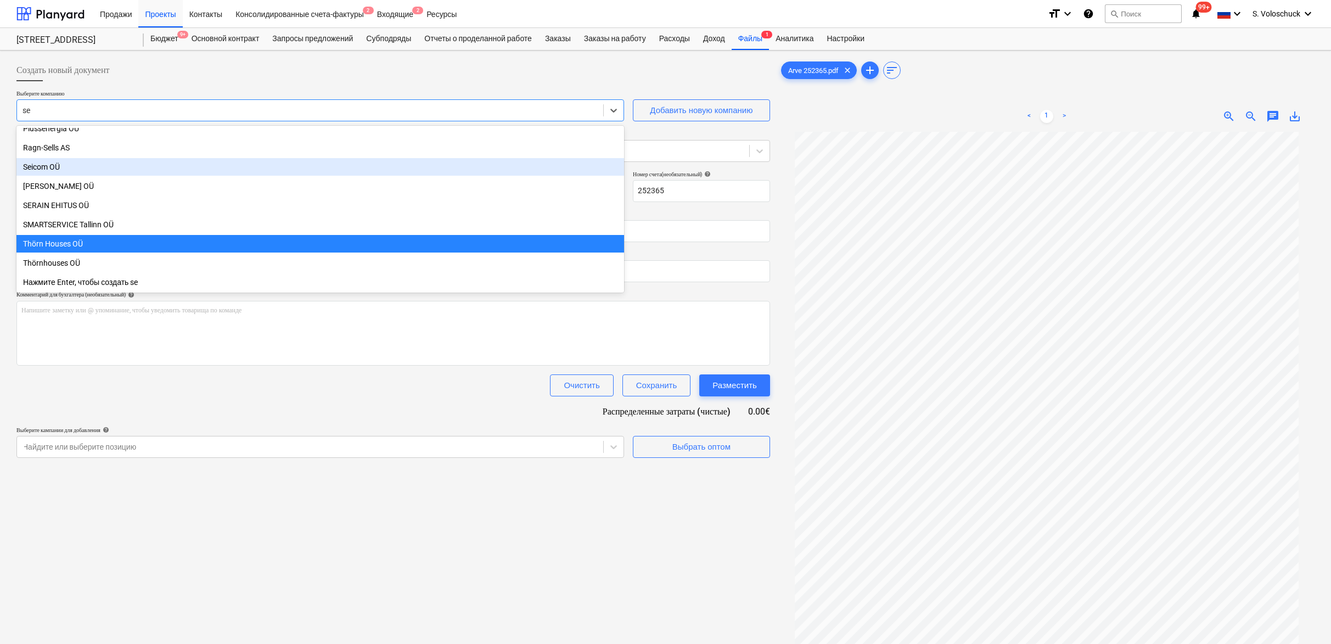
click at [61, 163] on div "Seicom OÜ" at bounding box center [320, 167] width 608 height 18
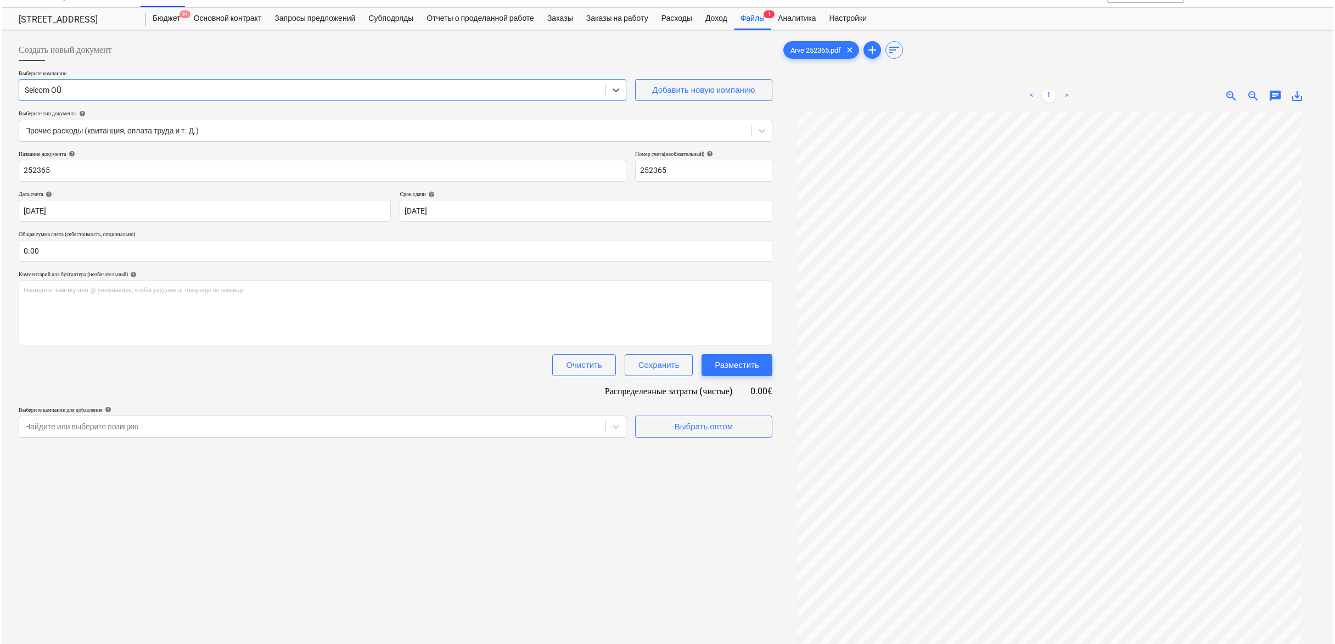
scroll to position [83, 0]
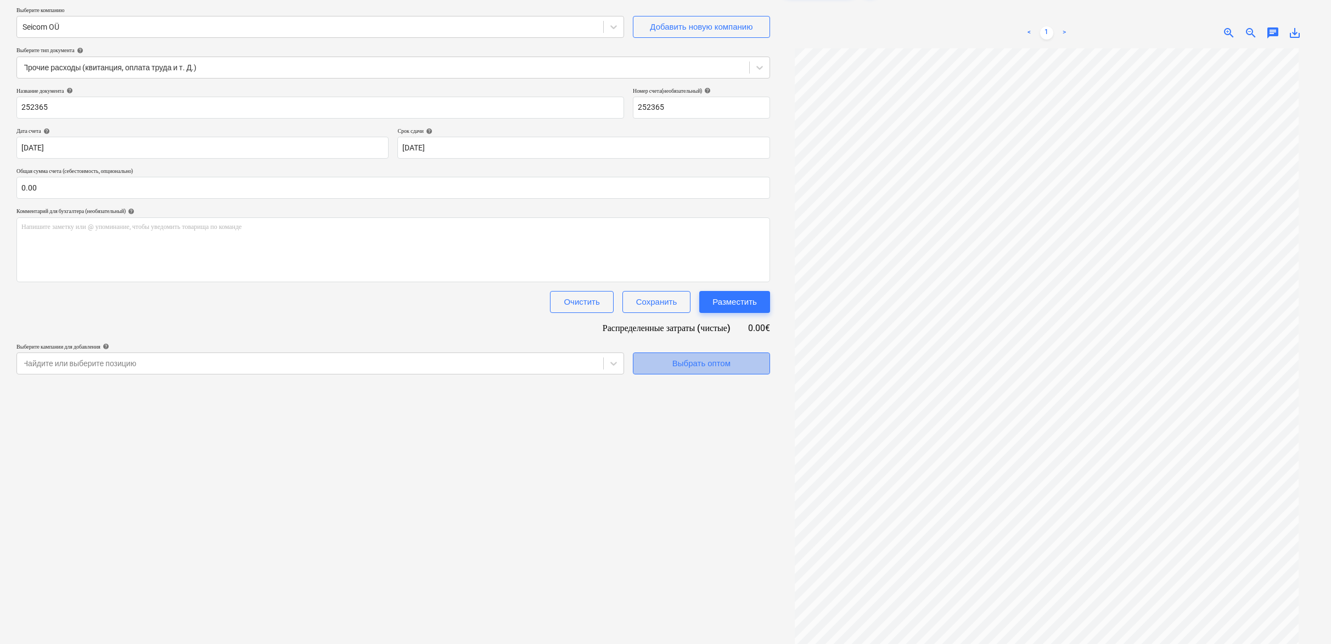
click at [701, 363] on div "Выбрать оптом" at bounding box center [702, 363] width 58 height 14
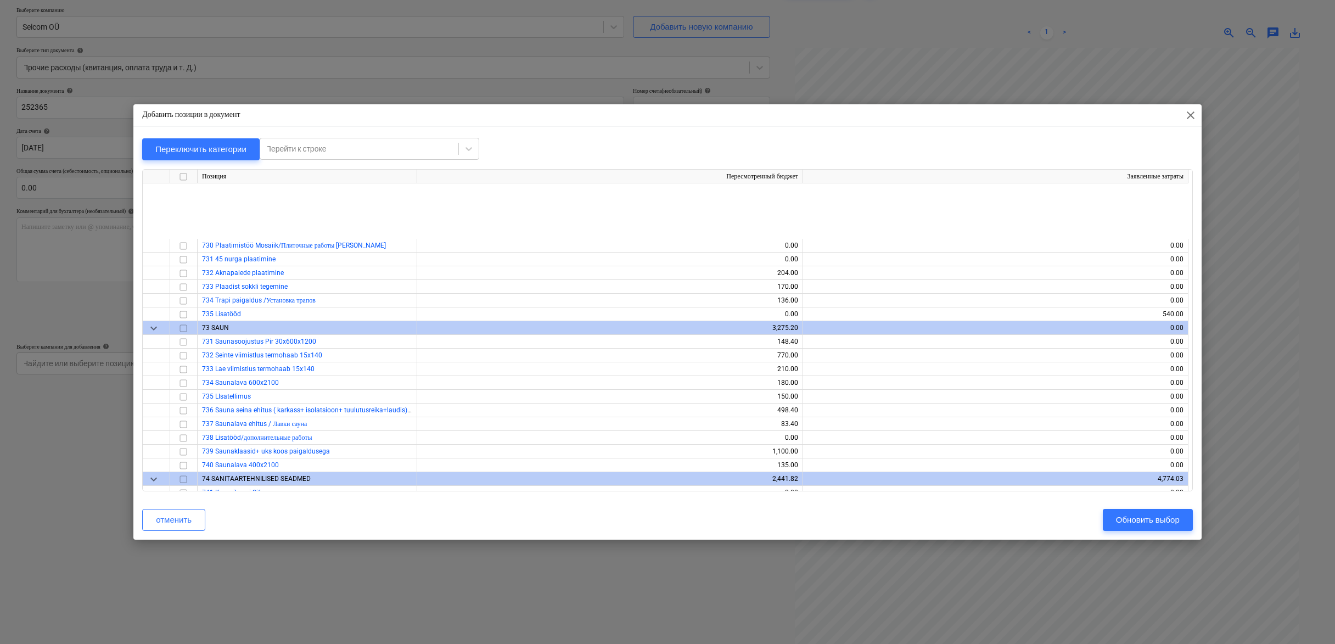
scroll to position [335, 0]
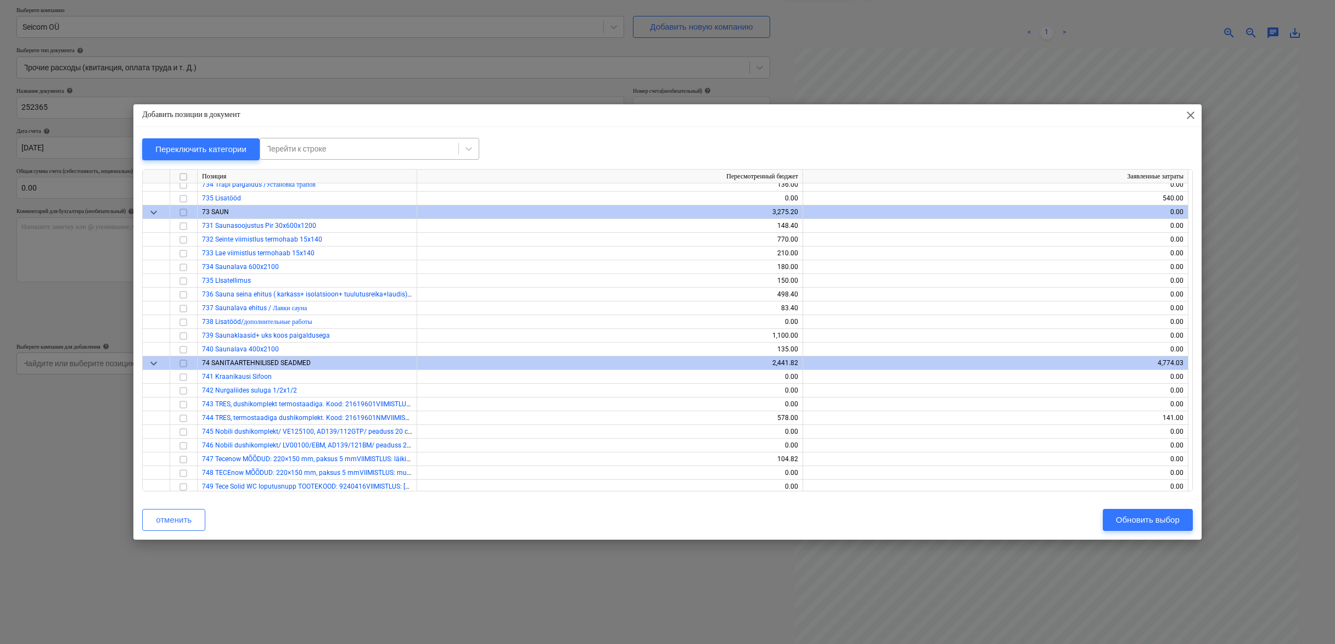
click at [306, 148] on div "Перейти к строке" at bounding box center [359, 148] width 187 height 9
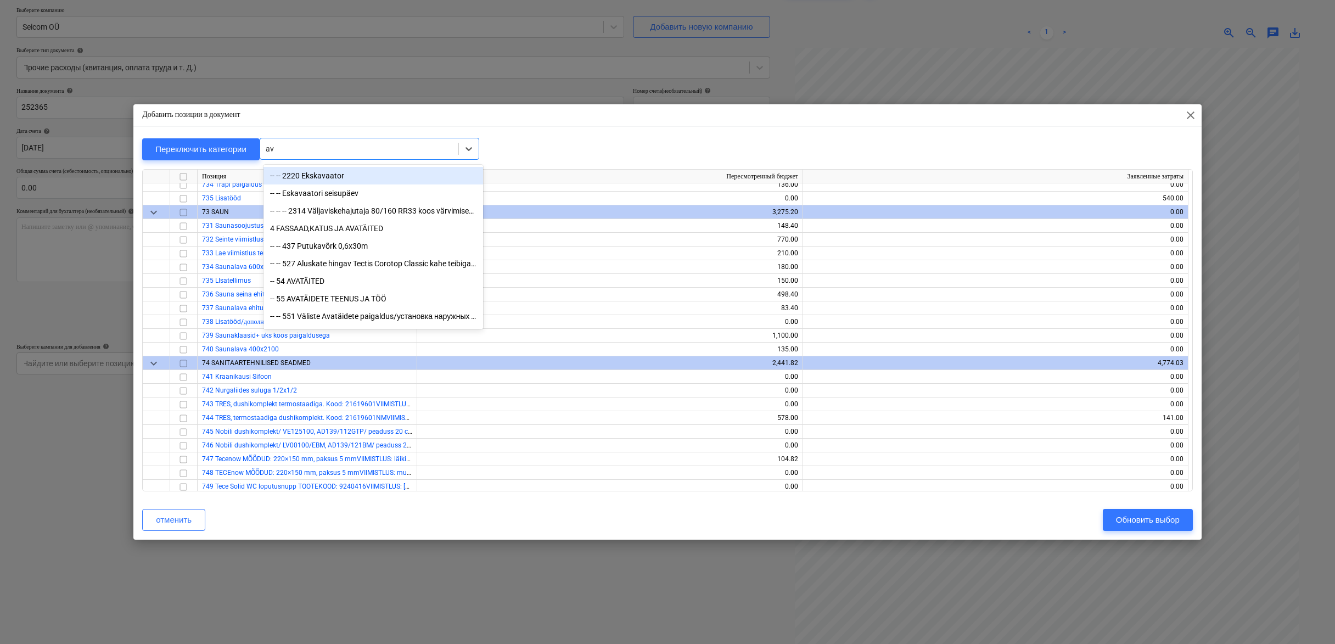
type input "ava"
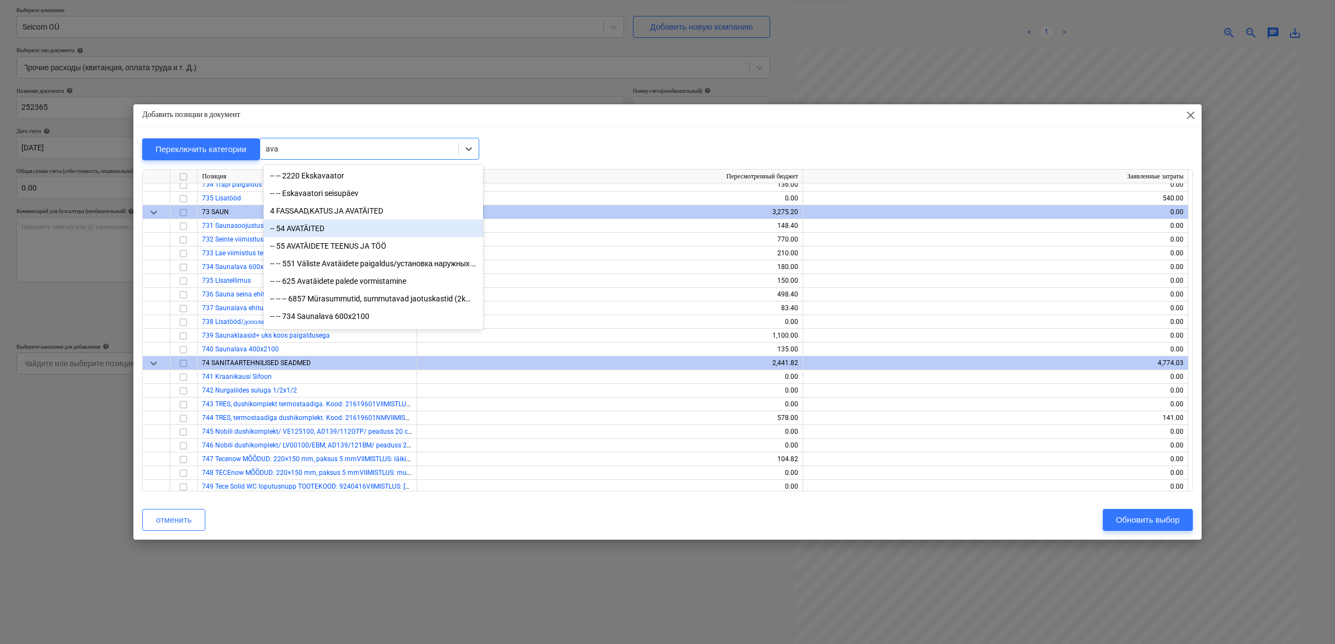
click at [320, 226] on div "-- 54 AVATÄITED" at bounding box center [374, 229] width 220 height 18
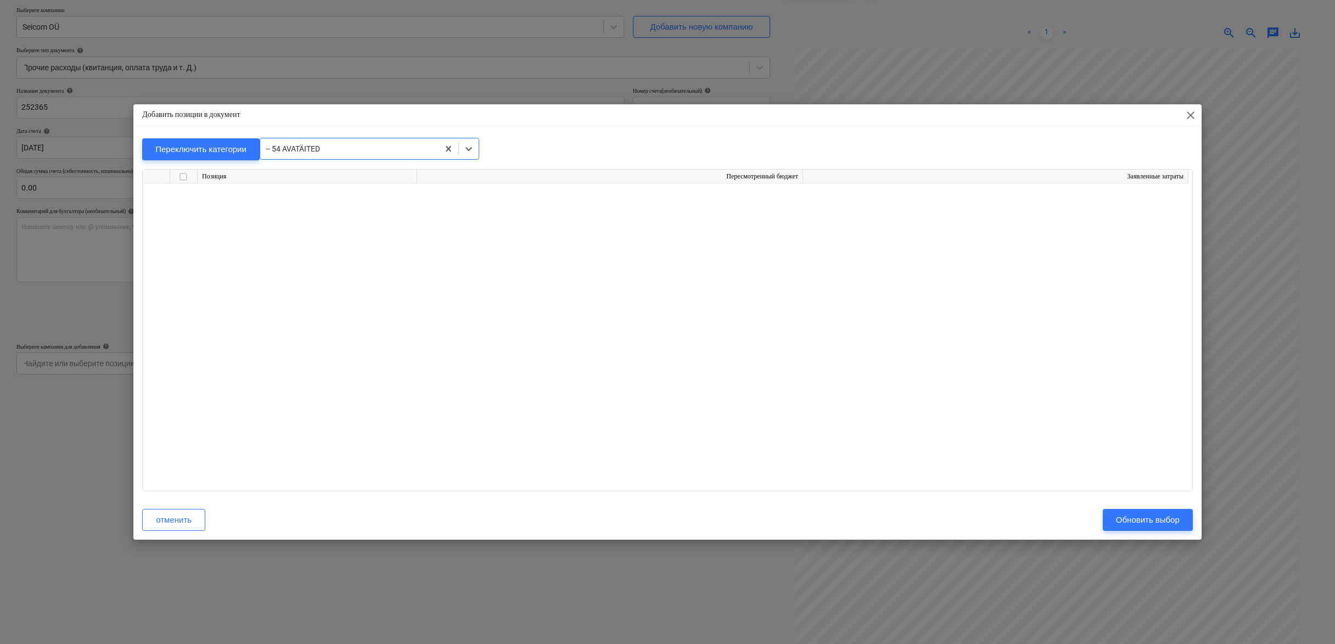
scroll to position [3335, 0]
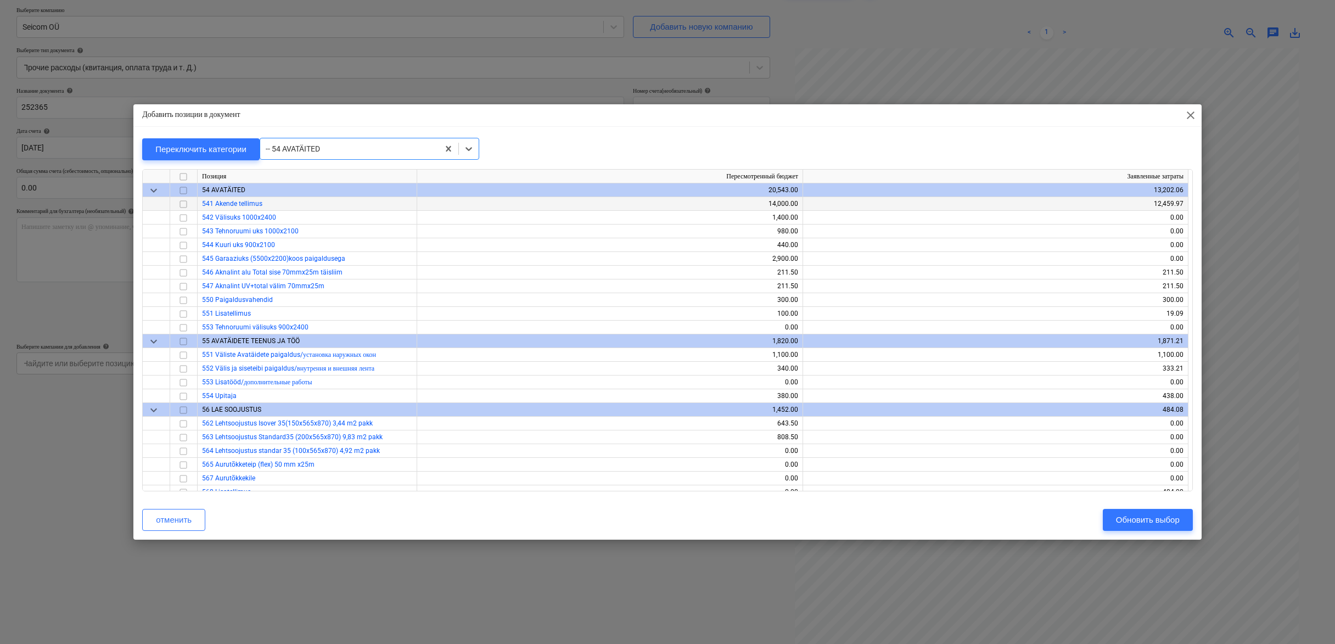
click at [185, 204] on input "checkbox" at bounding box center [183, 204] width 13 height 13
click at [1156, 520] on div "Обновить выбор" at bounding box center [1148, 520] width 64 height 14
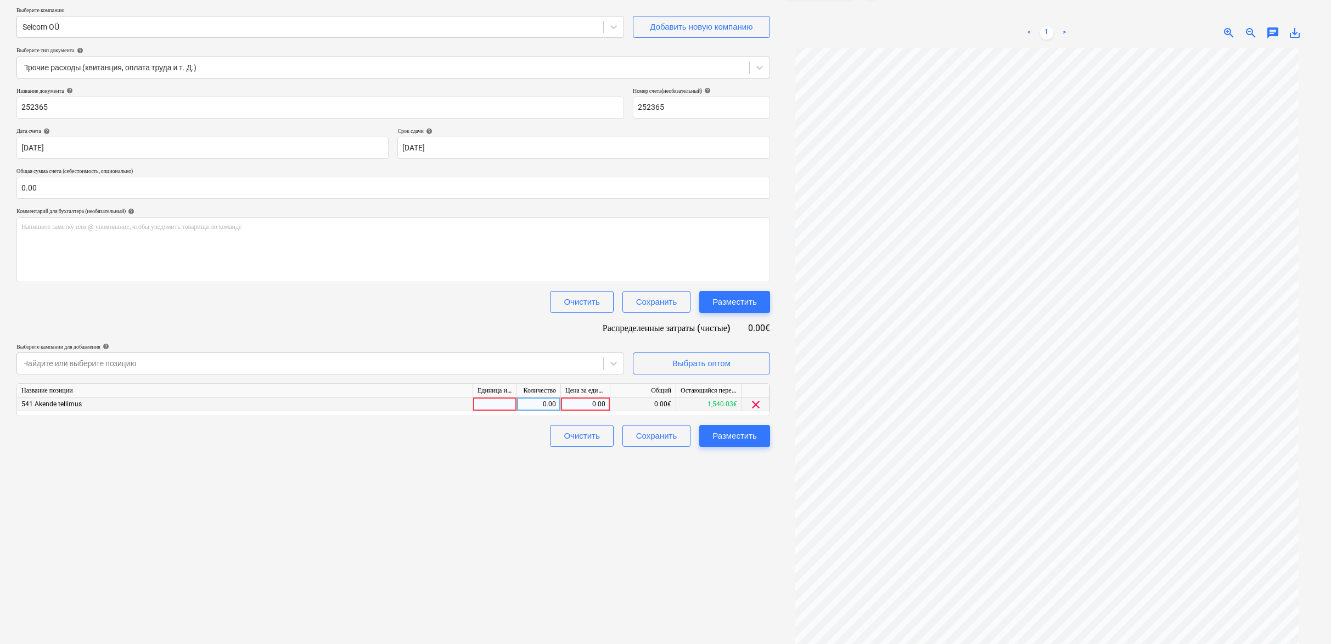
click at [590, 400] on div "0.00" at bounding box center [586, 405] width 40 height 14
type input "2090.82"
click at [593, 474] on div "Создать новый документ Выберите компанию Seicom OÜ Добавить новую компанию Выбе…" at bounding box center [393, 318] width 763 height 695
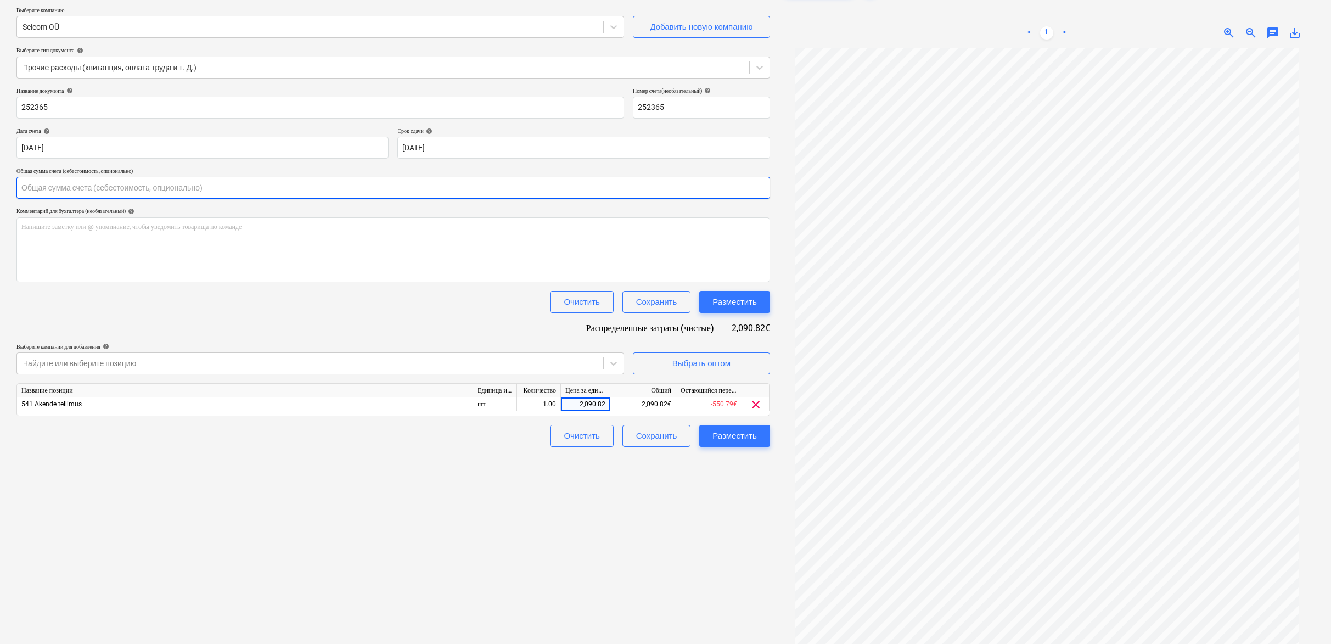
click at [63, 187] on input "text" at bounding box center [393, 188] width 754 height 22
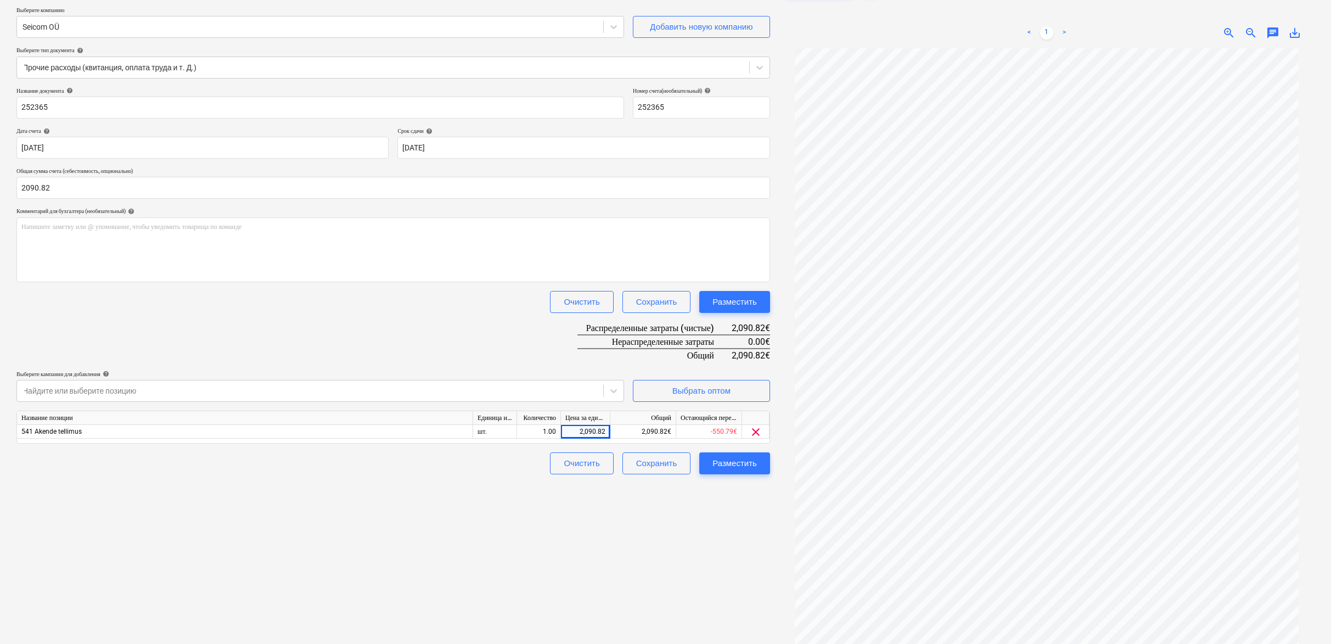
type input "2,090.82"
click at [737, 496] on div "Создать новый документ Выберите компанию Seicom OÜ Добавить новую компанию Выбе…" at bounding box center [393, 318] width 763 height 695
click at [725, 458] on div "Разместить" at bounding box center [735, 463] width 44 height 14
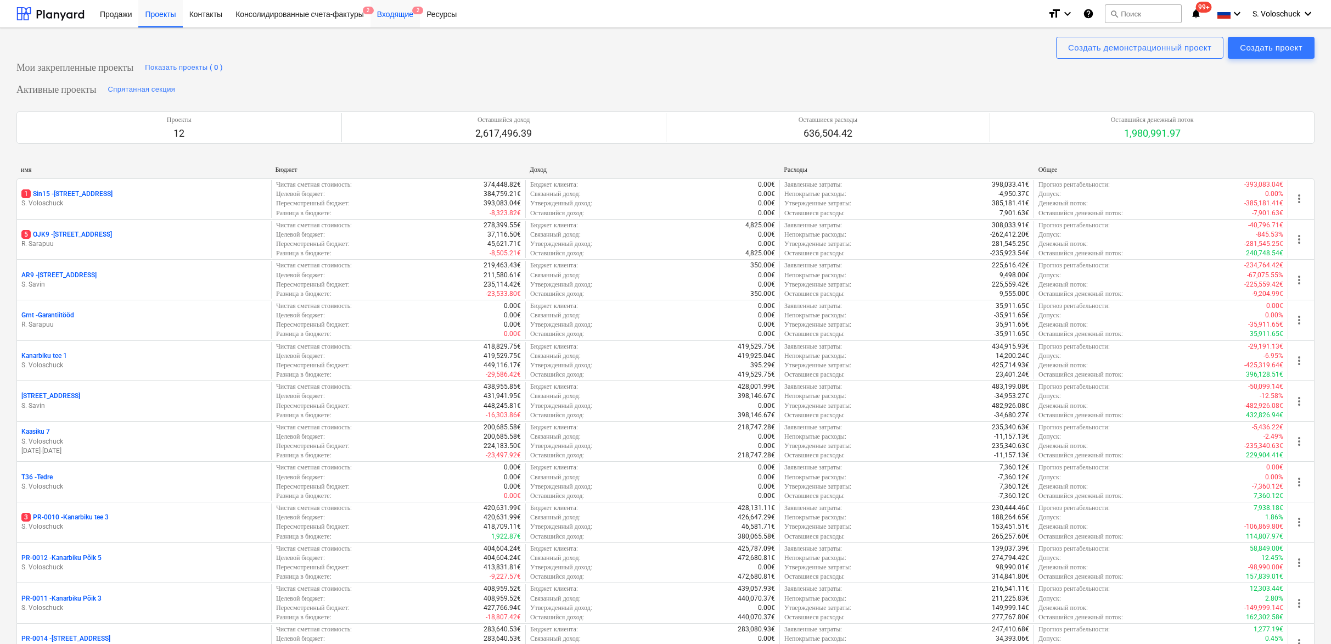
click at [404, 15] on div "Входящие 2" at bounding box center [395, 13] width 49 height 28
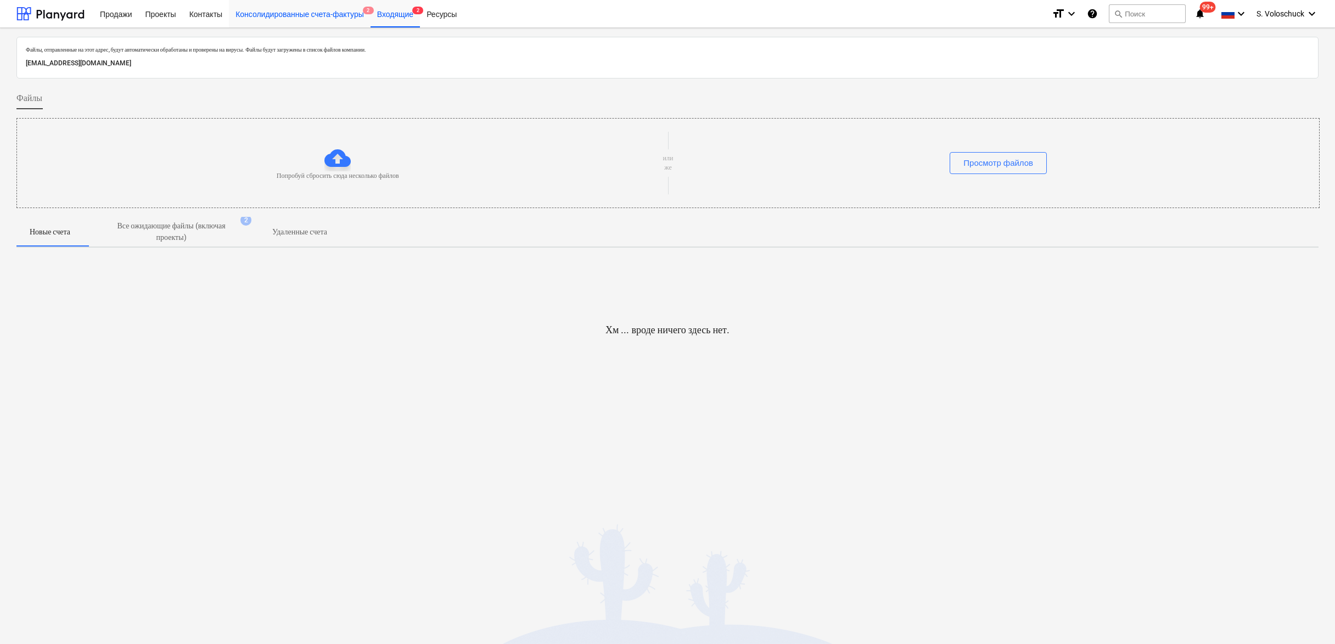
click at [326, 17] on div "Консолидированные счета-фактуры 2" at bounding box center [300, 13] width 142 height 28
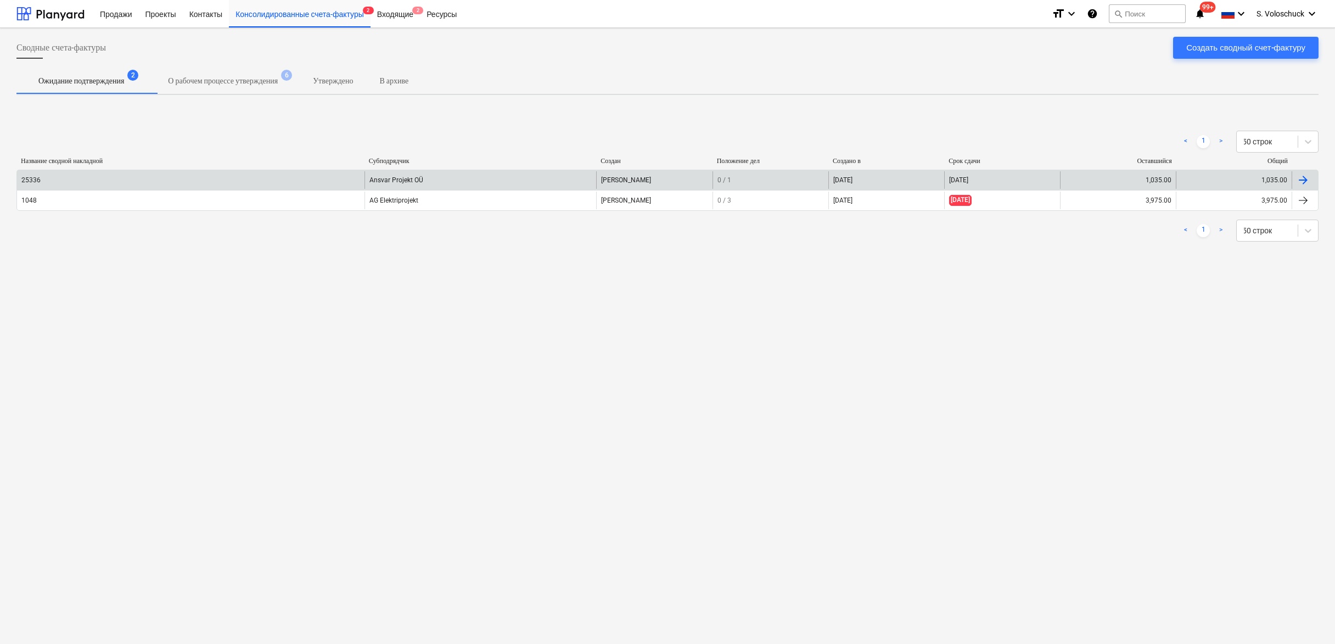
click at [228, 182] on div "25336" at bounding box center [191, 180] width 348 height 18
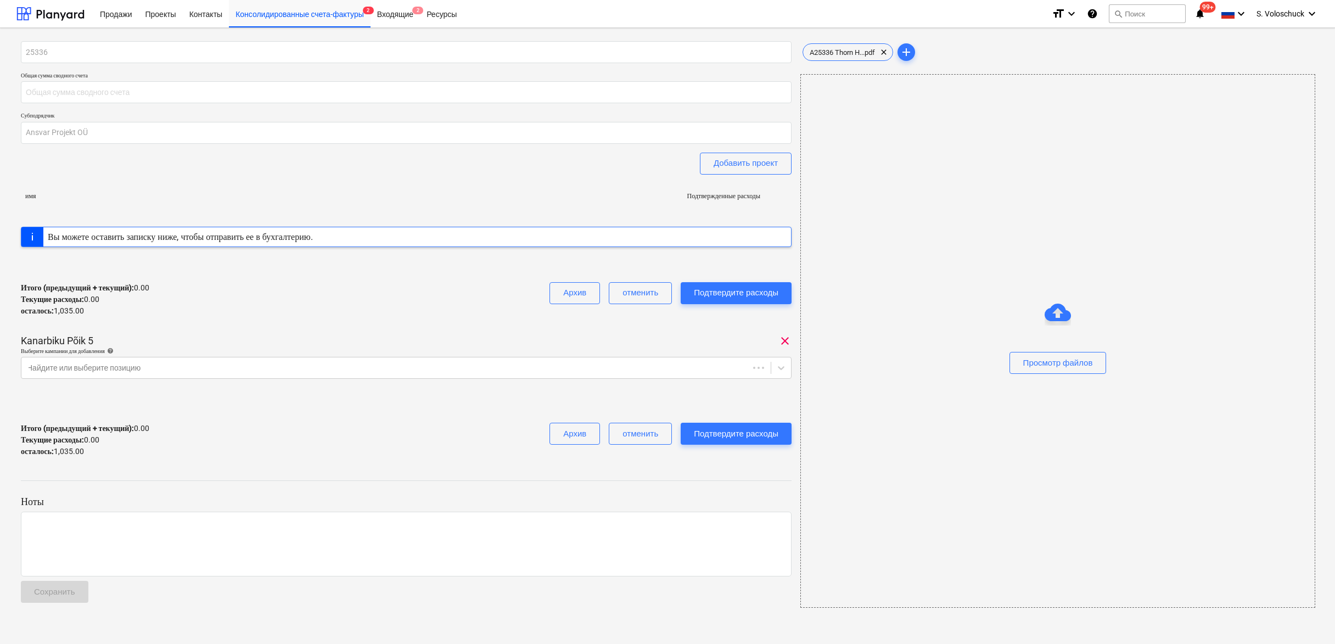
type input "1,035.00"
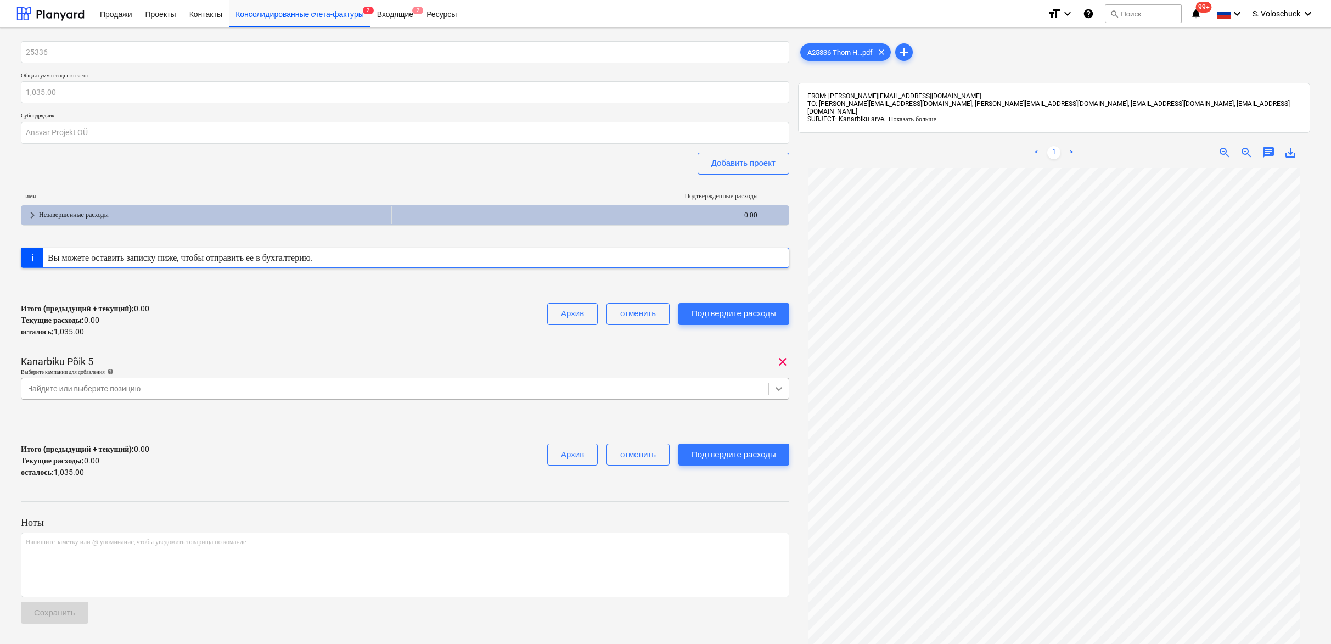
click at [780, 390] on icon at bounding box center [779, 388] width 11 height 11
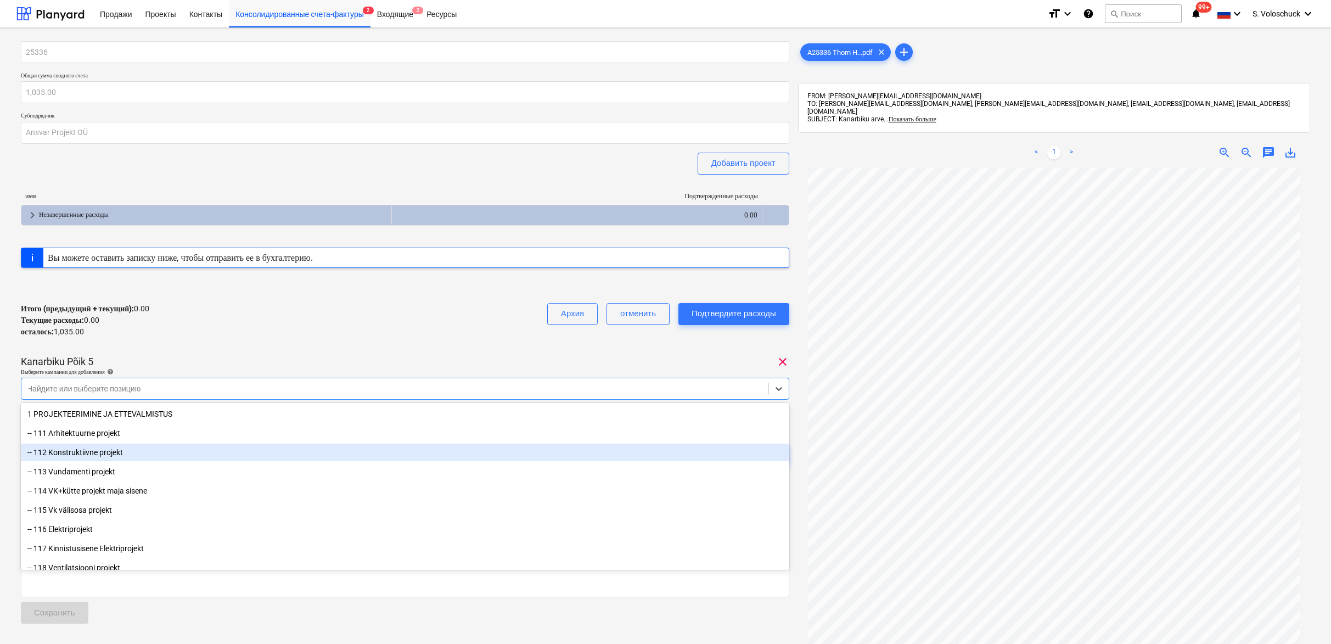
click at [160, 453] on div "-- 112 Konstruktiivne projekt" at bounding box center [405, 453] width 769 height 18
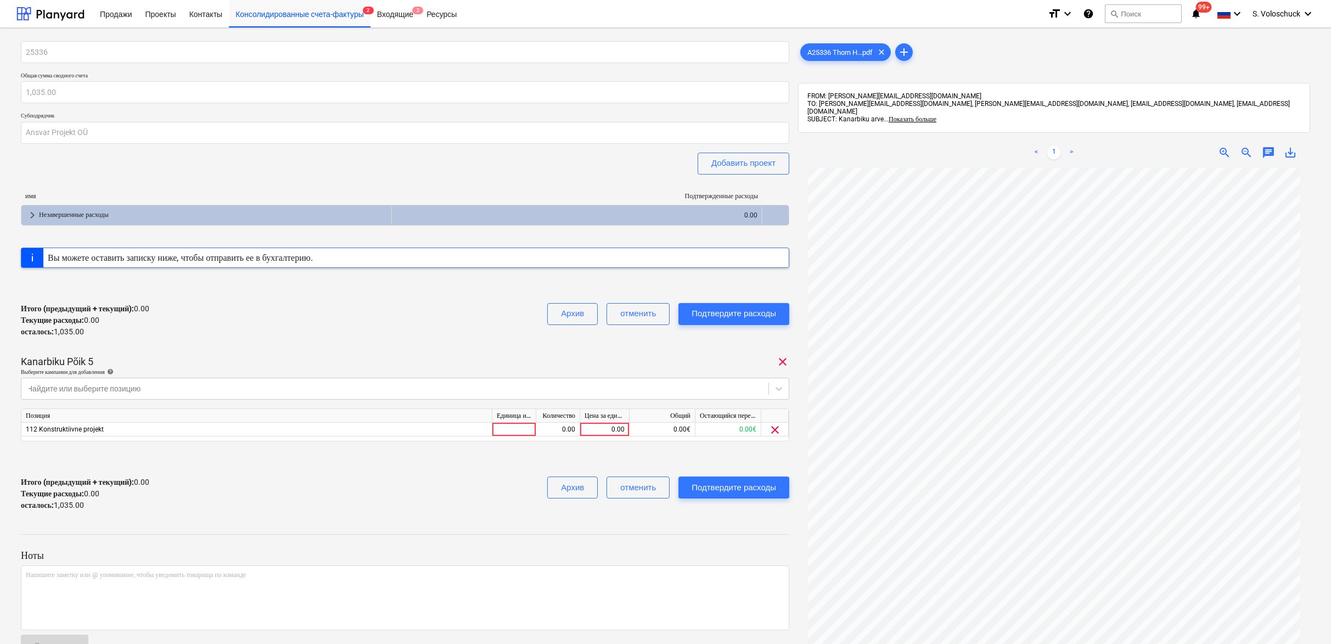
click at [650, 347] on div "25336 Общая сумма сводного счета 1,035.00 Субподрядчик Ansvar Projekt OÜ Добави…" at bounding box center [405, 280] width 769 height 479
click at [600, 430] on div "0.00" at bounding box center [605, 430] width 40 height 14
type input "315"
click at [629, 549] on p "Ноты" at bounding box center [405, 555] width 769 height 13
click at [762, 490] on div "Подтвердите расходы" at bounding box center [734, 487] width 85 height 14
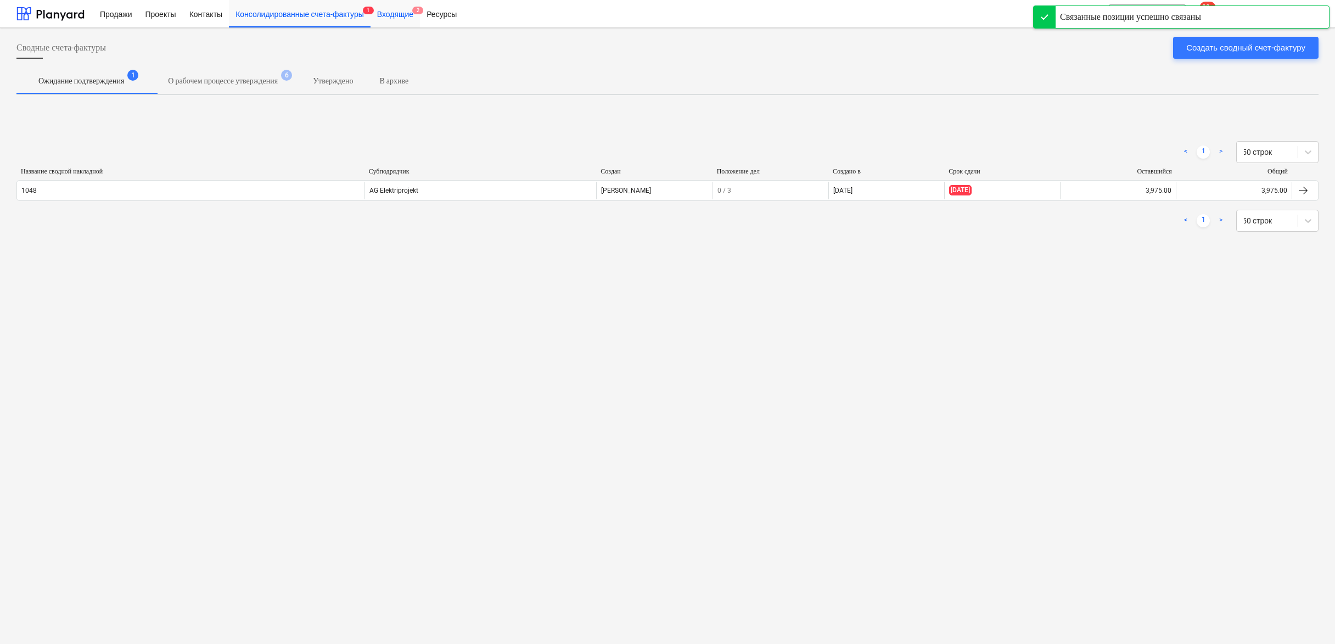
click at [417, 20] on div "Входящие 2" at bounding box center [395, 13] width 49 height 28
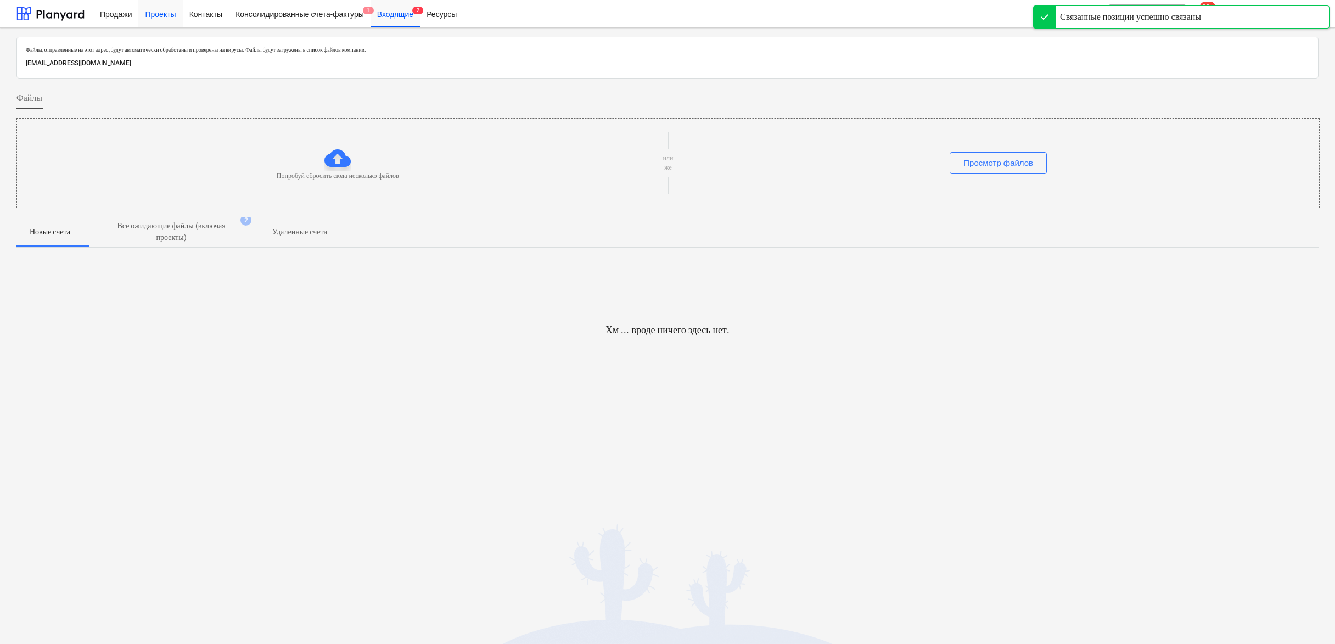
click at [158, 16] on div "Проекты" at bounding box center [160, 13] width 44 height 28
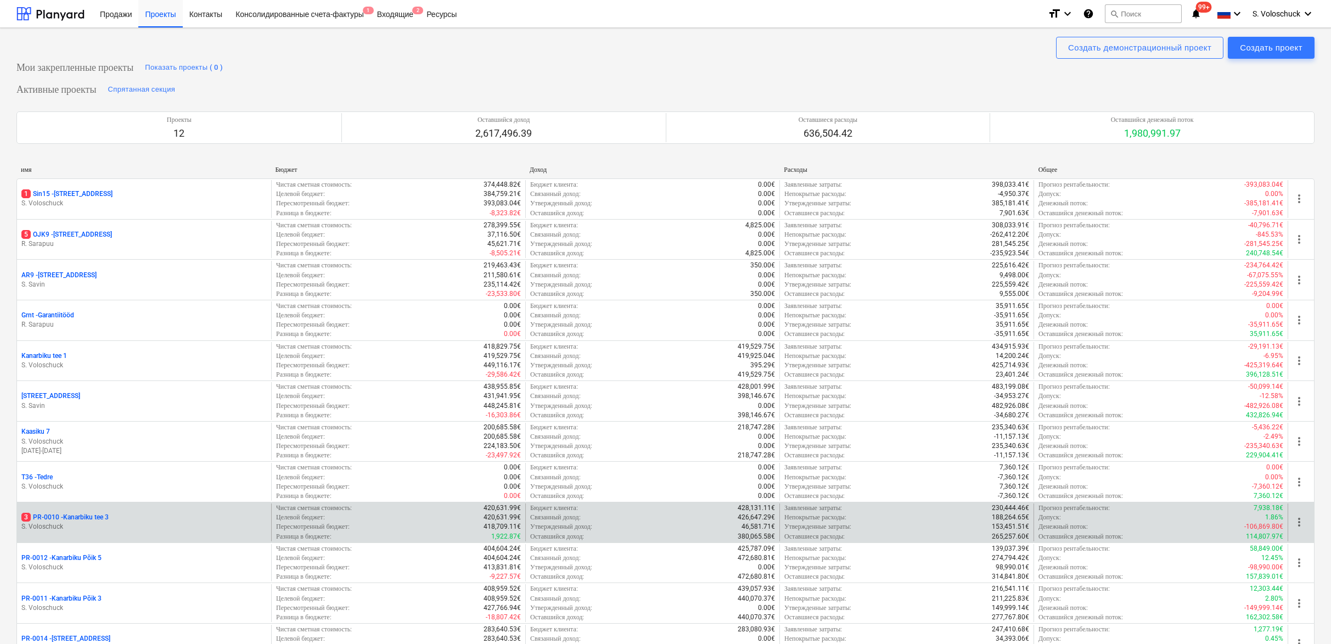
click at [181, 518] on div "3 PR-0010 - [GEOGRAPHIC_DATA] tee 3" at bounding box center [143, 517] width 245 height 9
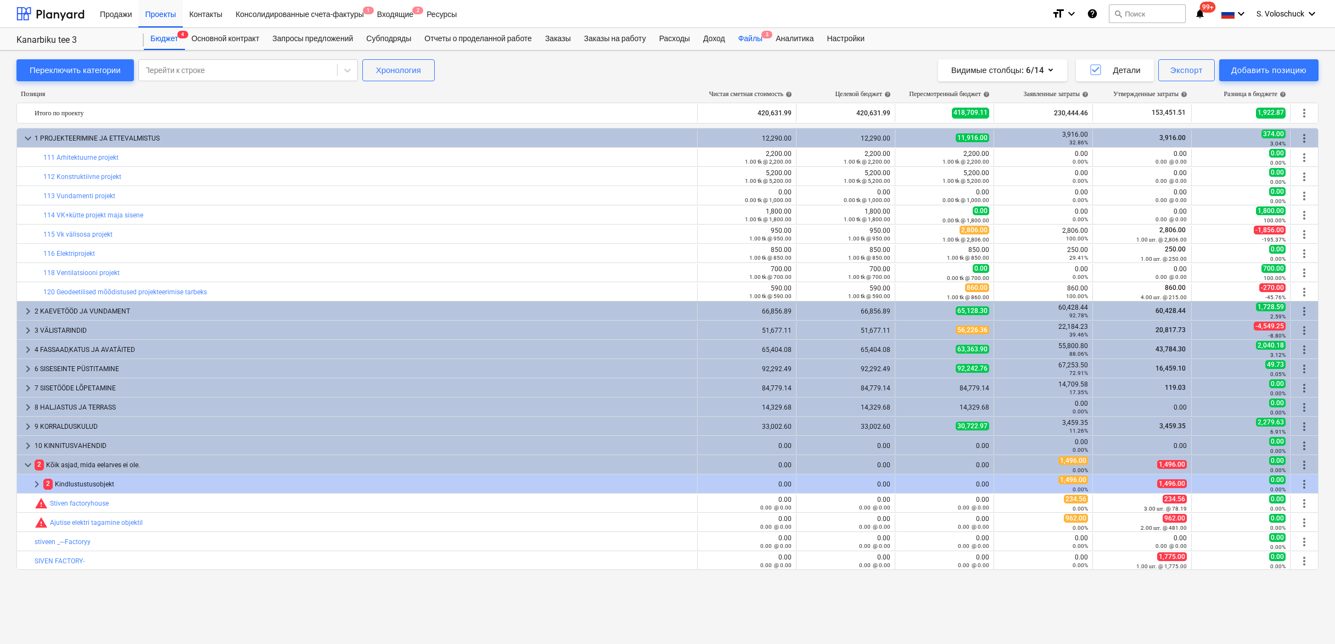
click at [761, 29] on div "Файлы 3" at bounding box center [750, 39] width 37 height 22
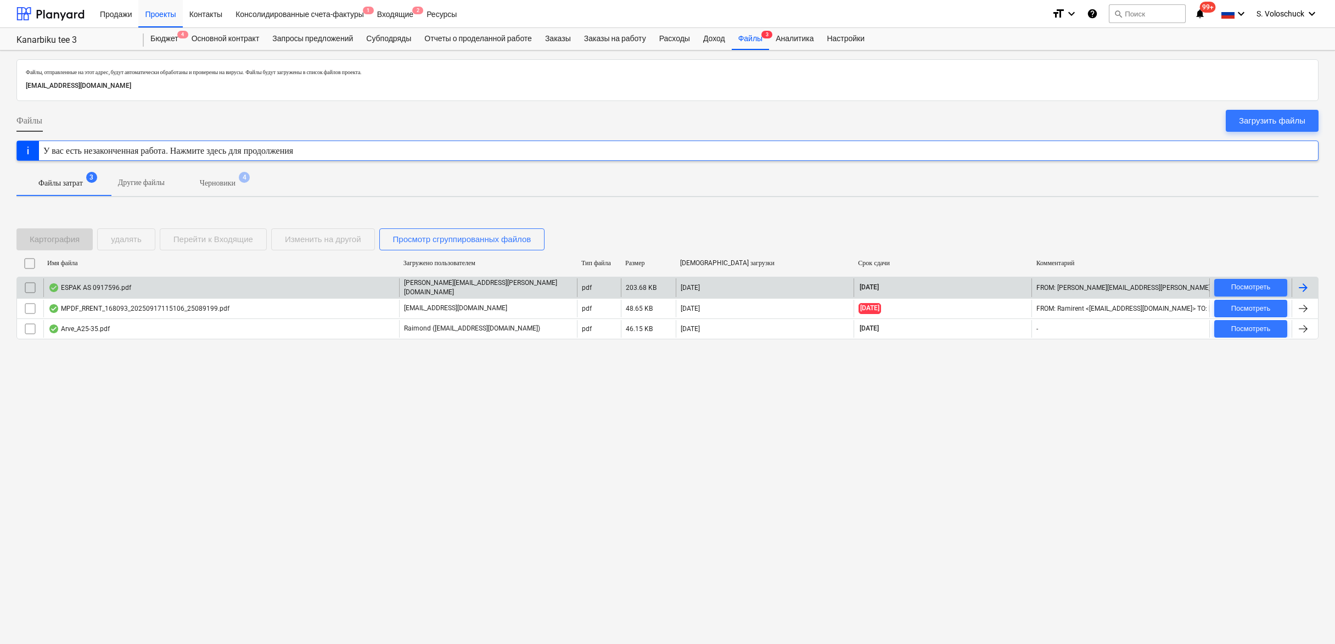
click at [146, 286] on div "ESPAK AS 0917596.pdf" at bounding box center [221, 287] width 356 height 19
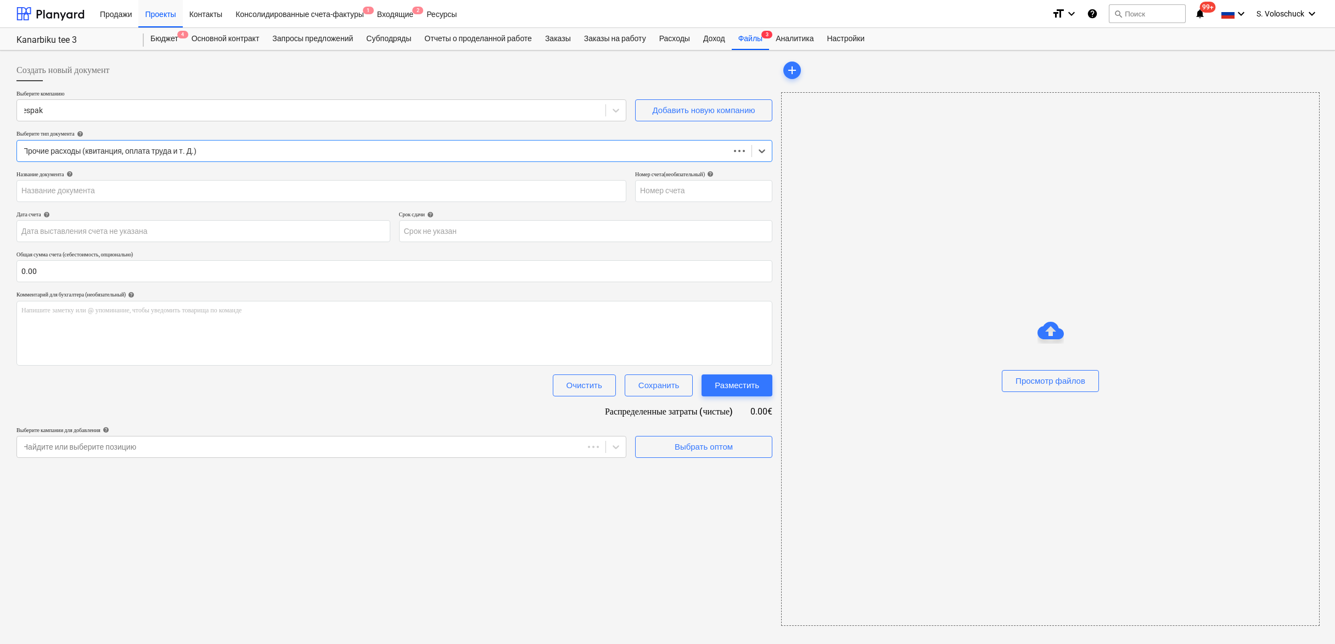
type input "0917596"
type input "[DATE]"
type input "29 Oct 2025"
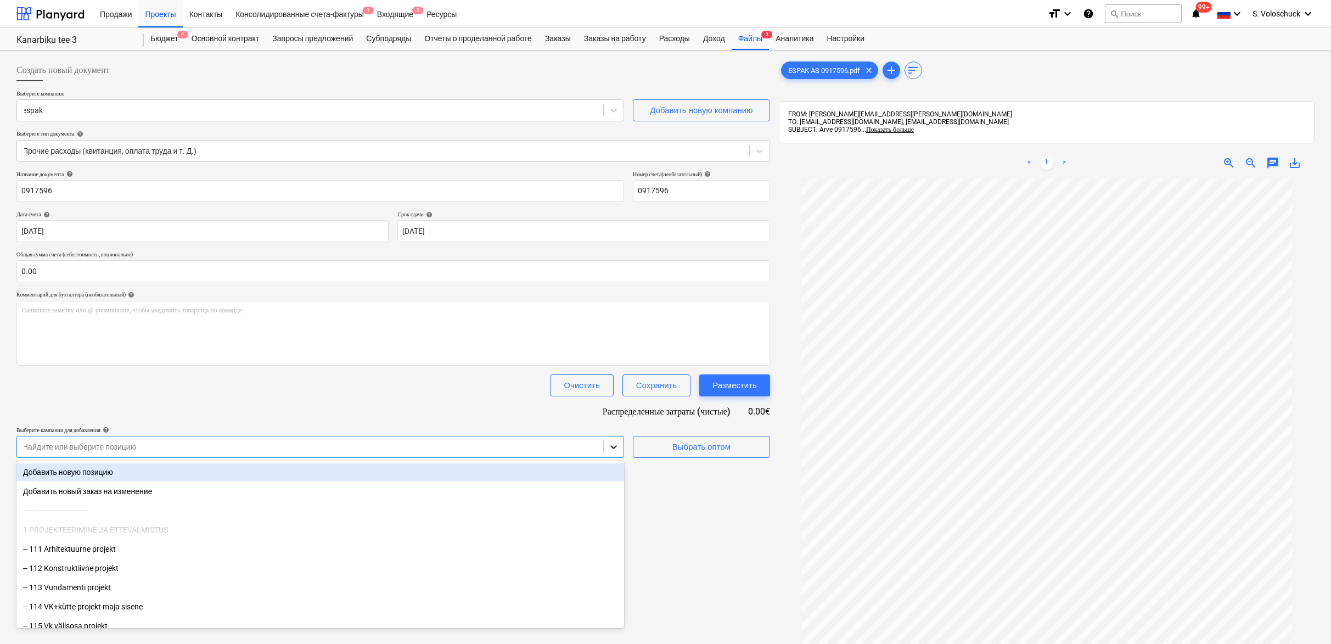
click at [605, 447] on div at bounding box center [614, 447] width 20 height 20
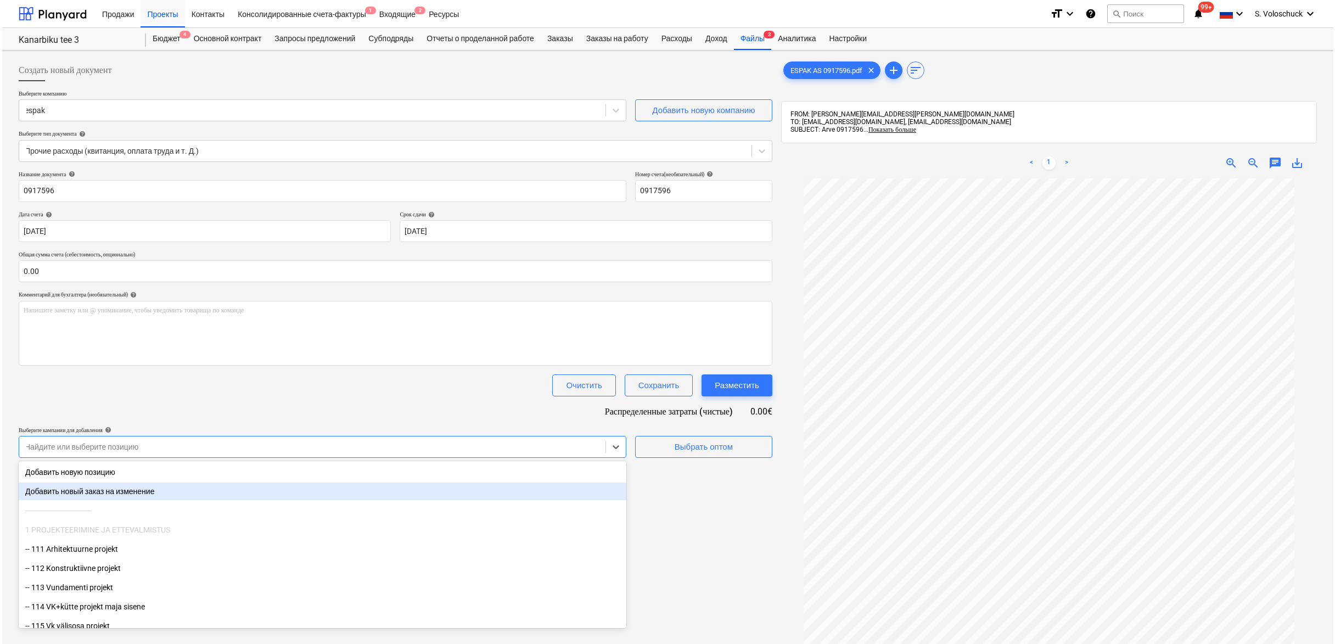
scroll to position [2, 0]
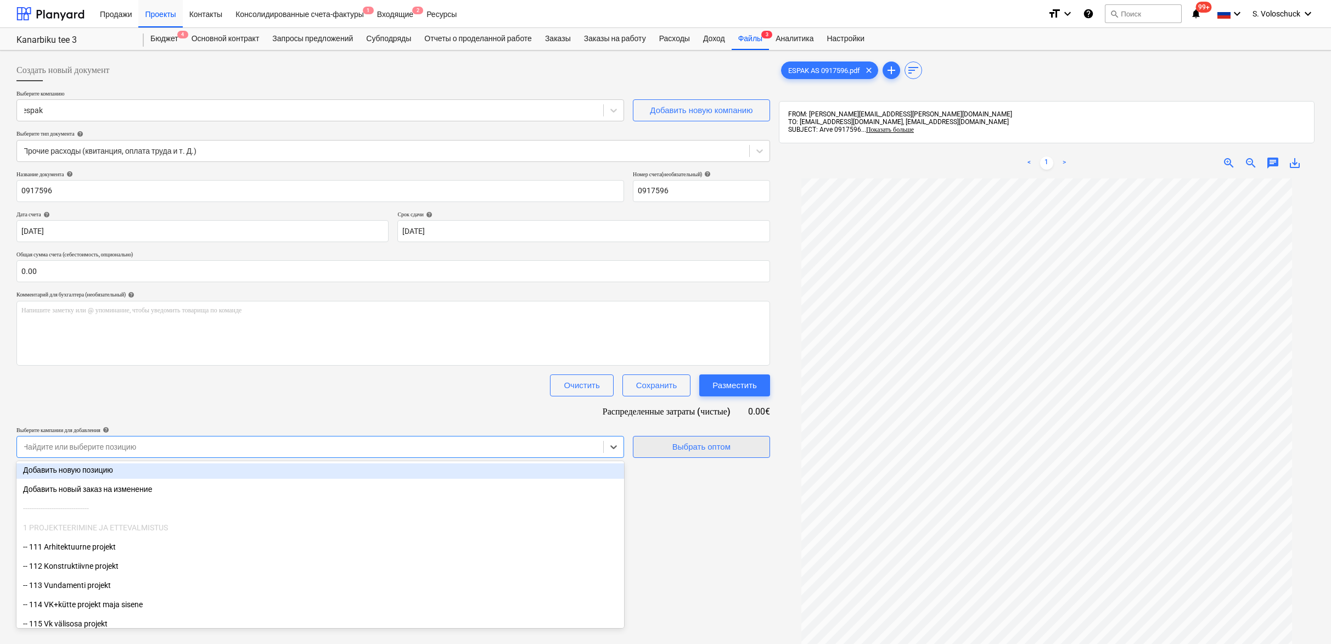
click at [724, 445] on div "Выбрать оптом" at bounding box center [702, 447] width 58 height 14
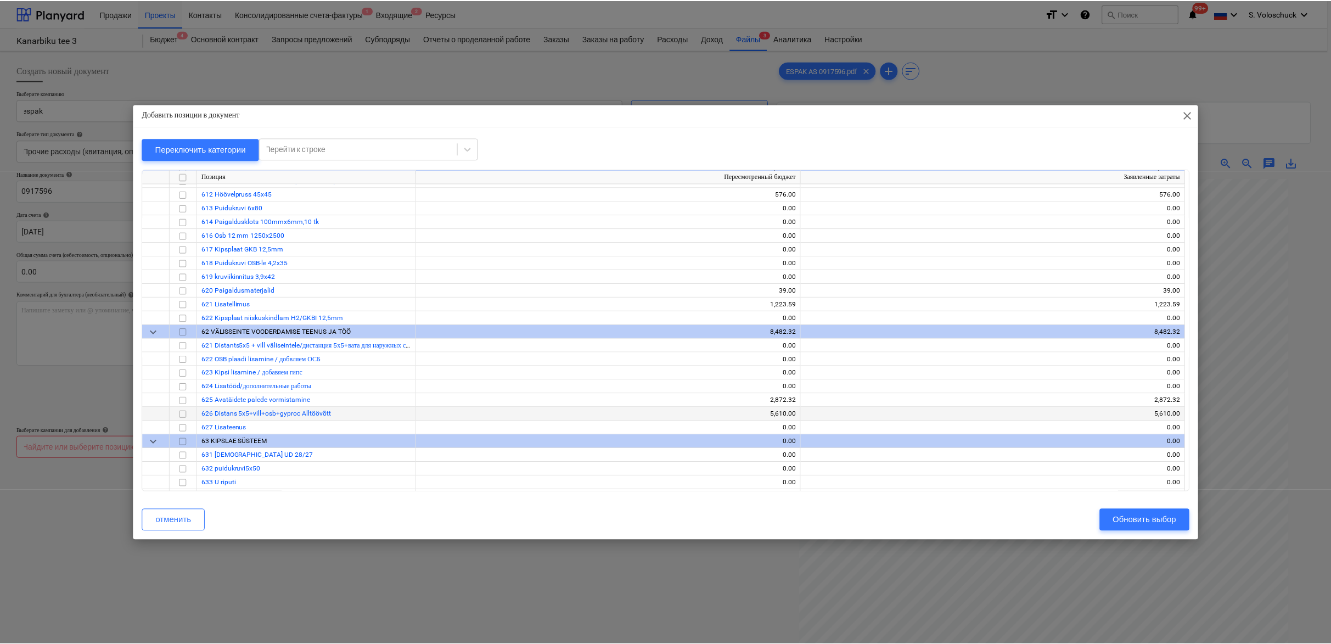
scroll to position [115, 0]
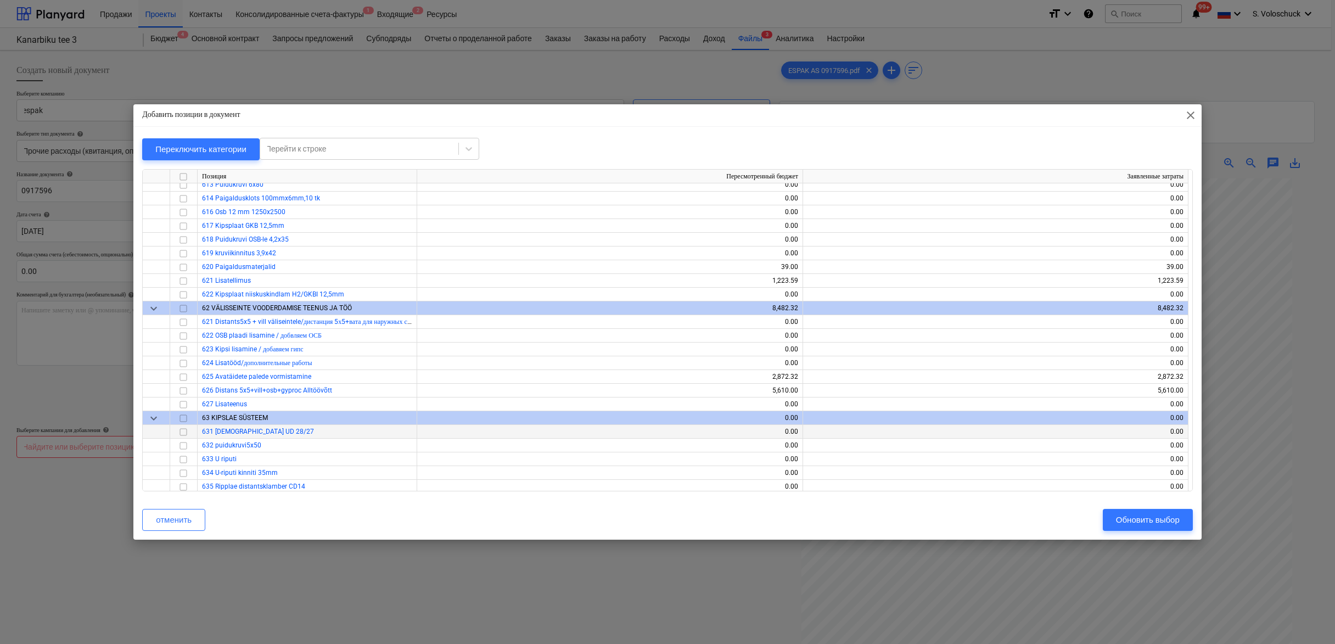
click at [177, 431] on input "checkbox" at bounding box center [183, 432] width 13 height 13
click at [1165, 513] on div "Обновить выбор" at bounding box center [1148, 520] width 64 height 14
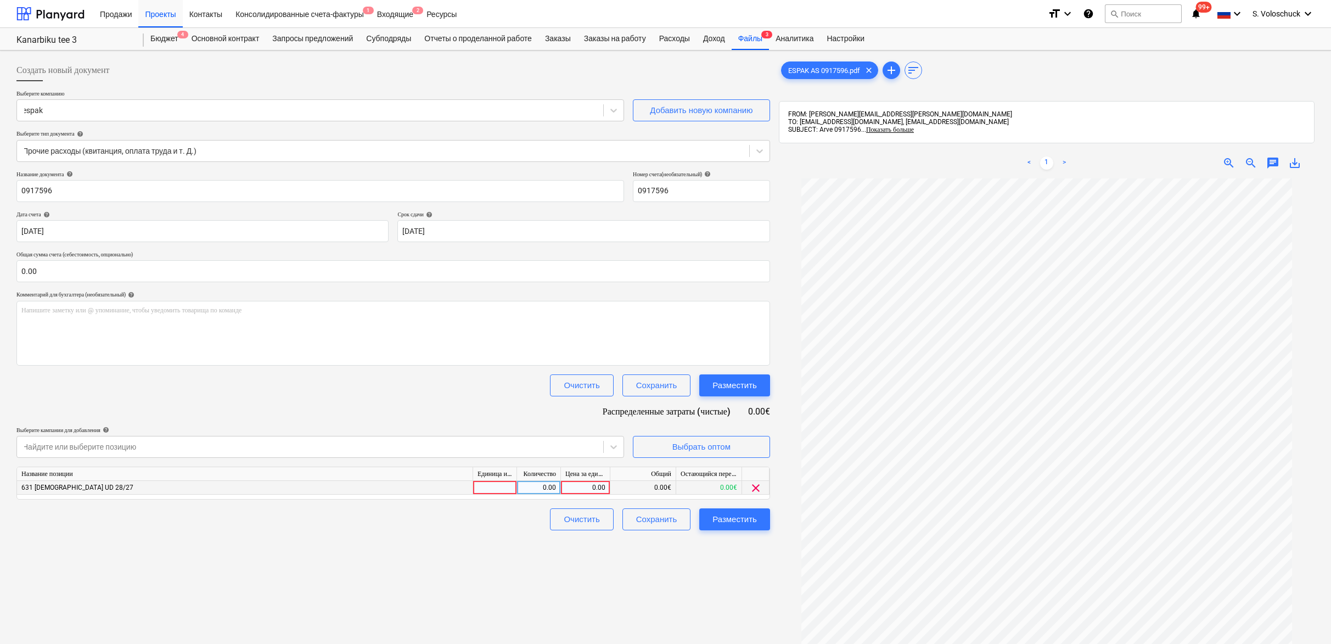
click at [598, 488] on div "0.00" at bounding box center [586, 488] width 40 height 14
type input "317.42"
click at [109, 270] on input "0.00" at bounding box center [393, 271] width 754 height 22
click at [85, 269] on input "text" at bounding box center [393, 271] width 754 height 22
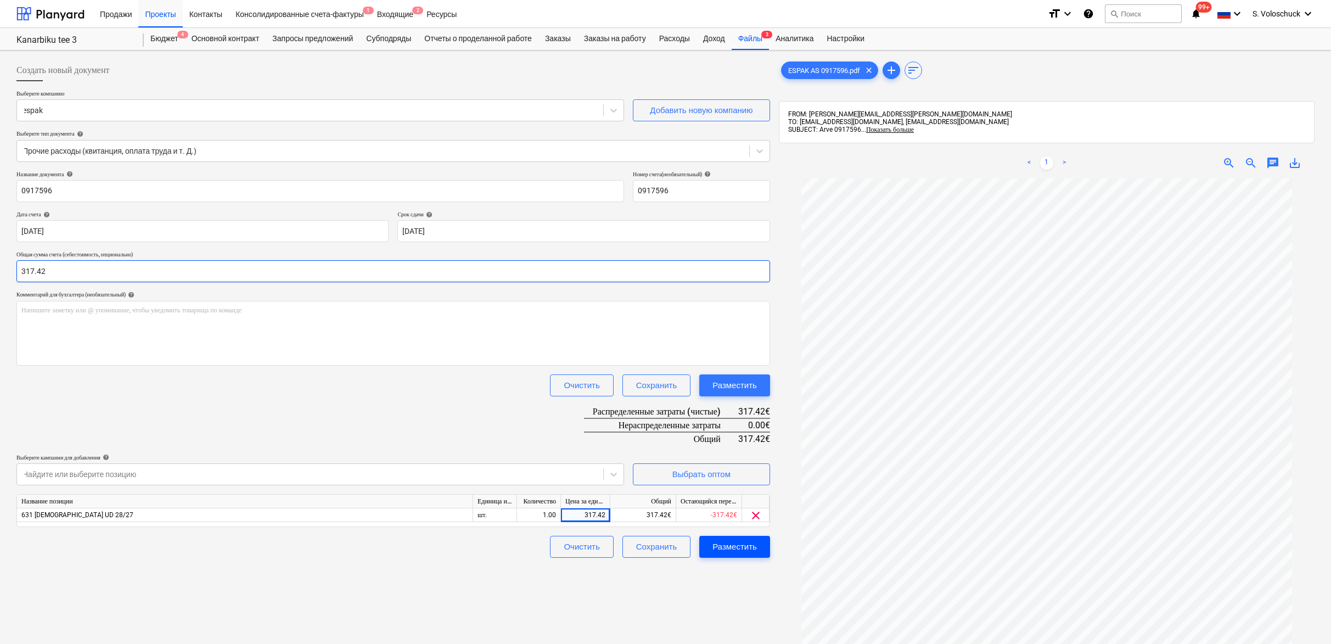
type input "317.42"
click at [723, 542] on div "Разместить" at bounding box center [735, 547] width 44 height 14
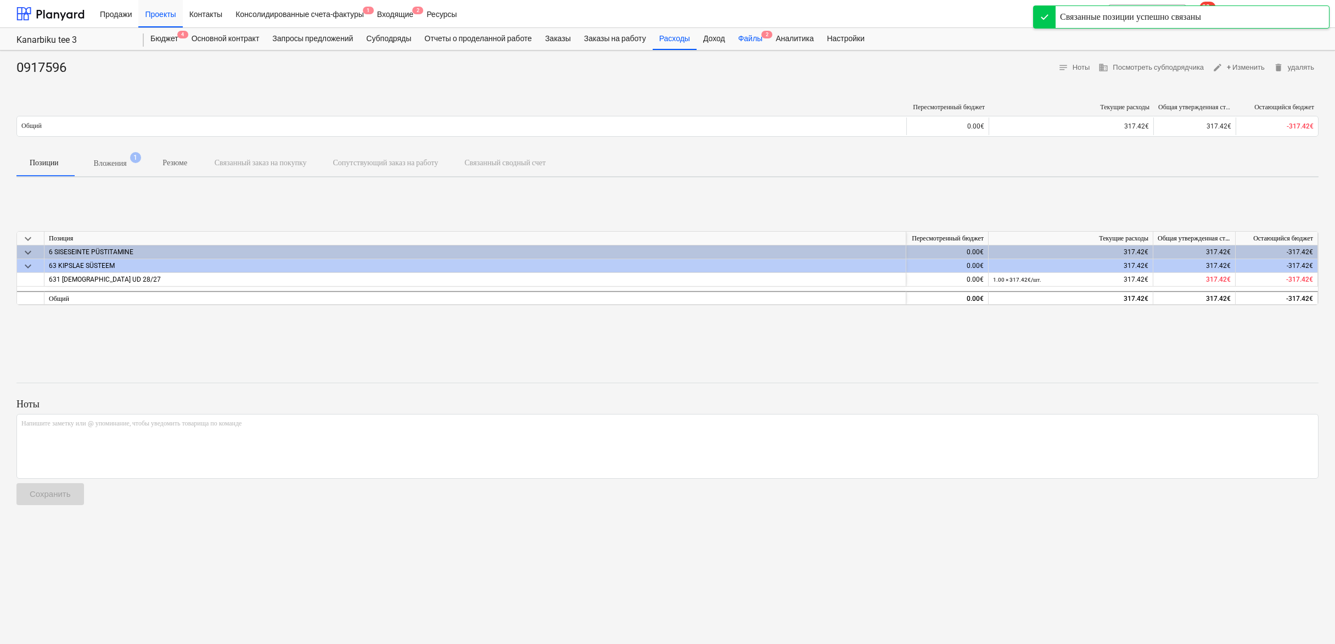
click at [764, 40] on div "Файлы 2" at bounding box center [750, 39] width 37 height 22
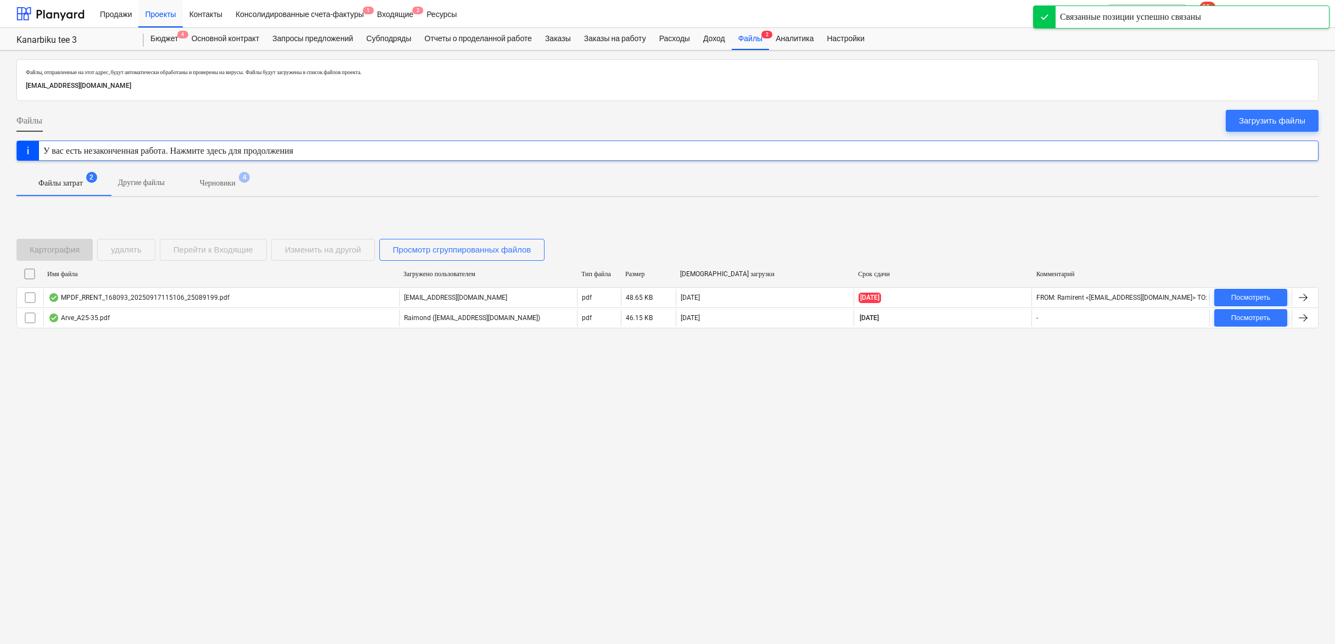
click at [148, 307] on div "Arve_A25-35.pdf Raimond (raimond@ventur.ee) pdf 46.15 KB 29.09.2025 17.10.2025 …" at bounding box center [667, 317] width 1302 height 21
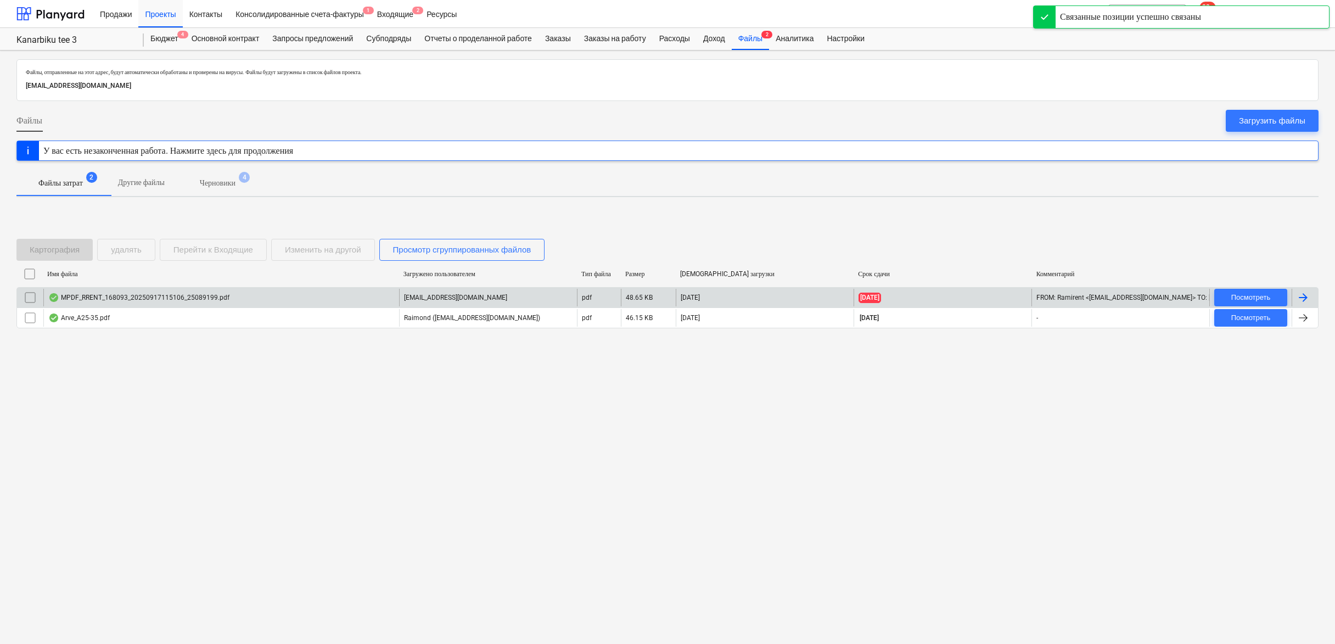
click at [154, 298] on div "MPDF_RRENT_168093_20250917115106_25089199.pdf" at bounding box center [138, 297] width 181 height 9
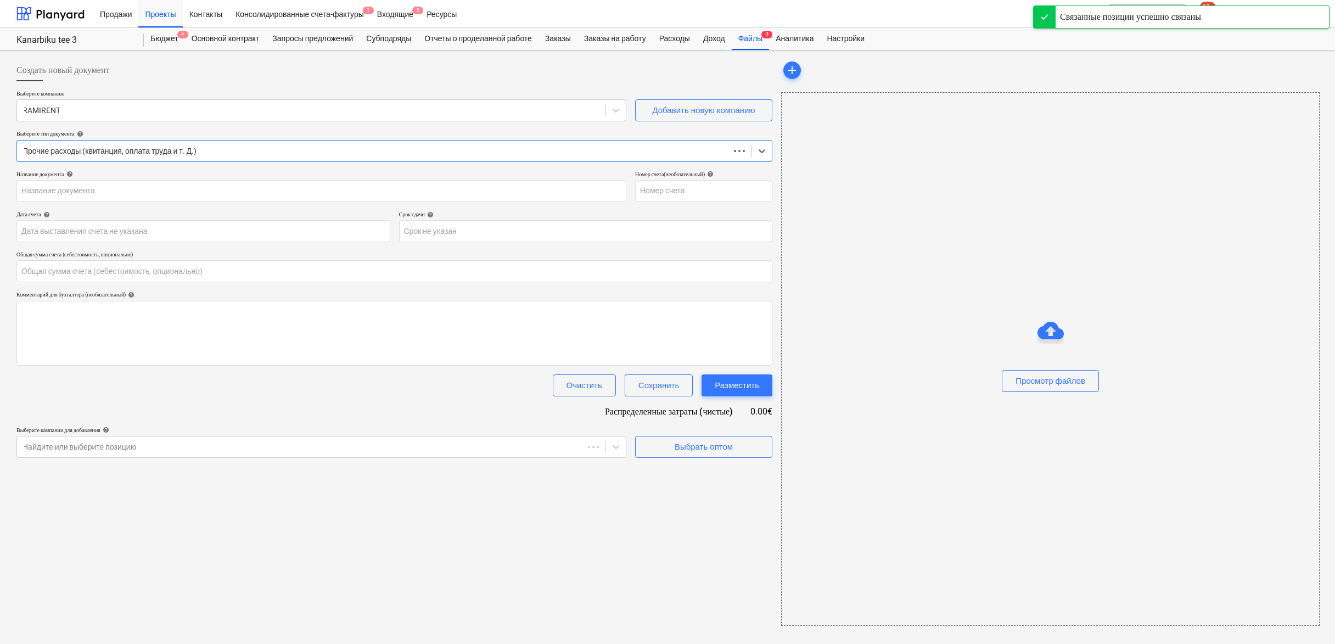
type input "0.00"
type input "25089199"
type input "[DATE]"
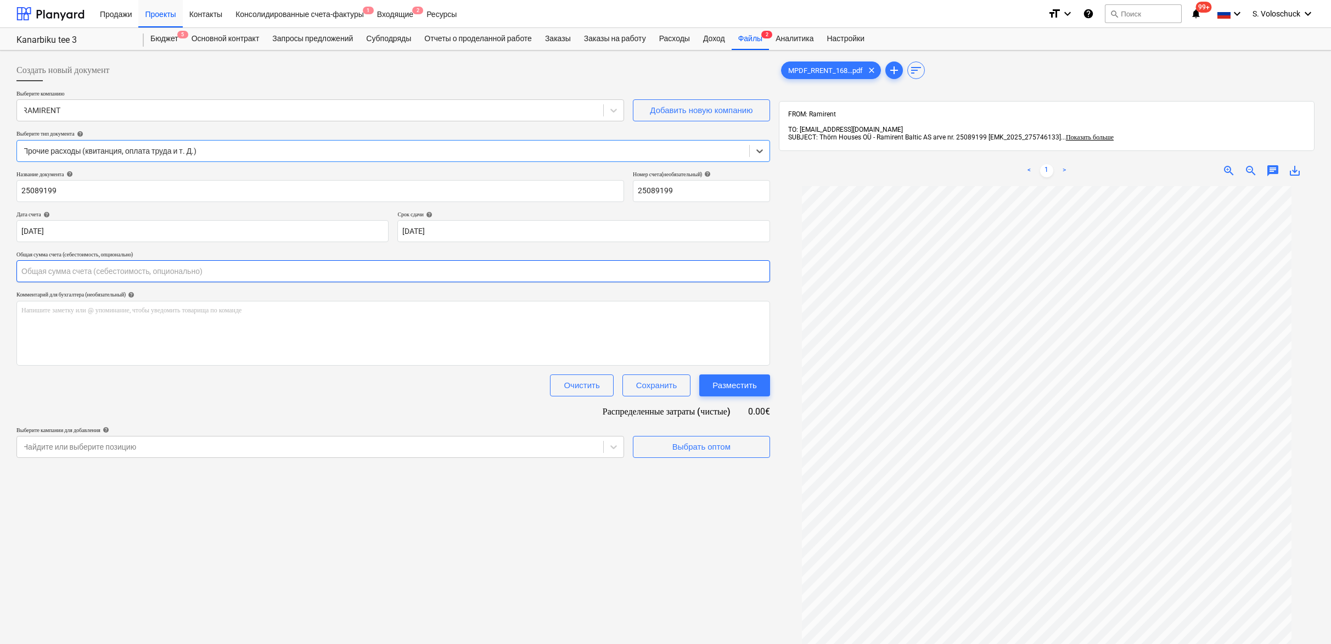
click at [65, 270] on input "text" at bounding box center [393, 271] width 754 height 22
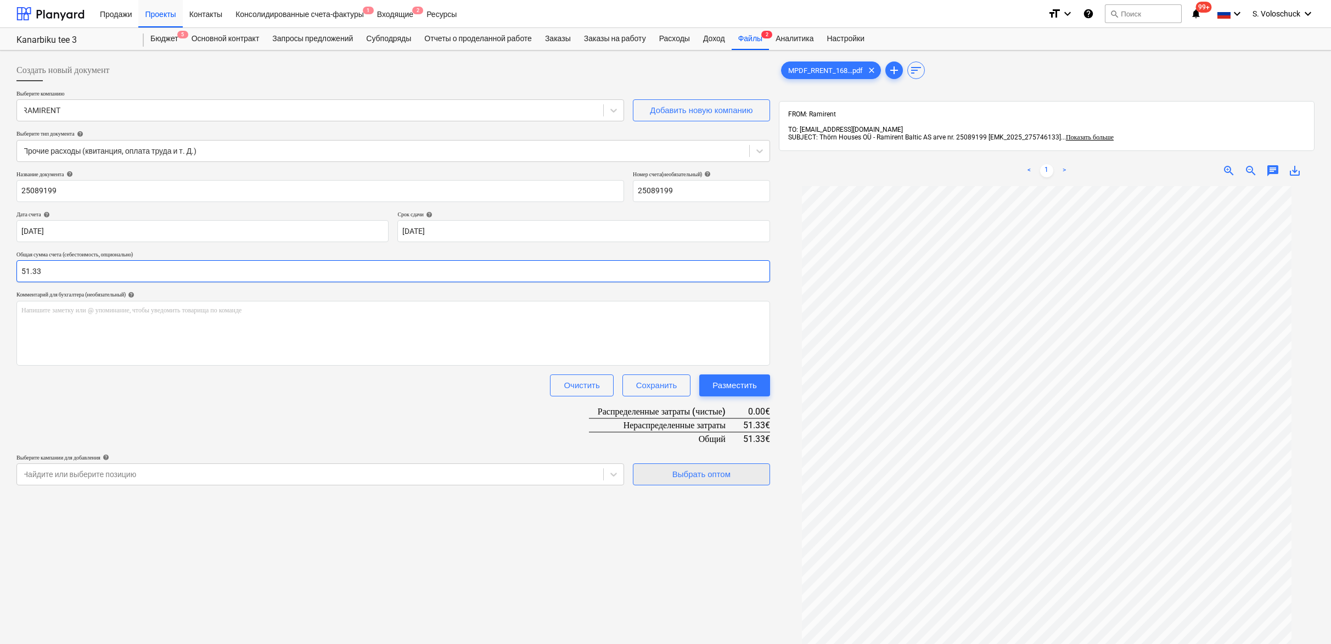
type input "51.33"
click at [680, 470] on div "Выбрать оптом" at bounding box center [702, 474] width 58 height 14
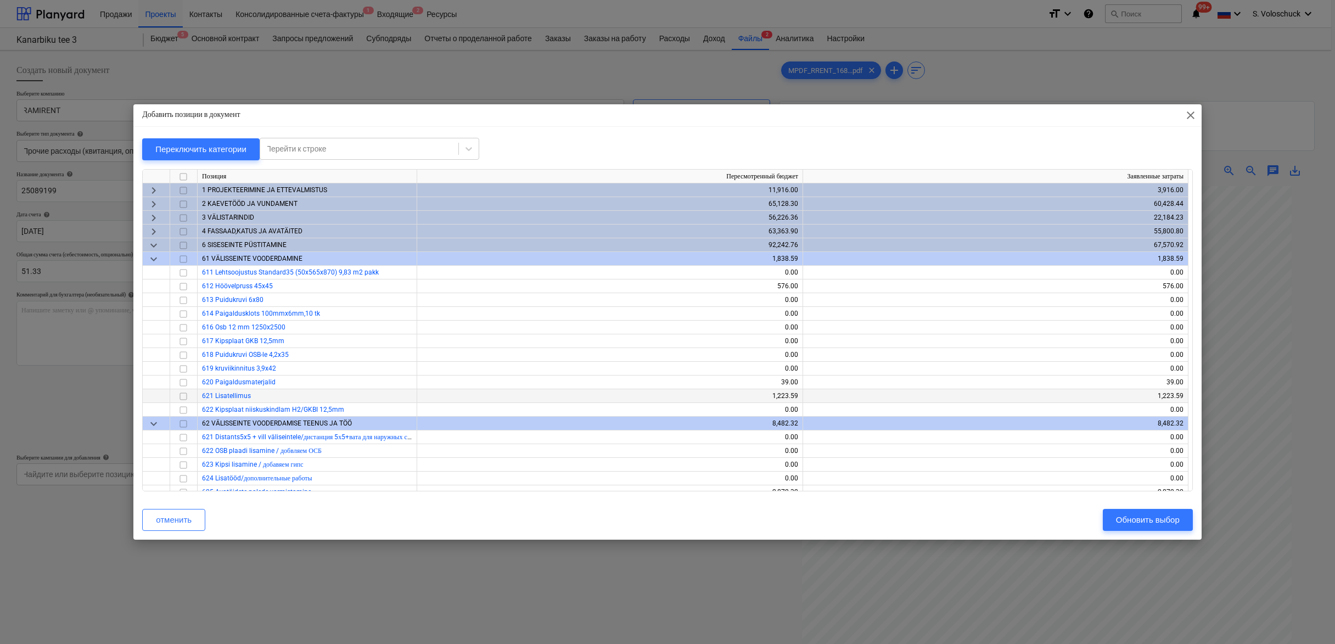
click at [180, 393] on input "checkbox" at bounding box center [183, 396] width 13 height 13
click at [1168, 519] on div "Обновить выбор" at bounding box center [1148, 520] width 64 height 14
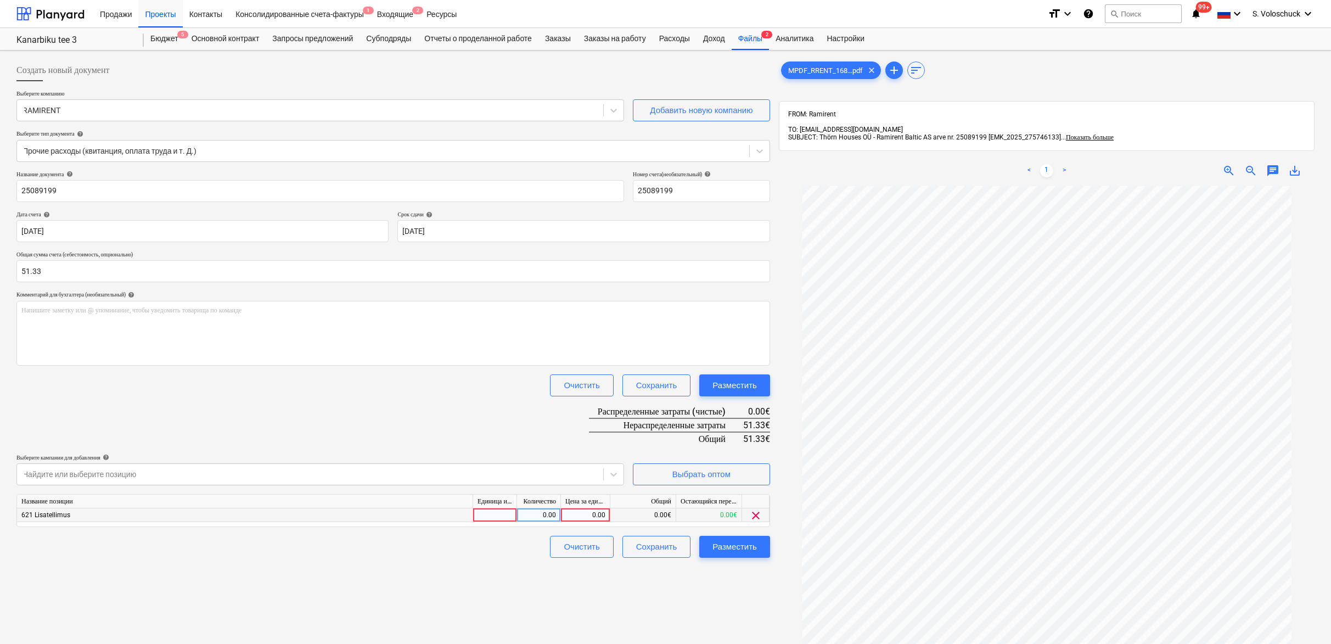
click at [581, 513] on div "0.00" at bounding box center [586, 515] width 40 height 14
type input "51.33"
click at [580, 618] on div "Создать новый документ Выберите компанию RAMIRENT Добавить новую компанию Выбер…" at bounding box center [393, 429] width 763 height 749
click at [728, 544] on div "Разместить" at bounding box center [735, 547] width 44 height 14
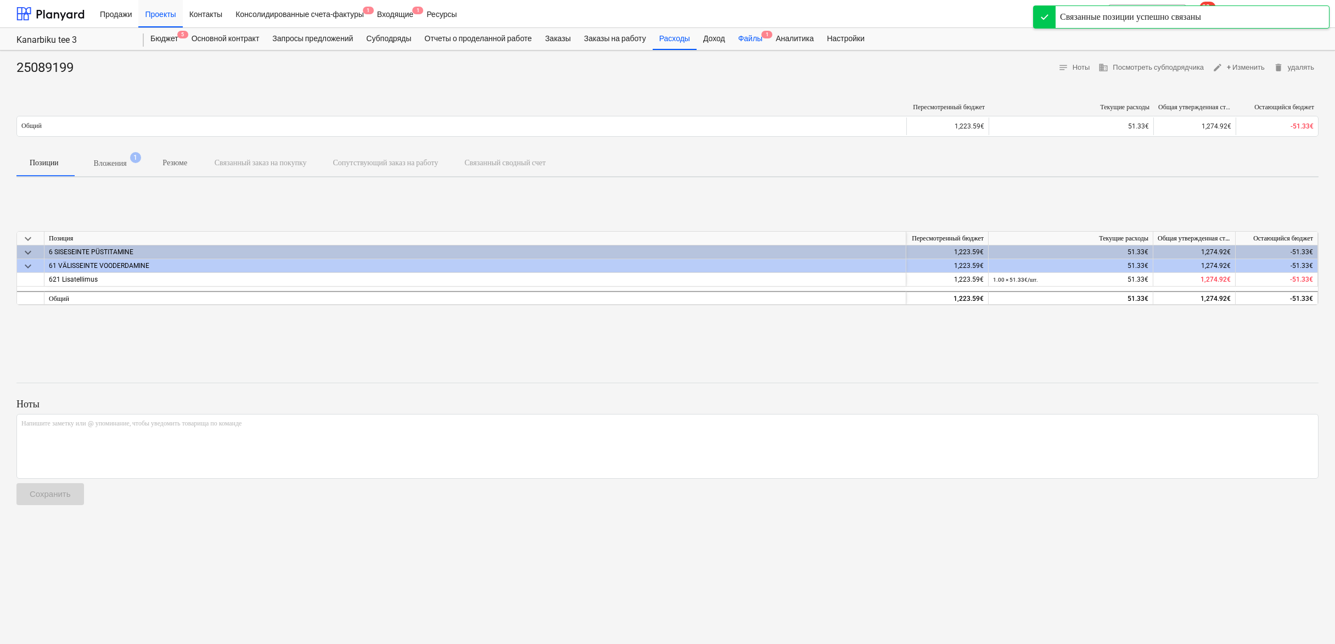
click at [769, 37] on div "Файлы 1" at bounding box center [750, 39] width 37 height 22
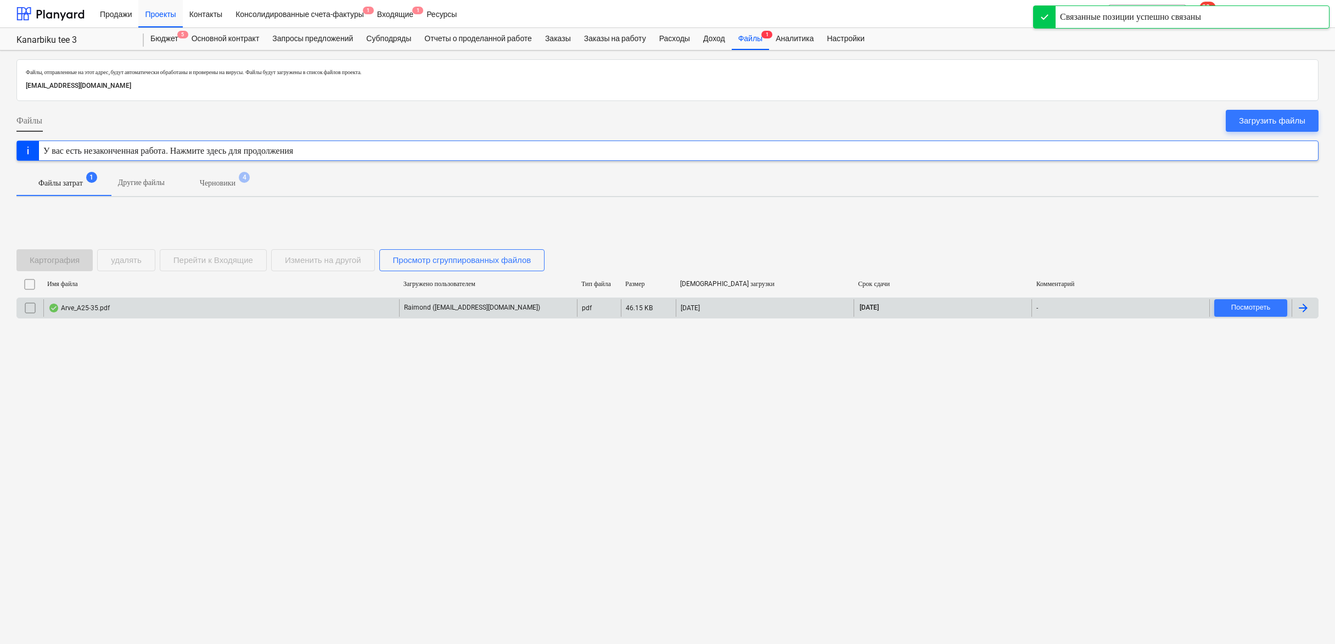
click at [270, 303] on div "Arve_A25-35.pdf" at bounding box center [221, 308] width 356 height 18
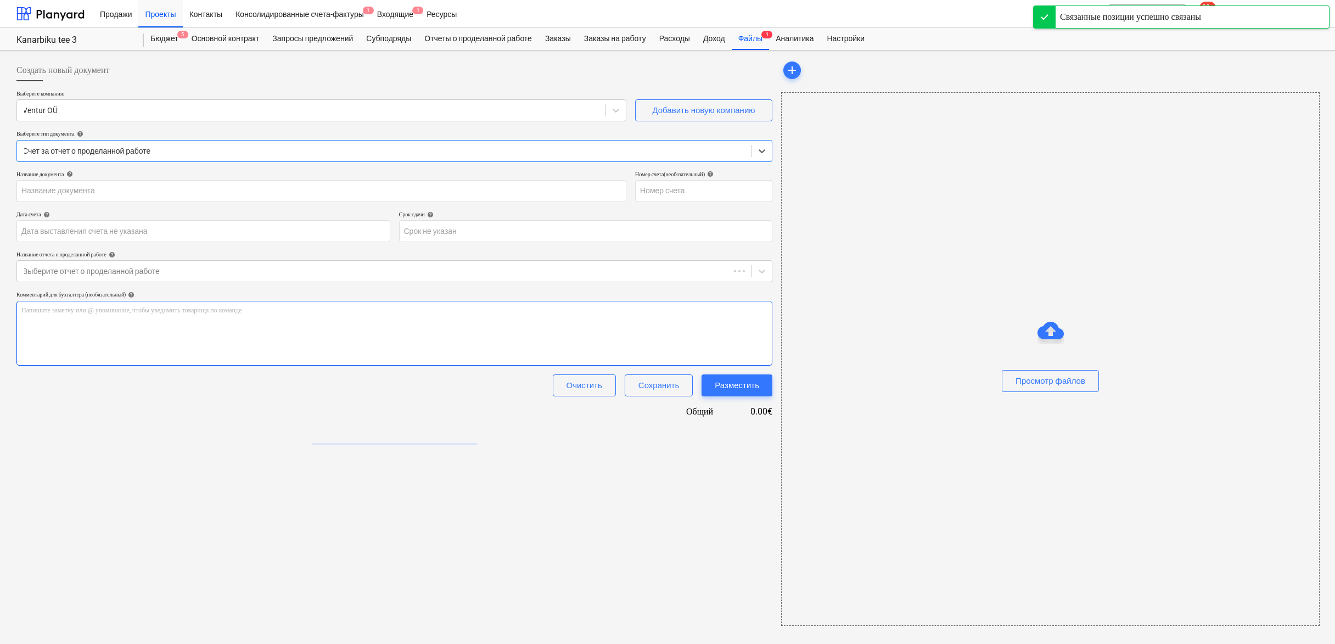
type input "A25-35"
type input "[DATE]"
type input "17 Oct 2025"
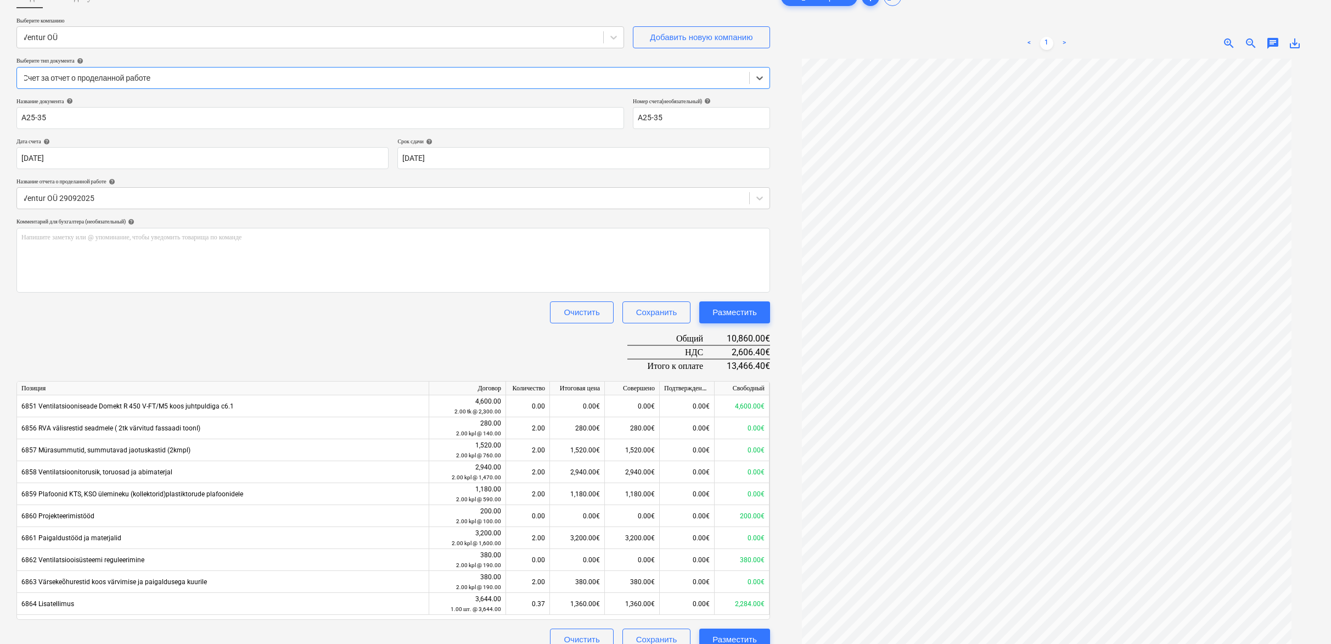
scroll to position [110, 0]
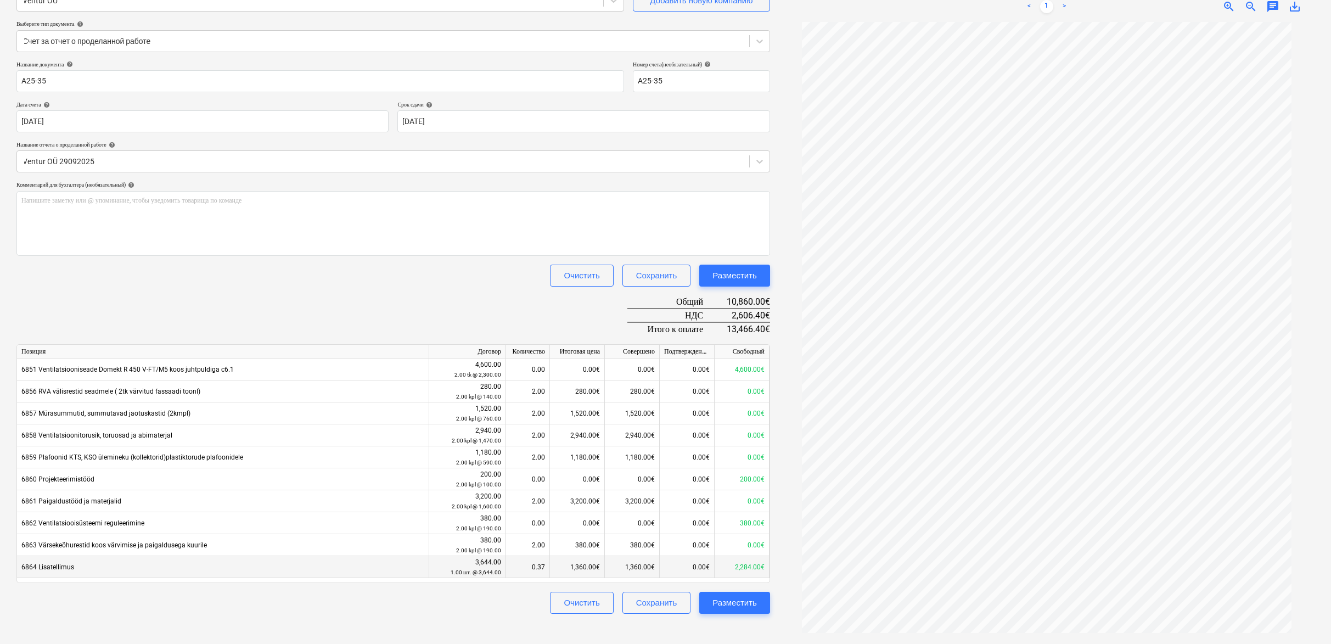
click at [744, 566] on div "2,284.00€" at bounding box center [742, 567] width 55 height 22
click at [755, 566] on div "2,284.00€" at bounding box center [742, 567] width 55 height 22
click at [743, 601] on div "Разместить" at bounding box center [735, 603] width 44 height 14
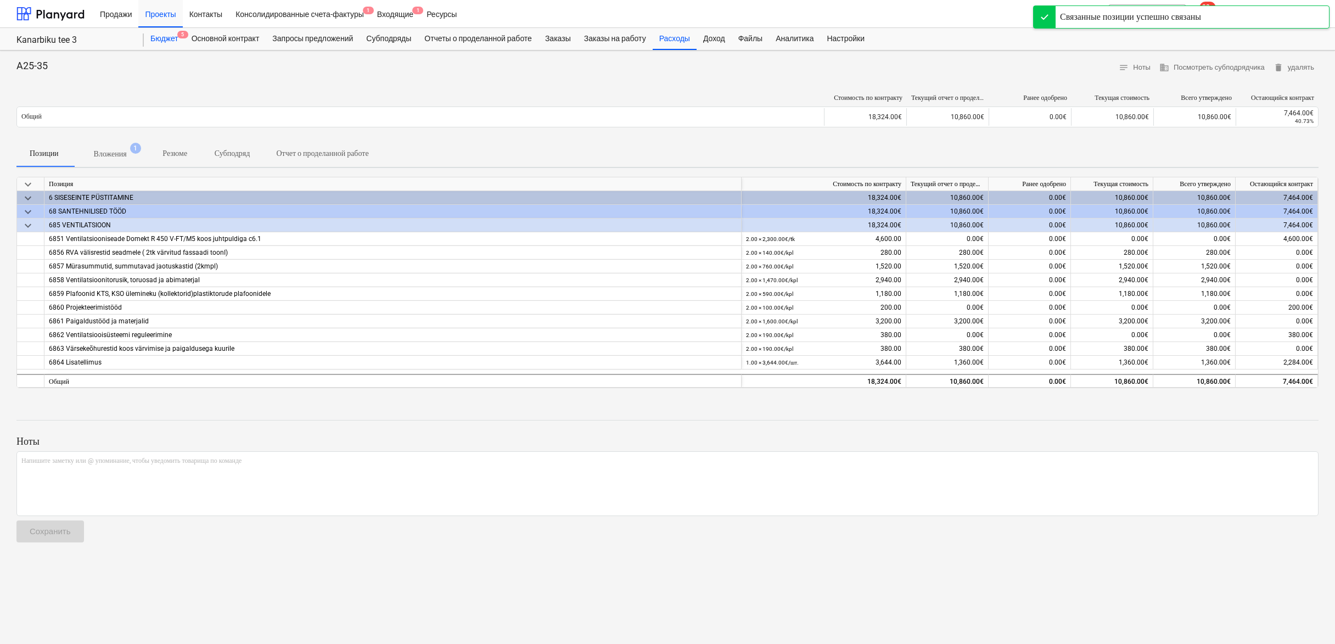
click at [165, 39] on div "Бюджет 5" at bounding box center [164, 39] width 41 height 22
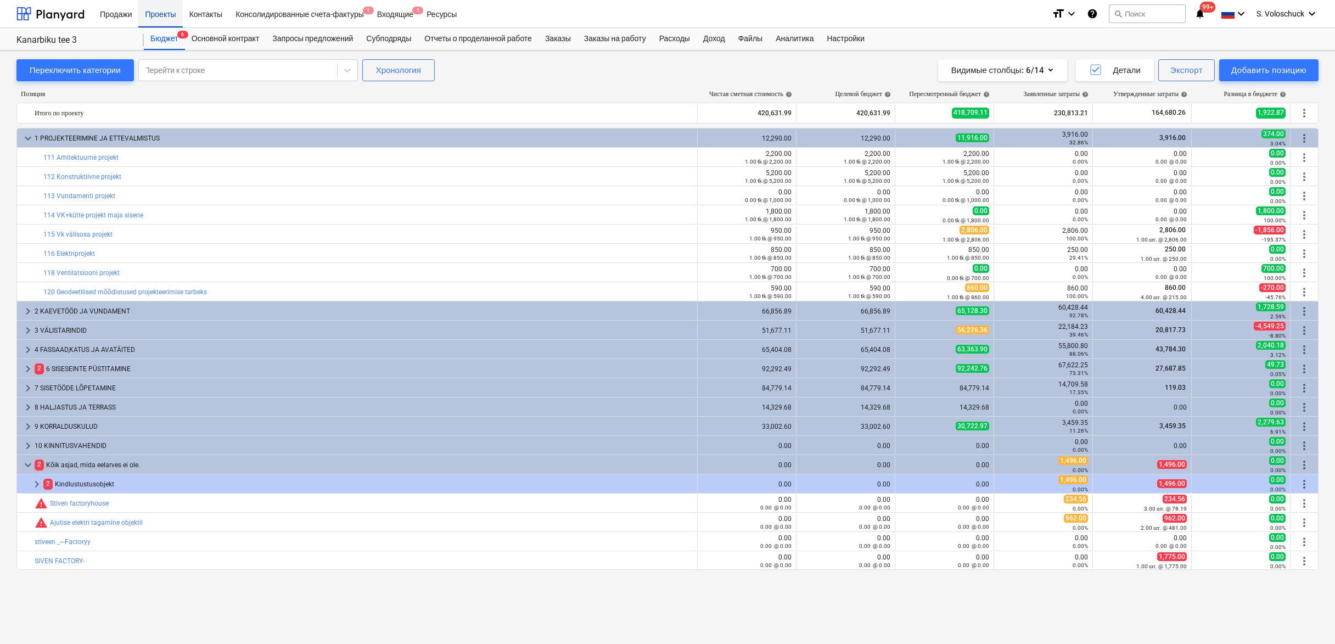
click at [160, 12] on div "Проекты" at bounding box center [160, 13] width 44 height 28
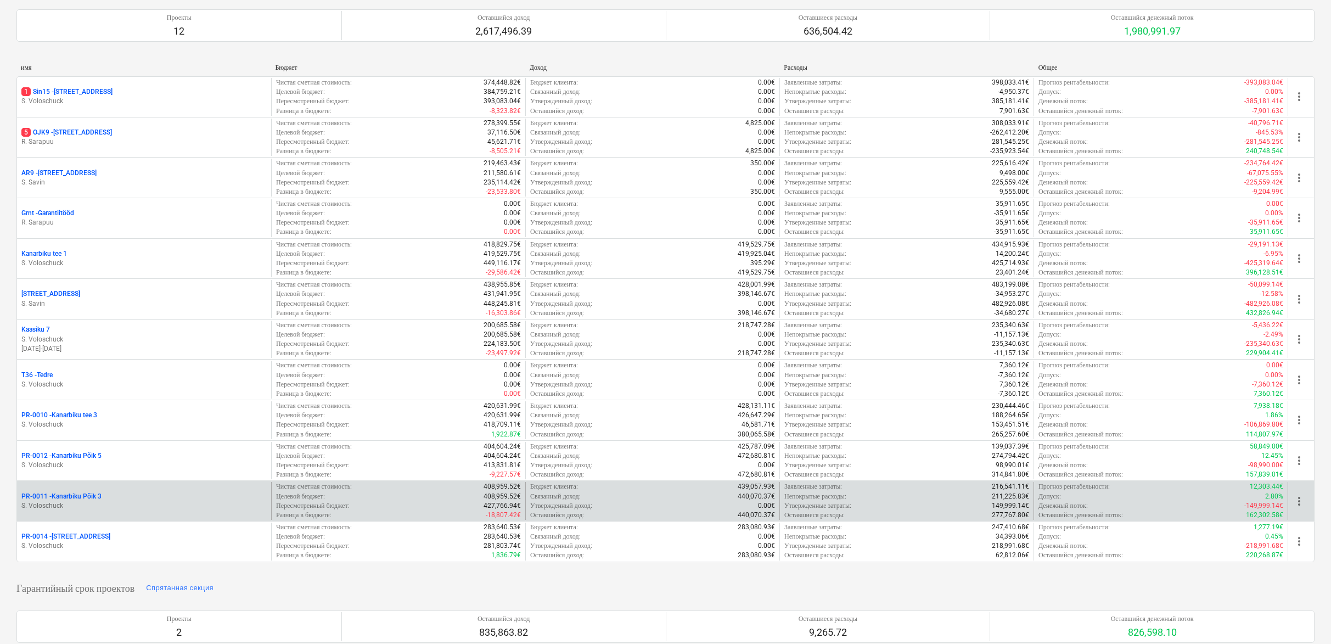
scroll to position [93, 0]
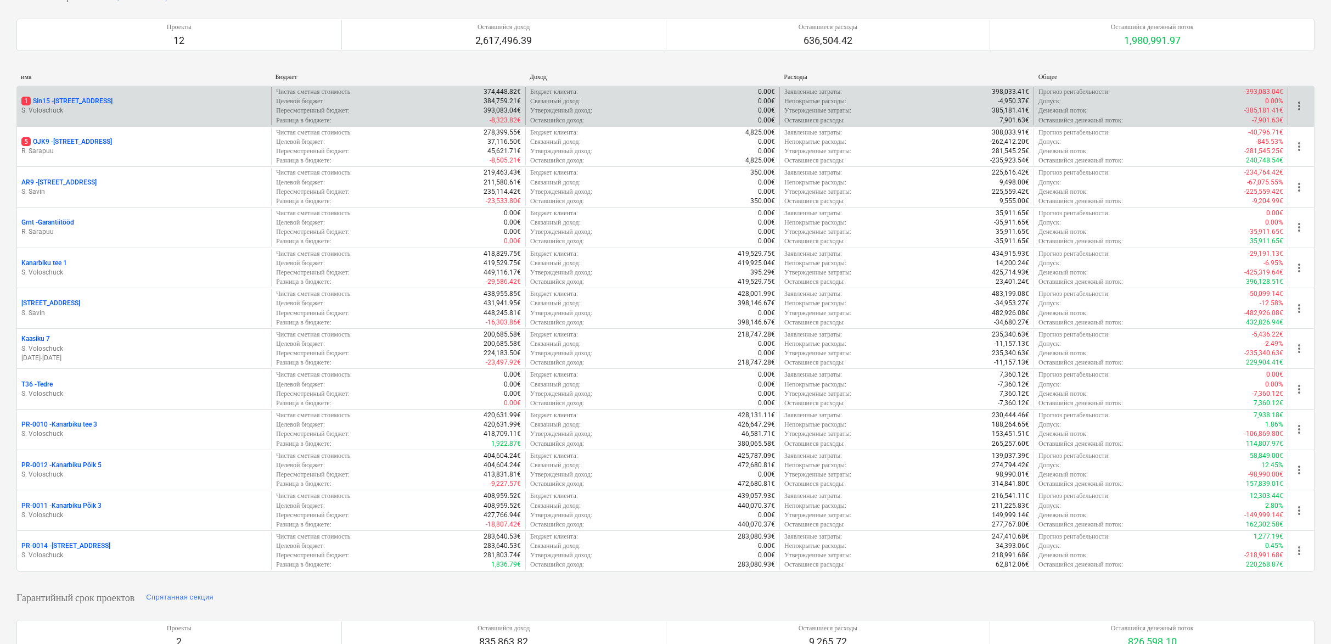
click at [116, 108] on p "S. Voloschuck" at bounding box center [143, 110] width 245 height 9
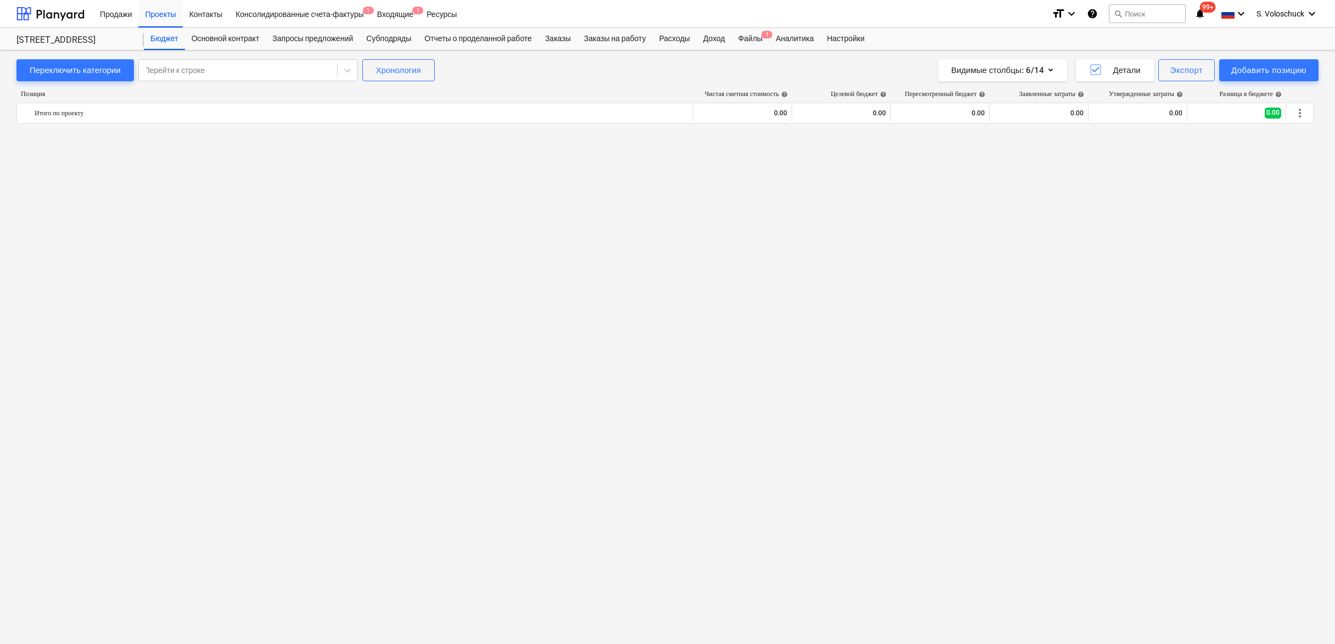
scroll to position [1404, 0]
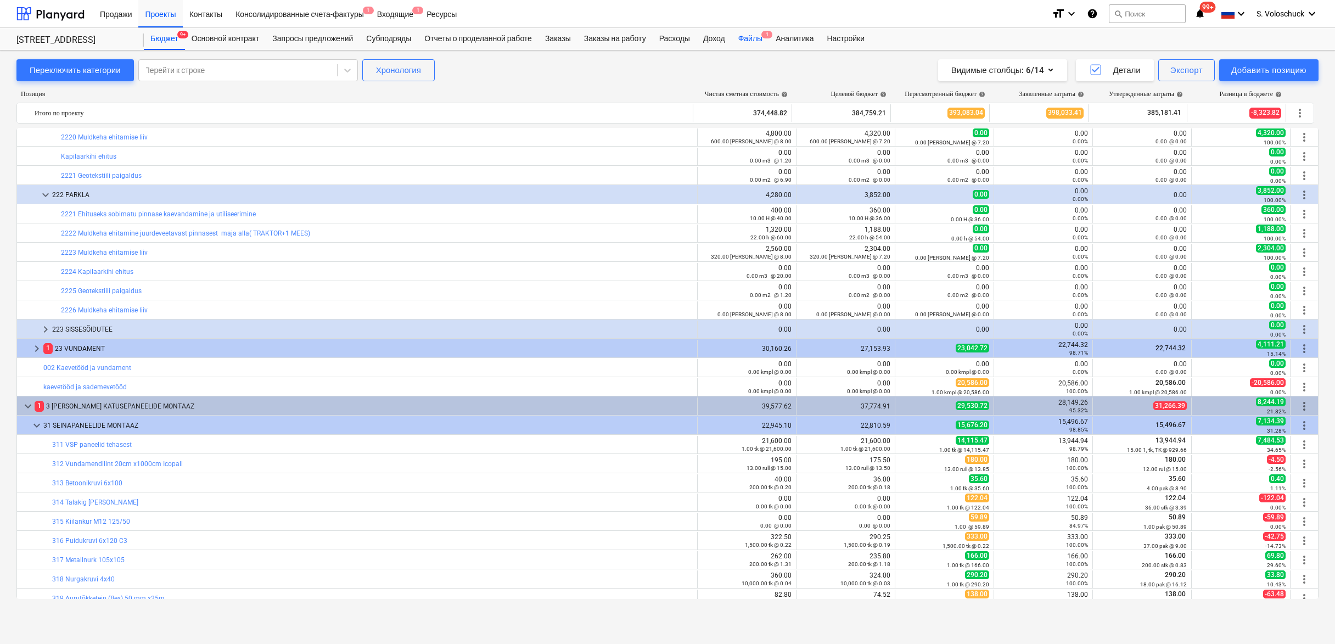
click at [769, 35] on div "Файлы 1" at bounding box center [750, 39] width 37 height 22
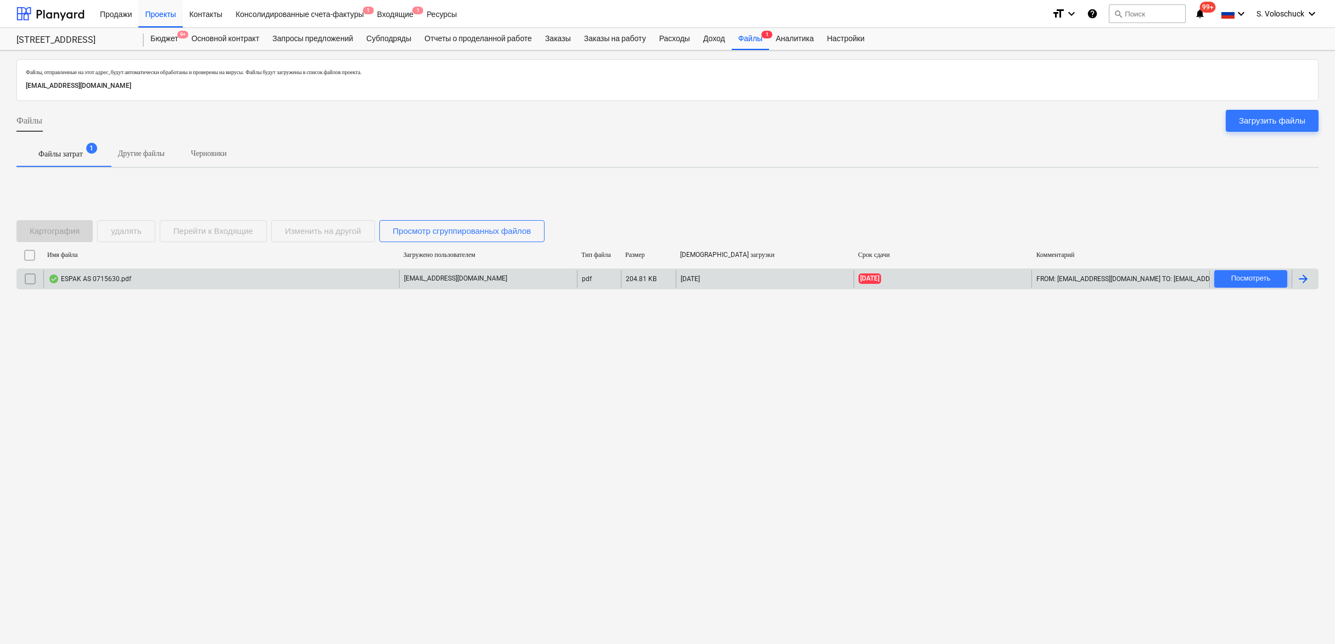
click at [305, 281] on div "ESPAK AS 0715630.pdf" at bounding box center [221, 279] width 356 height 18
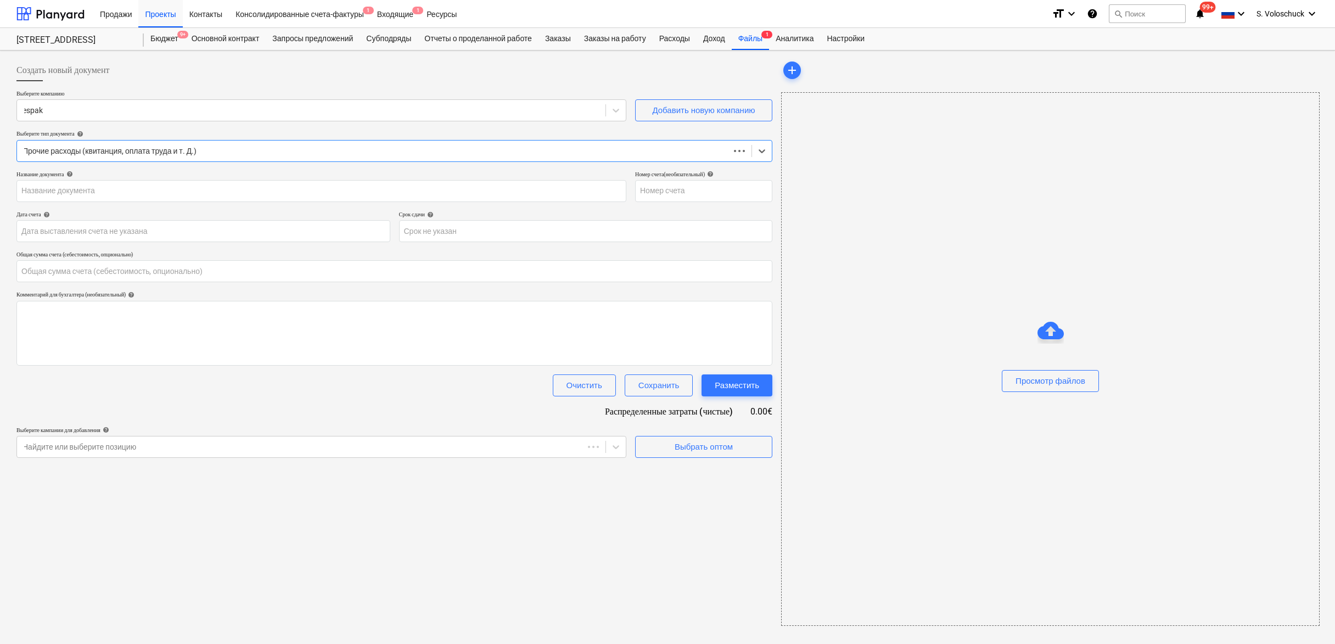
type input "0.00"
type input "0715630"
type input "26 Jul 2025"
type input "[DATE]"
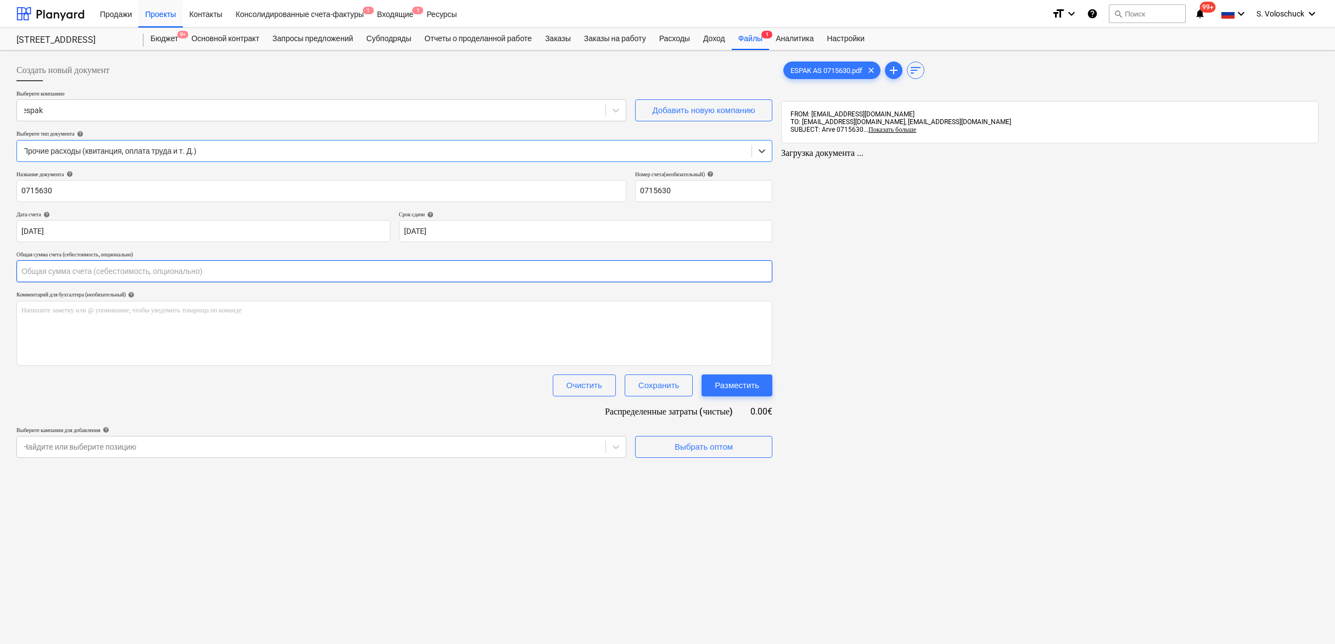
click at [100, 271] on input "text" at bounding box center [394, 271] width 756 height 22
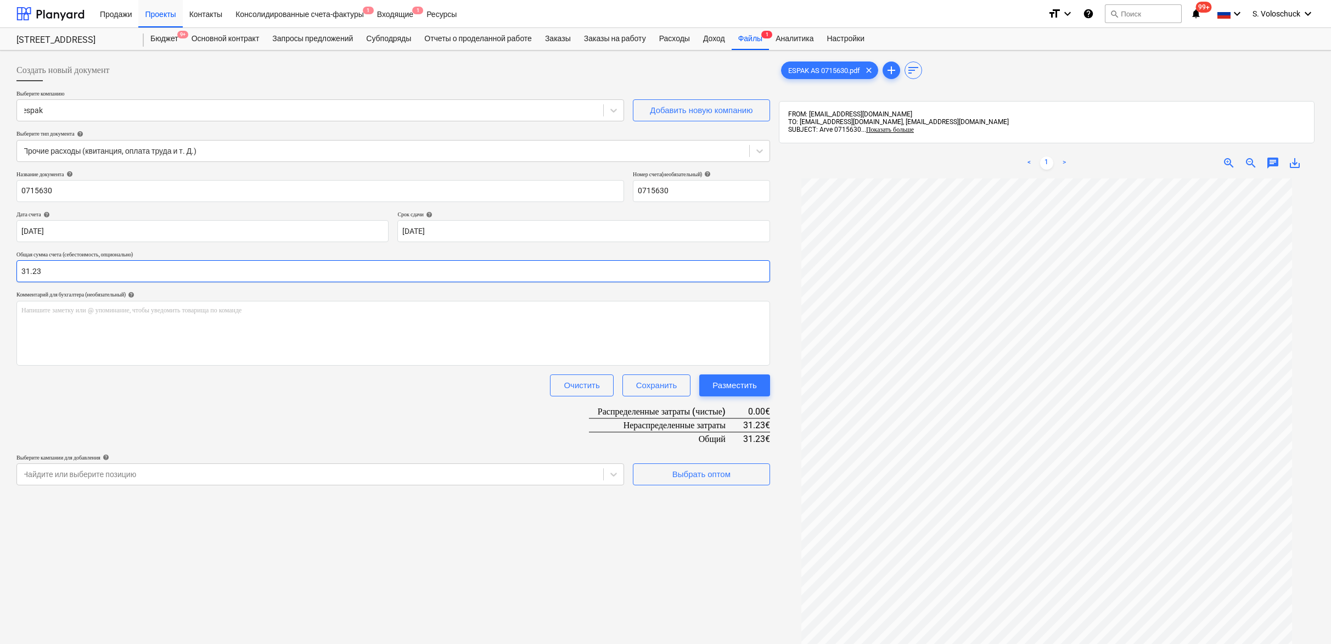
type input "31.23"
click at [761, 510] on div "Создать новый документ Выберите компанию espak Добавить новую компанию Выберите…" at bounding box center [393, 425] width 763 height 741
click at [735, 473] on span "Выбрать оптом" at bounding box center [702, 474] width 110 height 14
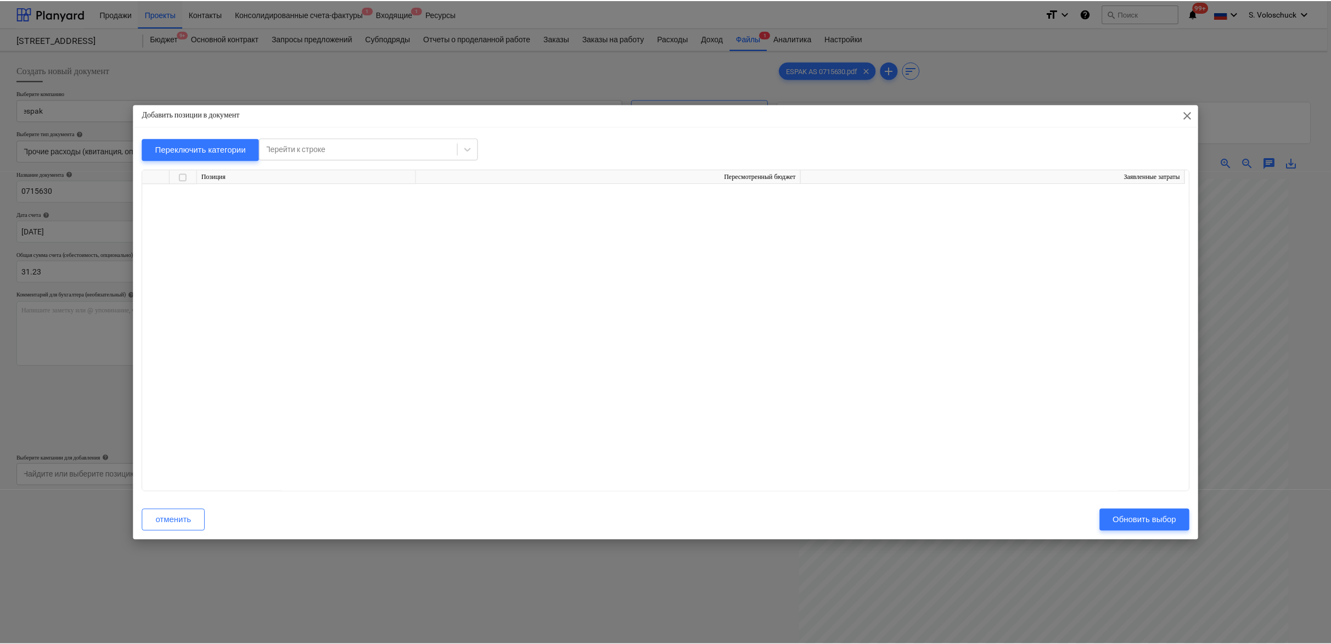
scroll to position [3790, 0]
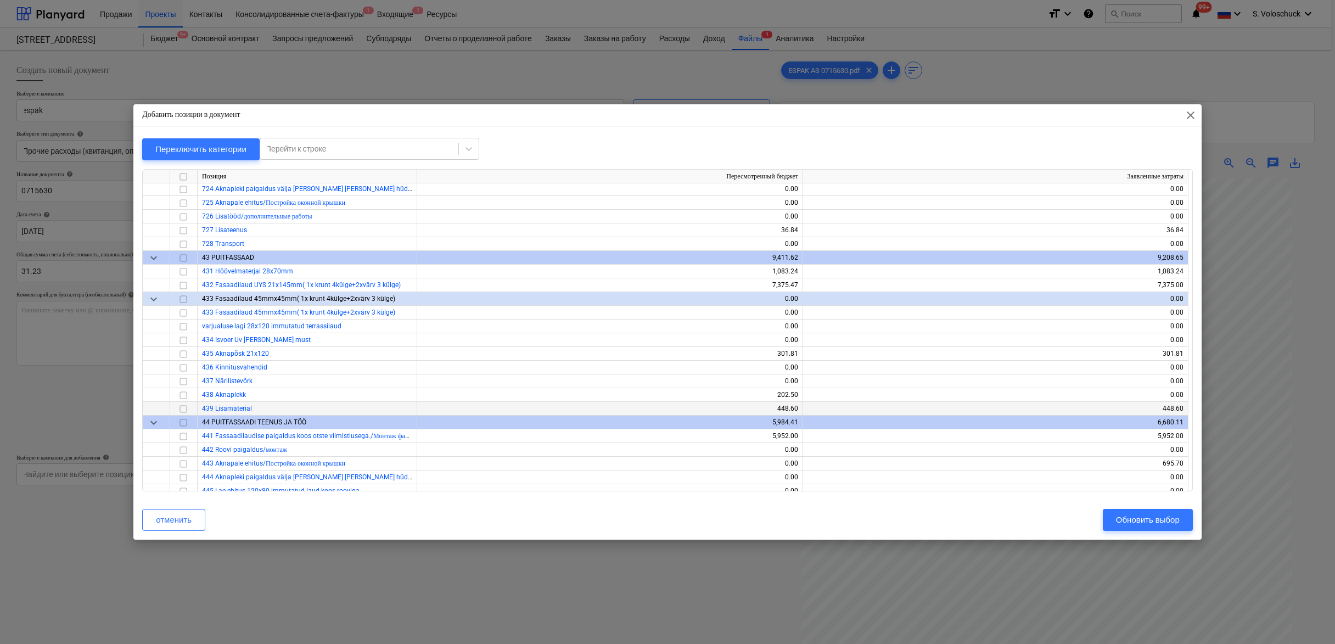
click at [185, 410] on input "checkbox" at bounding box center [183, 408] width 13 height 13
click at [1163, 522] on div "Обновить выбор" at bounding box center [1148, 520] width 64 height 14
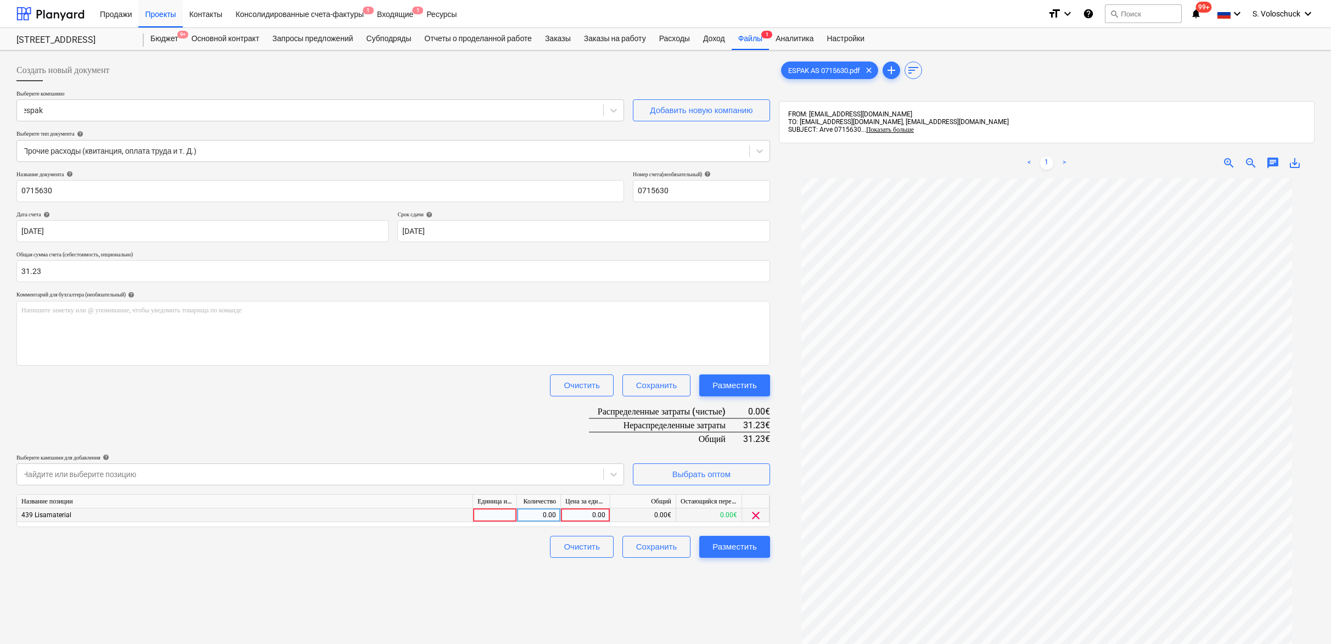
click at [585, 514] on div "0.00" at bounding box center [586, 515] width 40 height 14
type input "31.23"
click at [735, 607] on div "Создать новый документ Выберите компанию espak Добавить новую компанию Выберите…" at bounding box center [393, 425] width 763 height 741
click at [728, 540] on div "Разместить" at bounding box center [735, 547] width 44 height 14
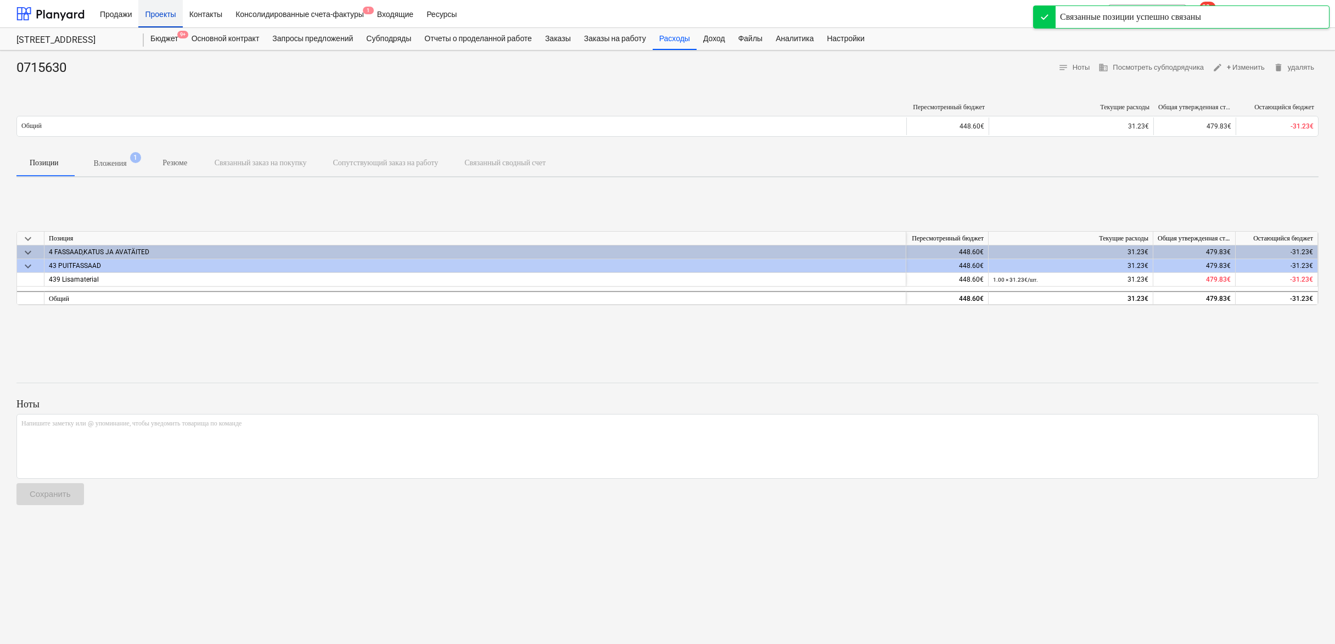
click at [160, 15] on div "Проекты" at bounding box center [160, 13] width 44 height 28
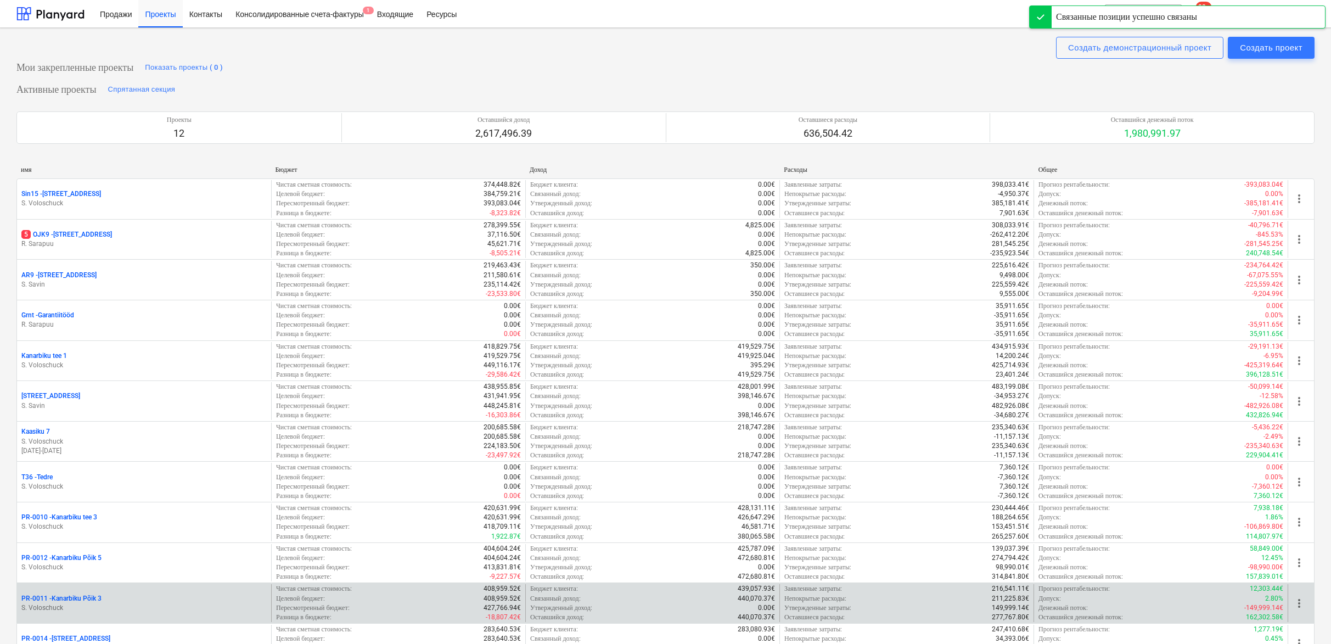
scroll to position [135, 0]
